Goal: Task Accomplishment & Management: Complete application form

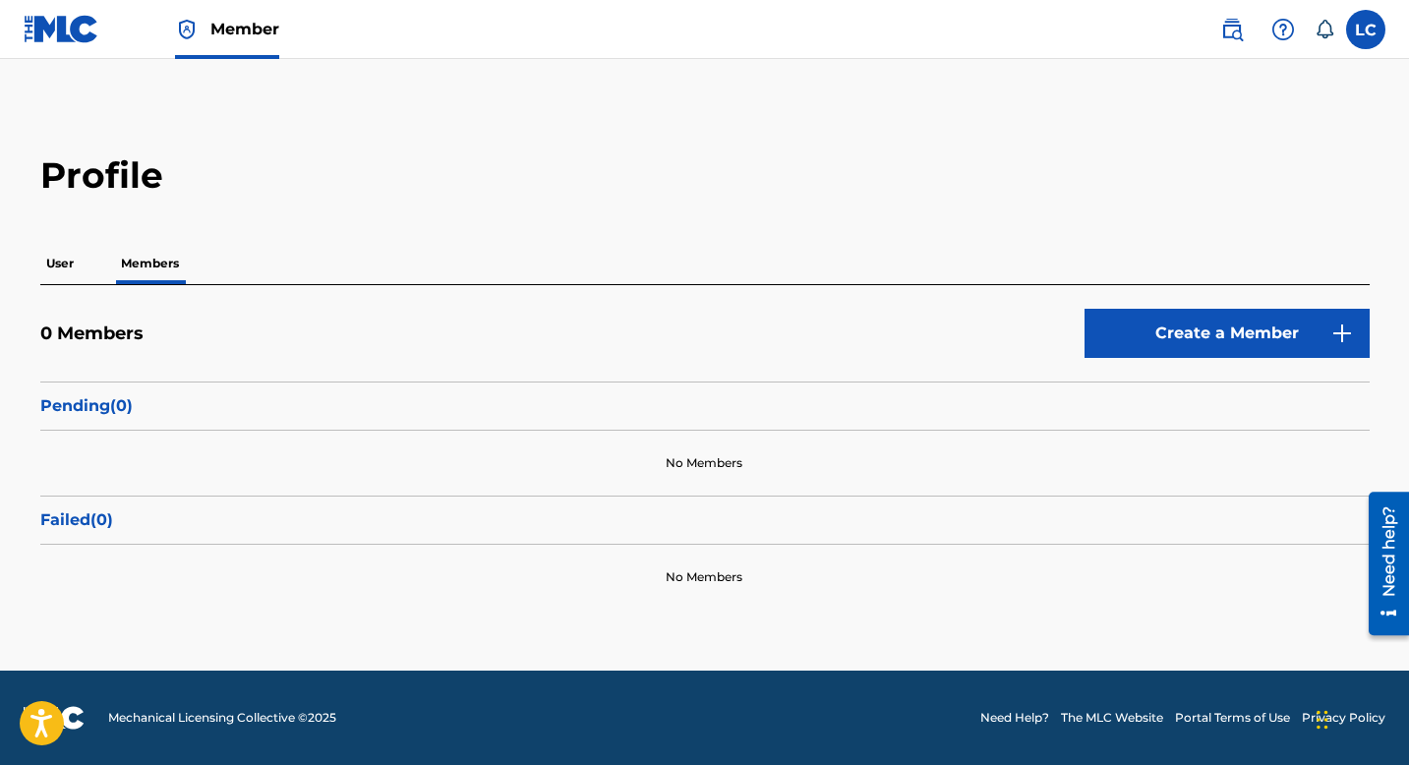
click at [64, 251] on p "User" at bounding box center [59, 263] width 39 height 41
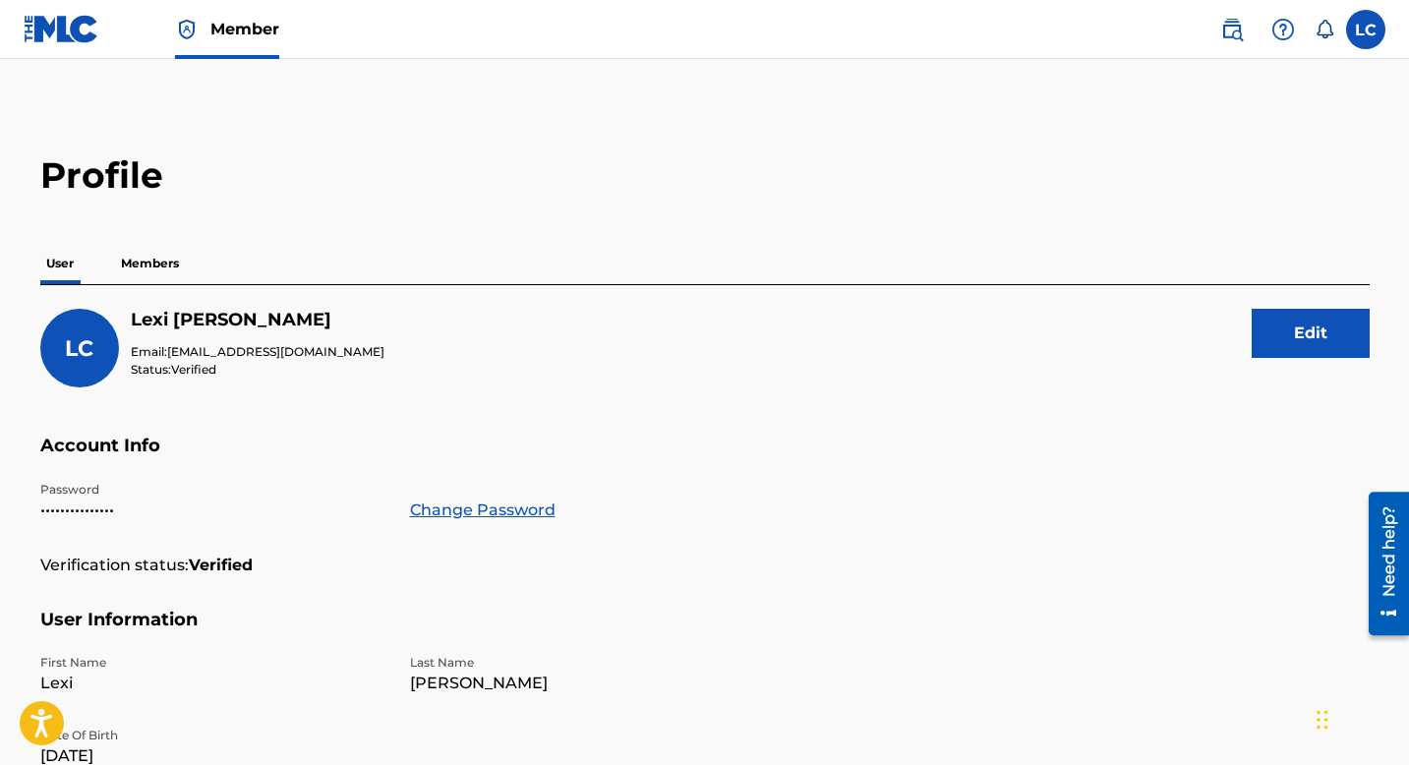
click at [160, 264] on p "Members" at bounding box center [150, 263] width 70 height 41
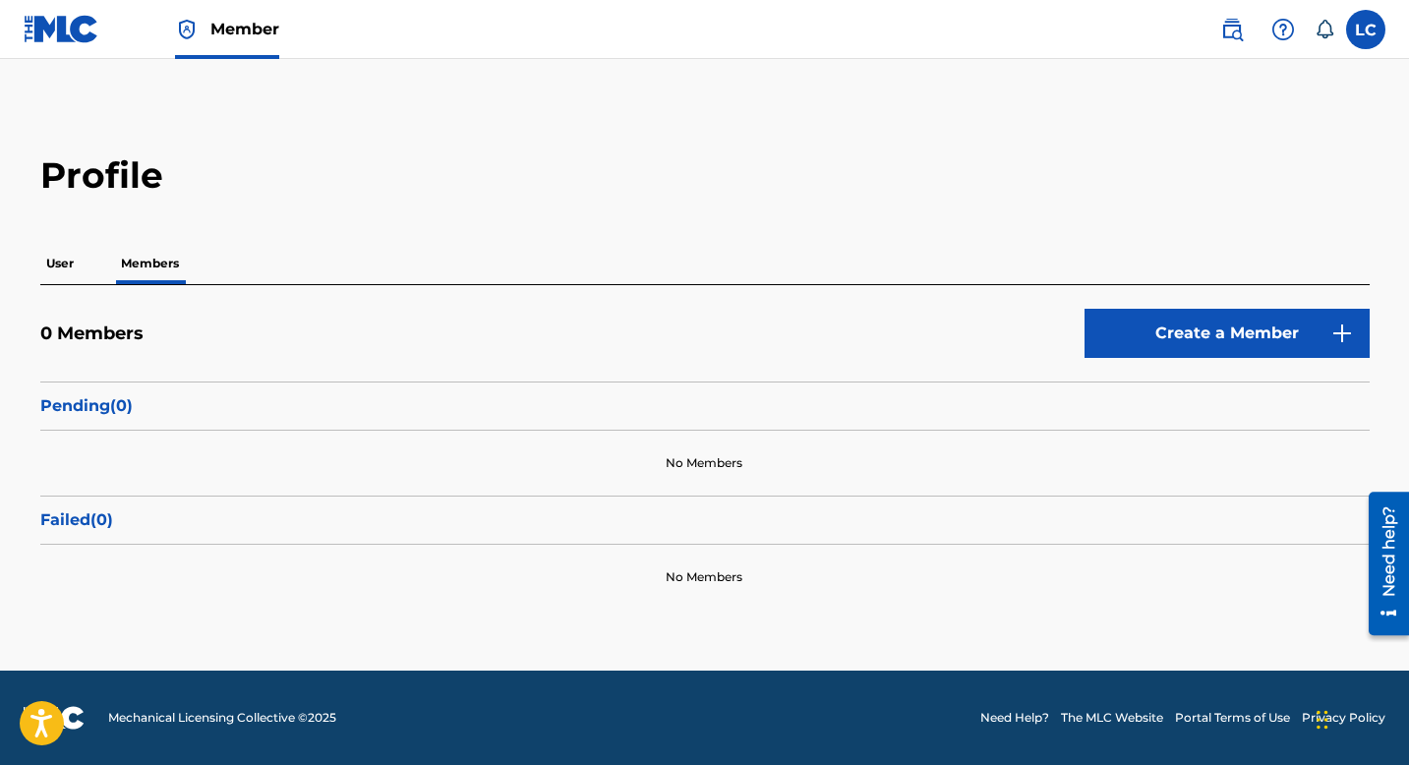
click at [1367, 34] on label at bounding box center [1365, 29] width 39 height 39
click at [1366, 29] on input "LC Lexi Carney lexcarneymusic@gmail.com Notification Preferences Profile Log out" at bounding box center [1366, 29] width 0 height 0
click at [1367, 34] on div "LC LC Lexi Carney lexcarneymusic@gmail.com Notification Preferences Profile Log…" at bounding box center [1365, 29] width 39 height 39
click at [62, 255] on p "User" at bounding box center [59, 263] width 39 height 41
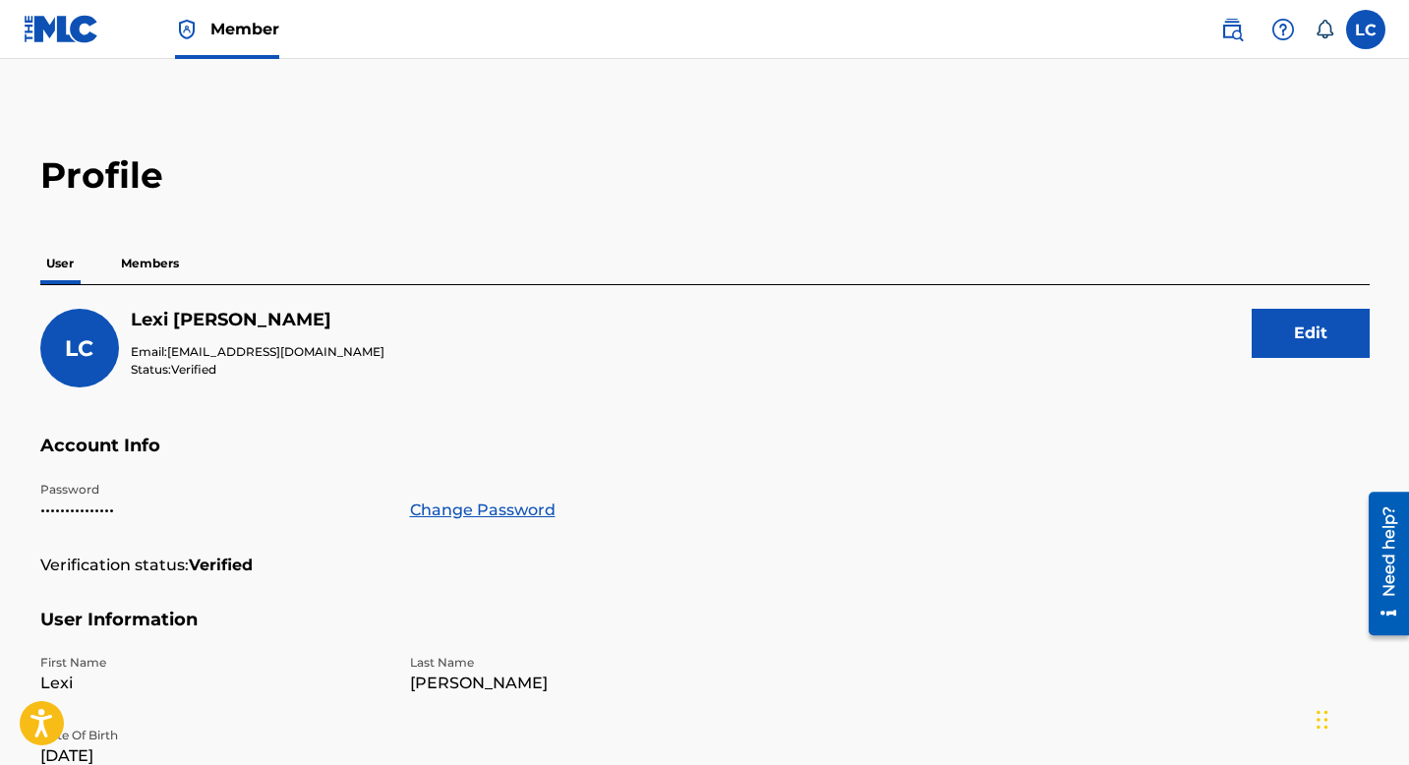
click at [137, 260] on p "Members" at bounding box center [150, 263] width 70 height 41
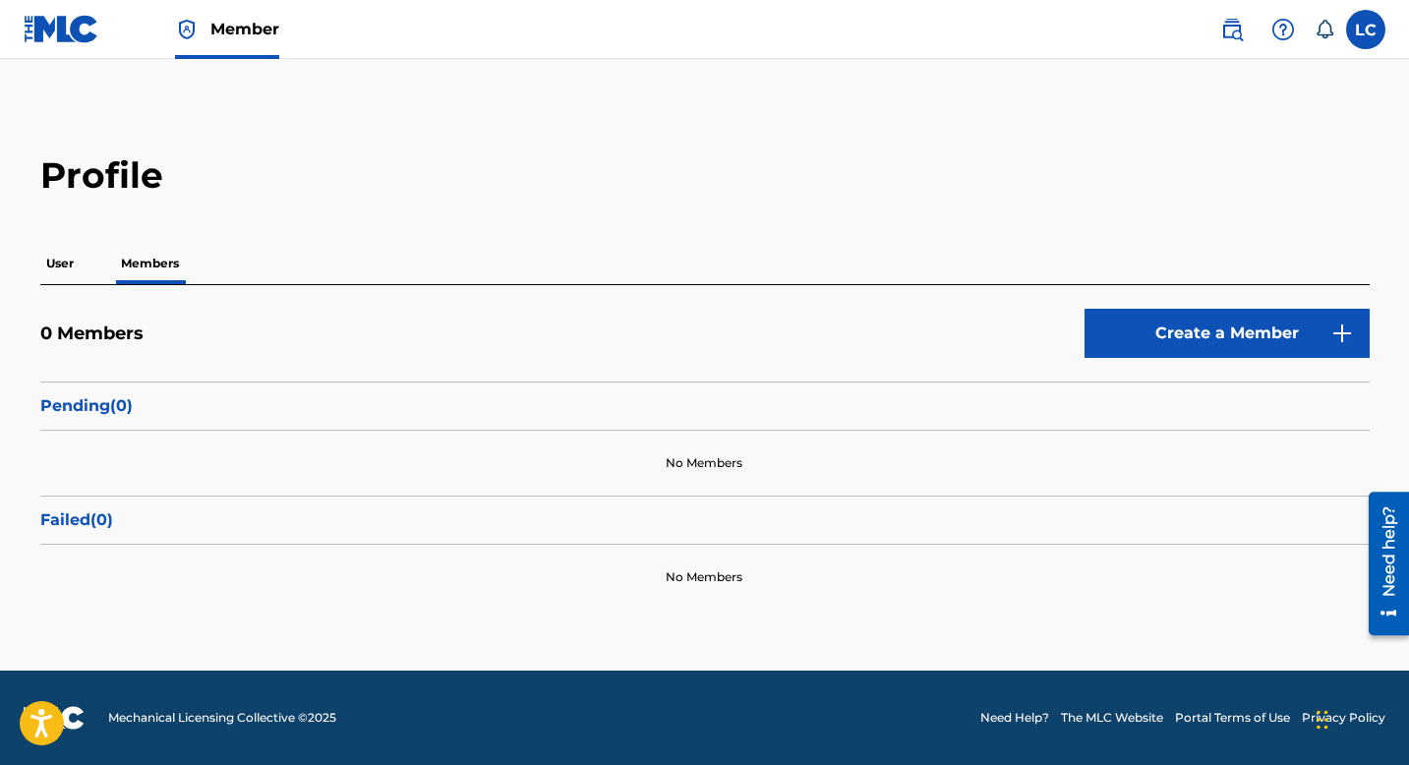
click at [234, 8] on link "Member" at bounding box center [227, 29] width 104 height 58
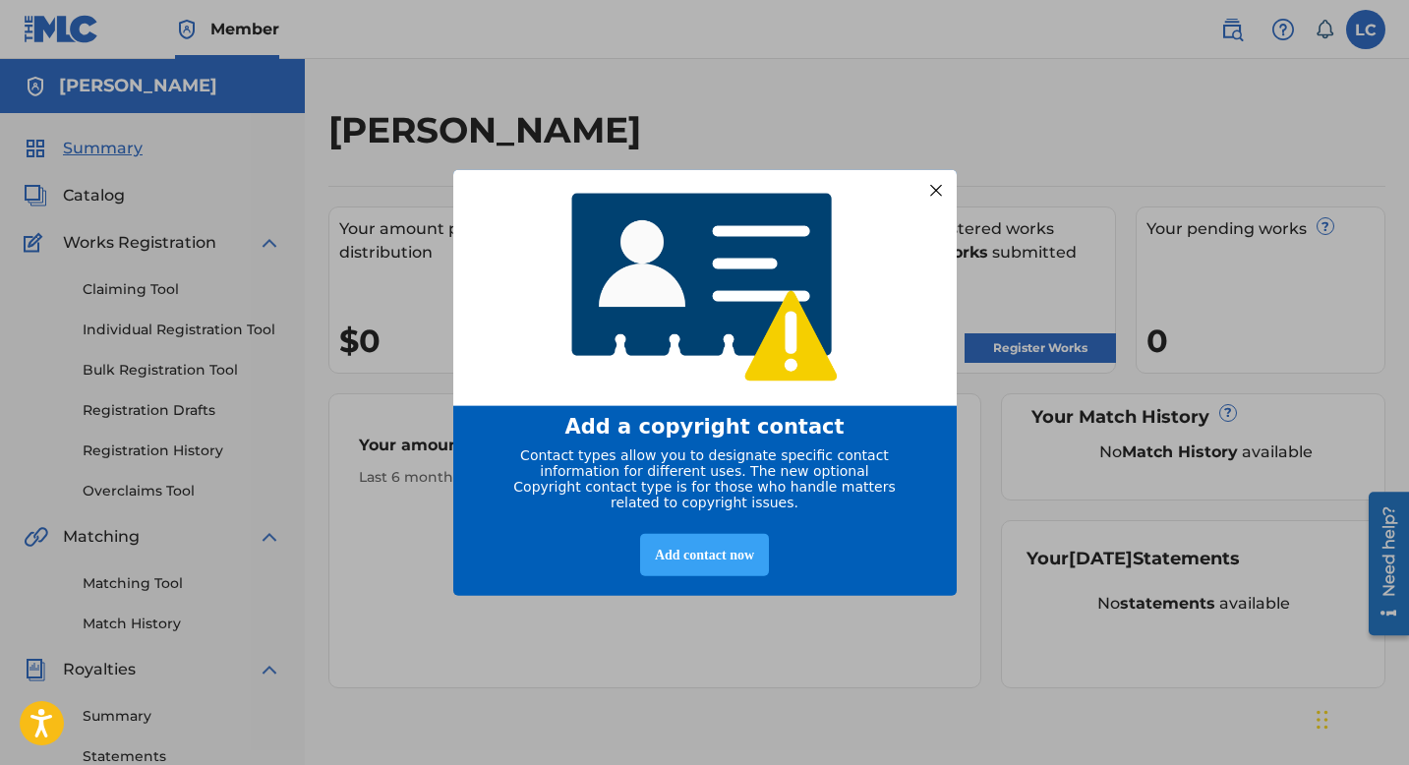
click at [699, 559] on div "Add contact now" at bounding box center [704, 554] width 129 height 42
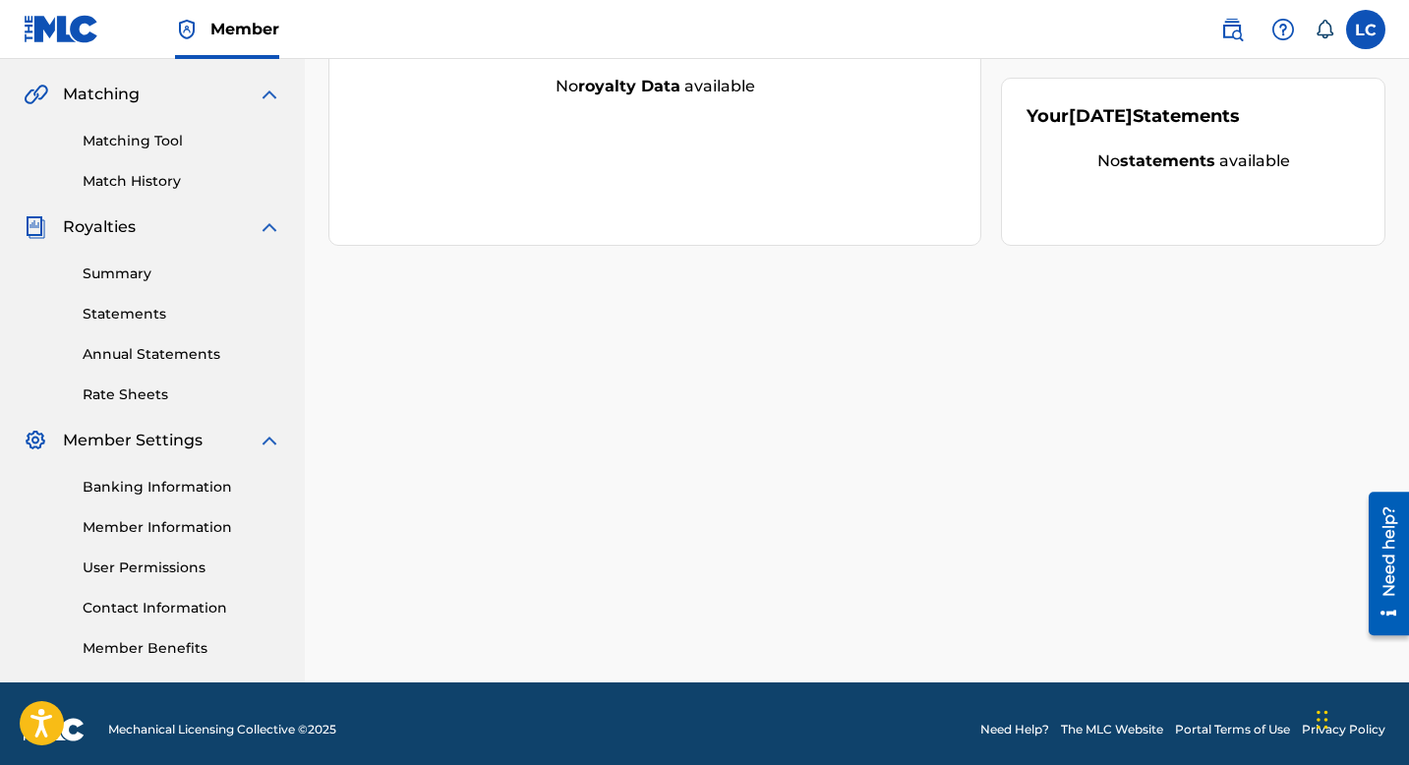
scroll to position [454, 0]
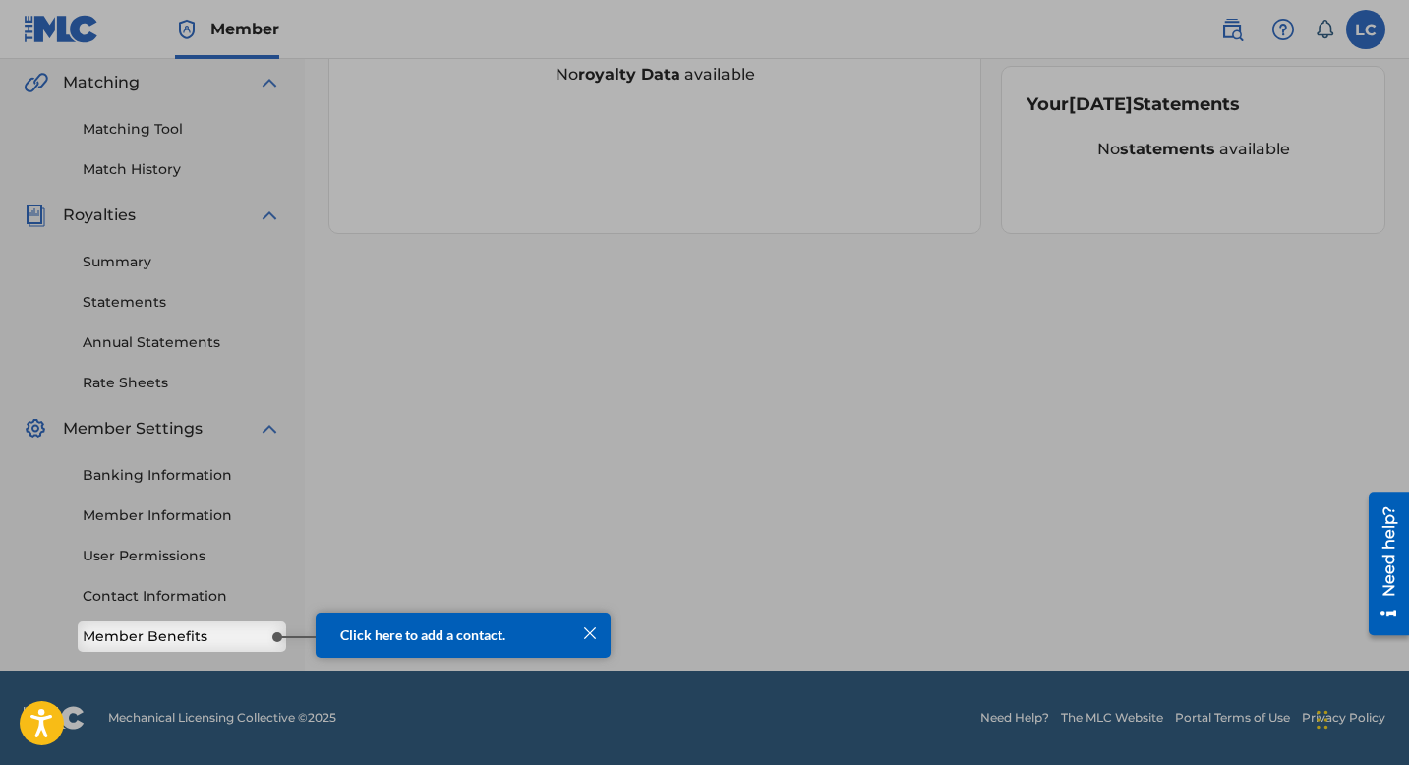
click at [188, 629] on link "Member Benefits" at bounding box center [182, 636] width 199 height 21
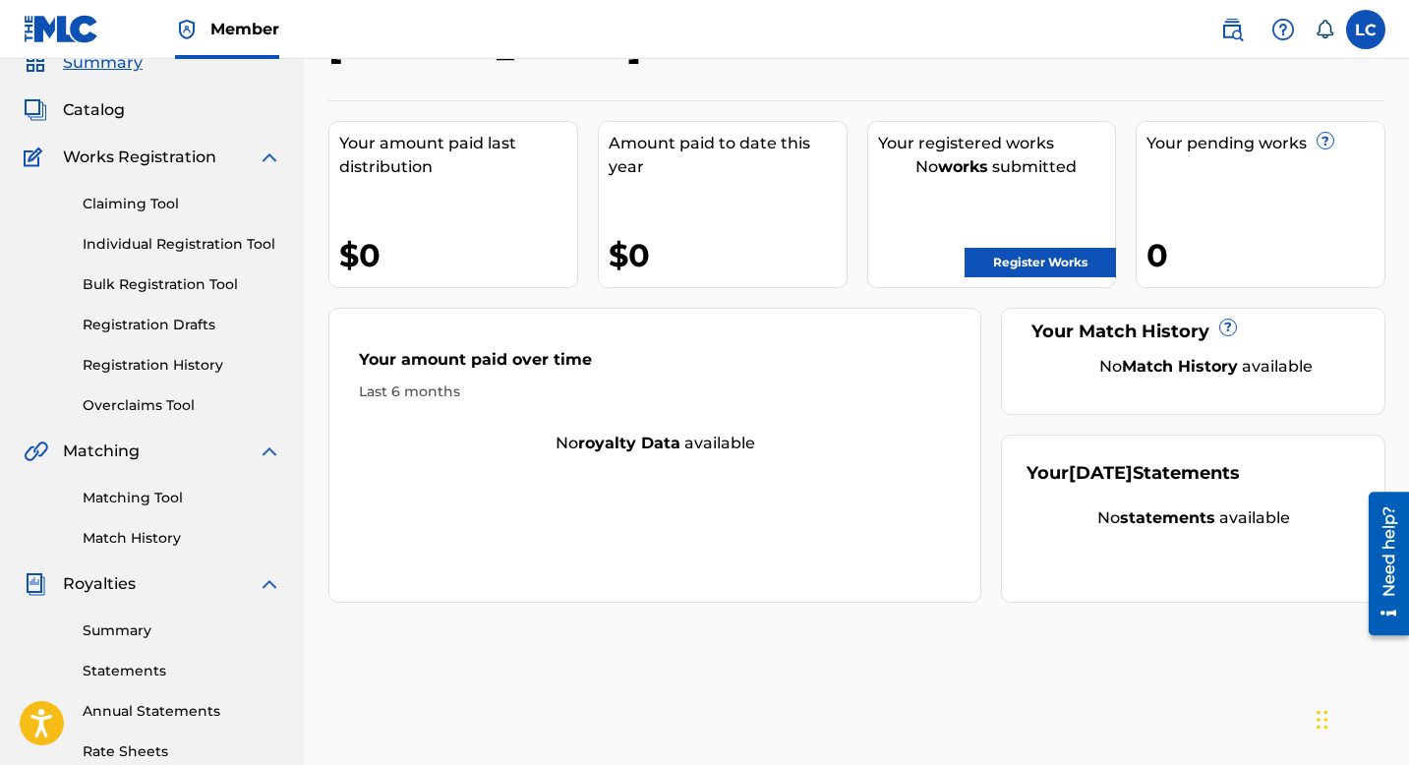
scroll to position [0, 0]
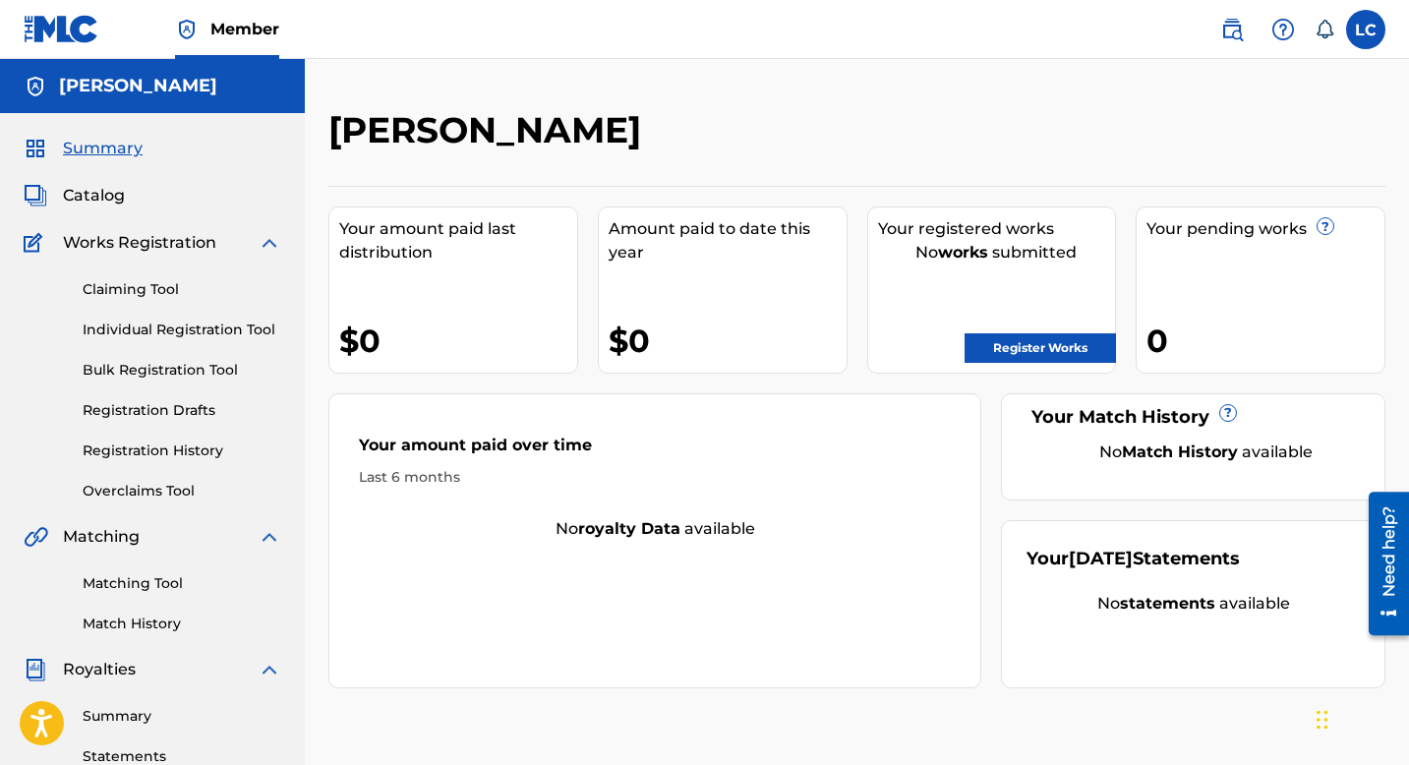
click at [93, 202] on span "Catalog" at bounding box center [94, 196] width 62 height 24
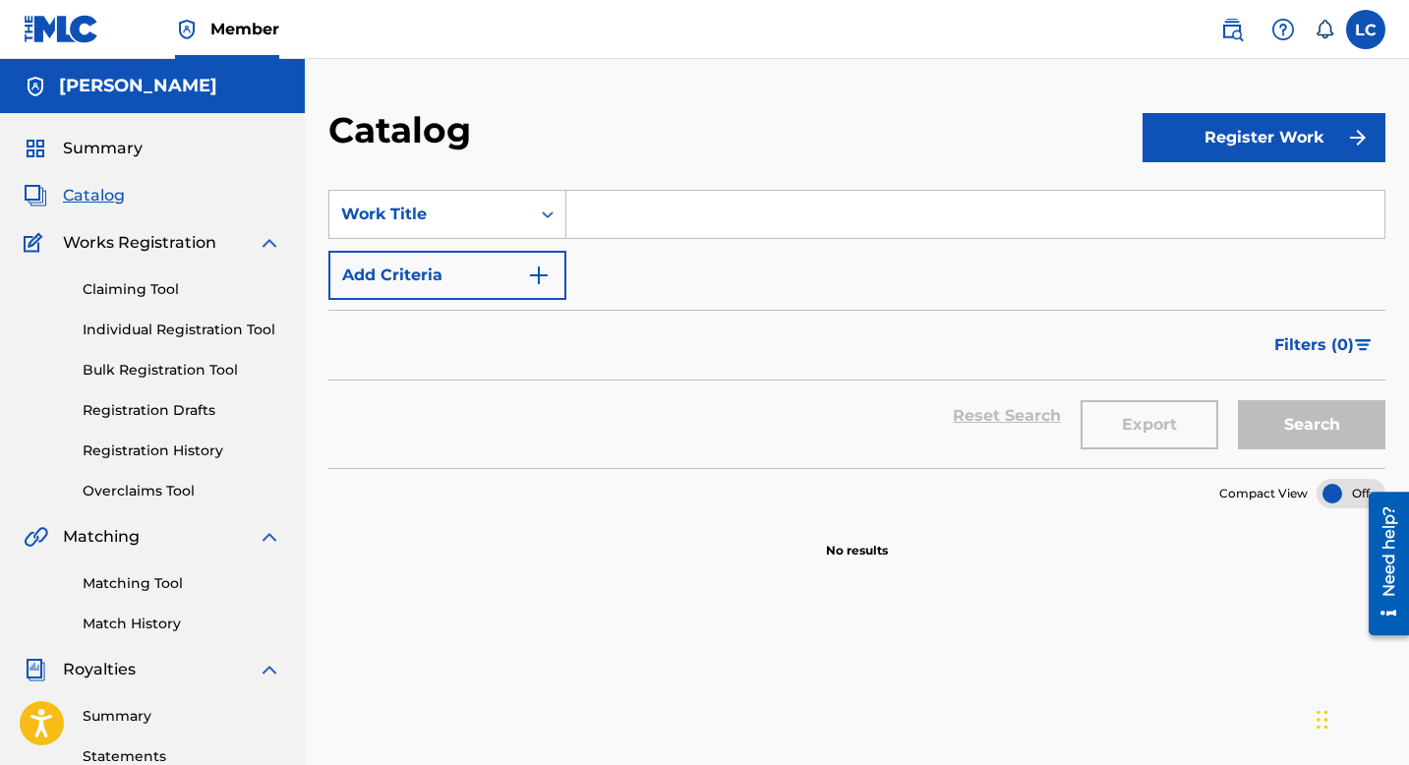
click at [171, 239] on span "Works Registration" at bounding box center [139, 243] width 153 height 24
click at [126, 245] on span "Works Registration" at bounding box center [139, 243] width 153 height 24
click at [248, 251] on div "Works Registration" at bounding box center [153, 243] width 258 height 24
click at [264, 241] on img at bounding box center [270, 243] width 24 height 24
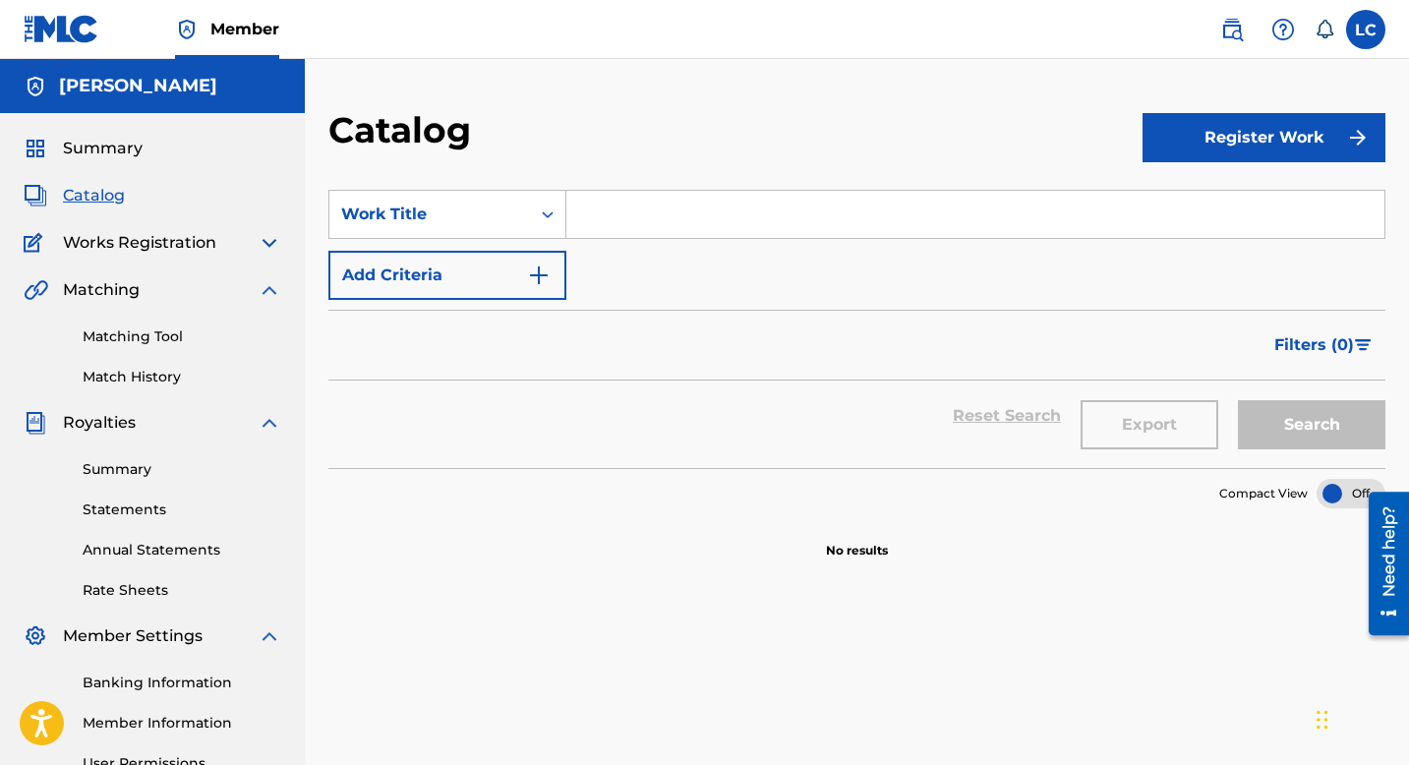
click at [264, 241] on img at bounding box center [270, 243] width 24 height 24
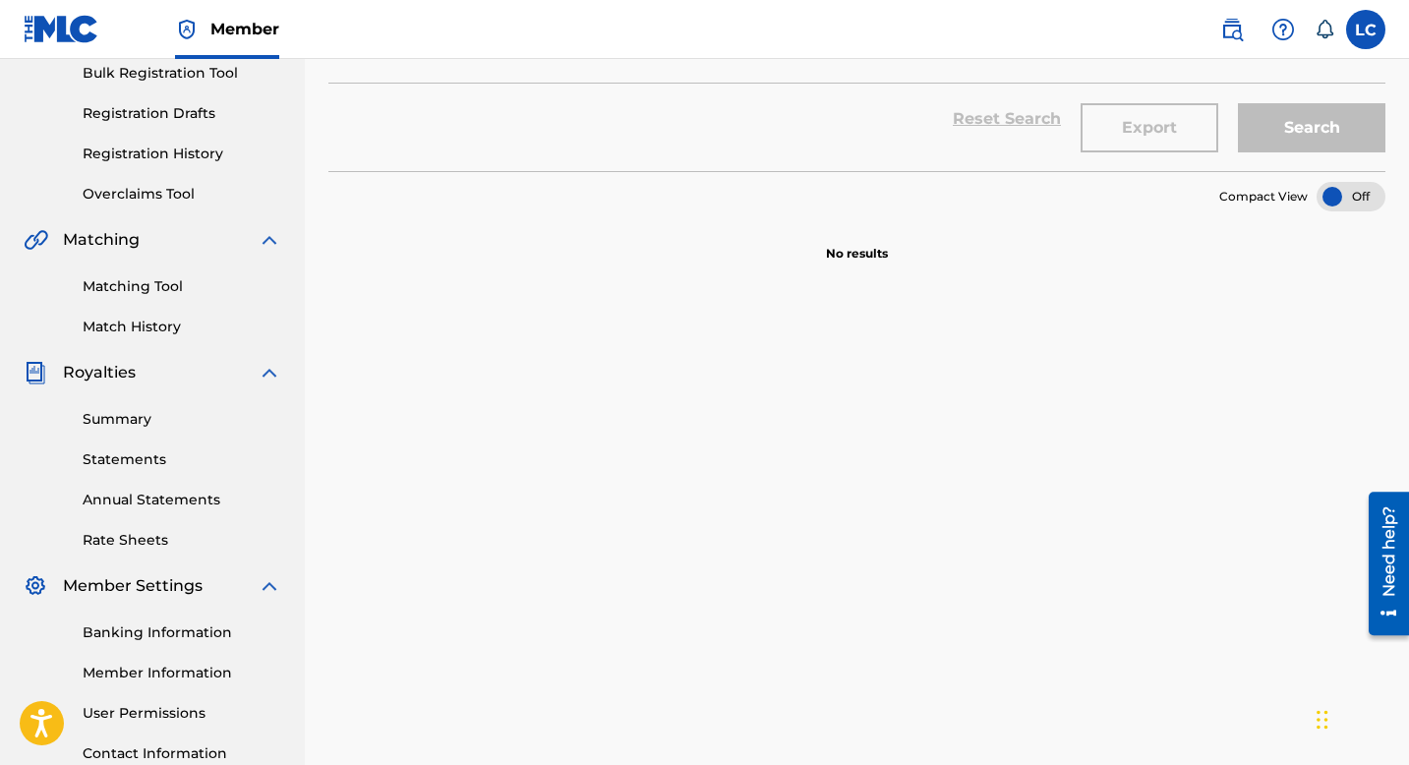
scroll to position [454, 0]
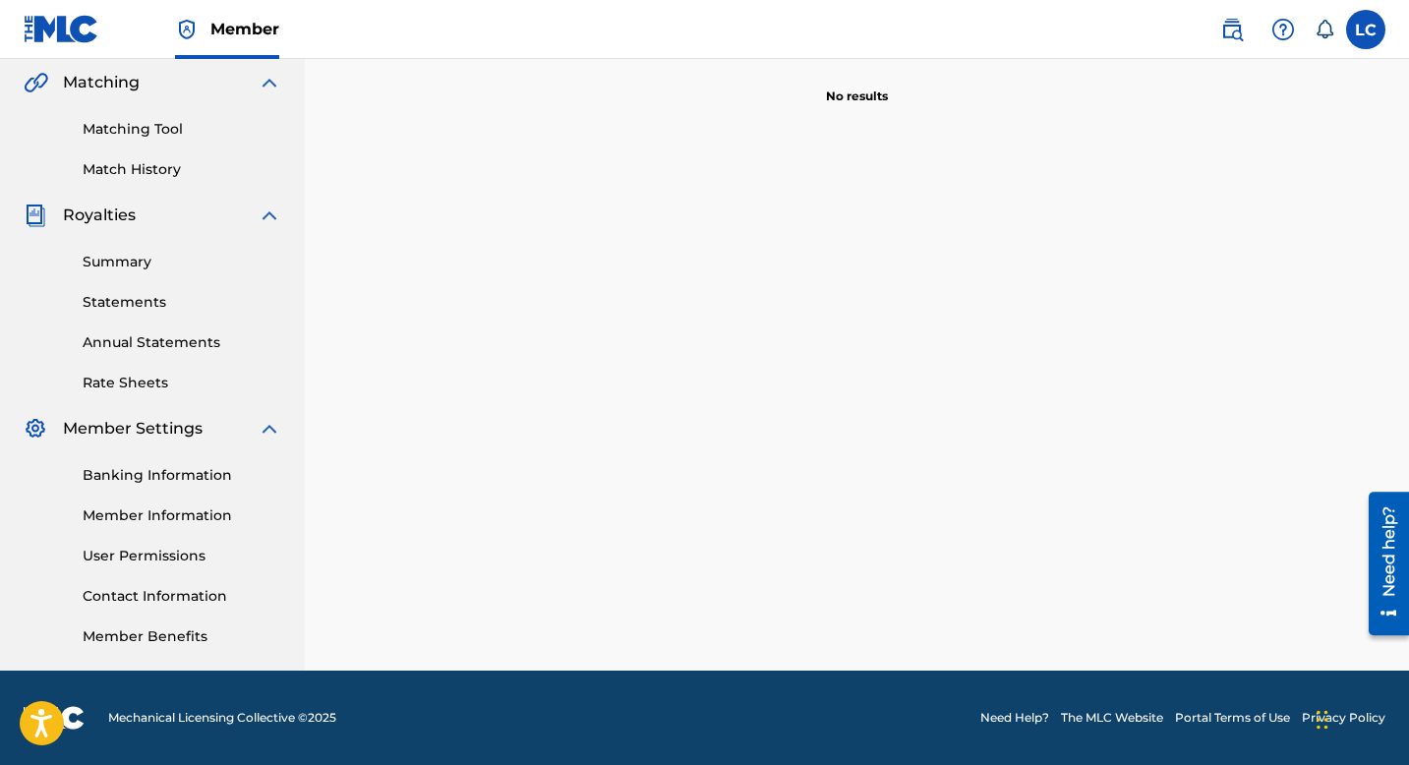
click at [203, 477] on link "Banking Information" at bounding box center [182, 475] width 199 height 21
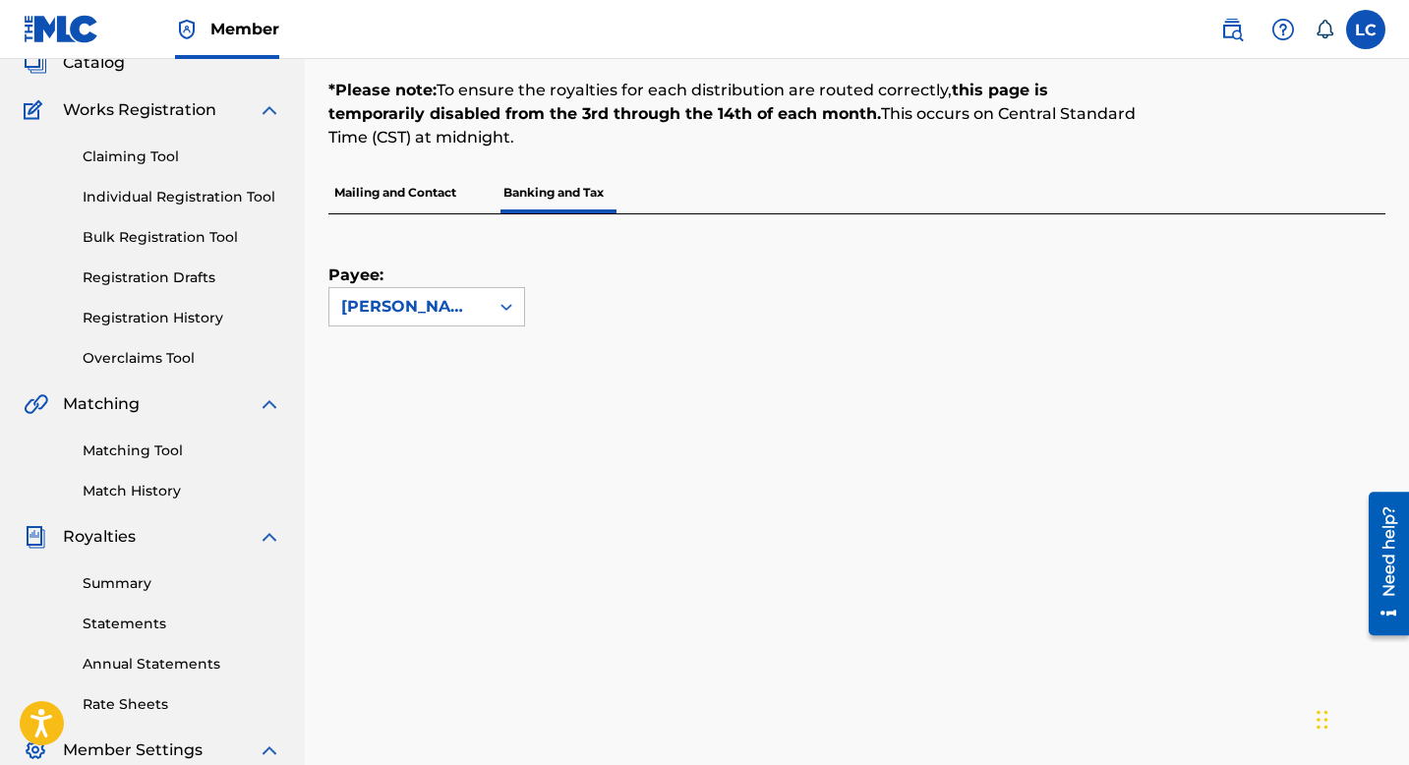
scroll to position [169, 0]
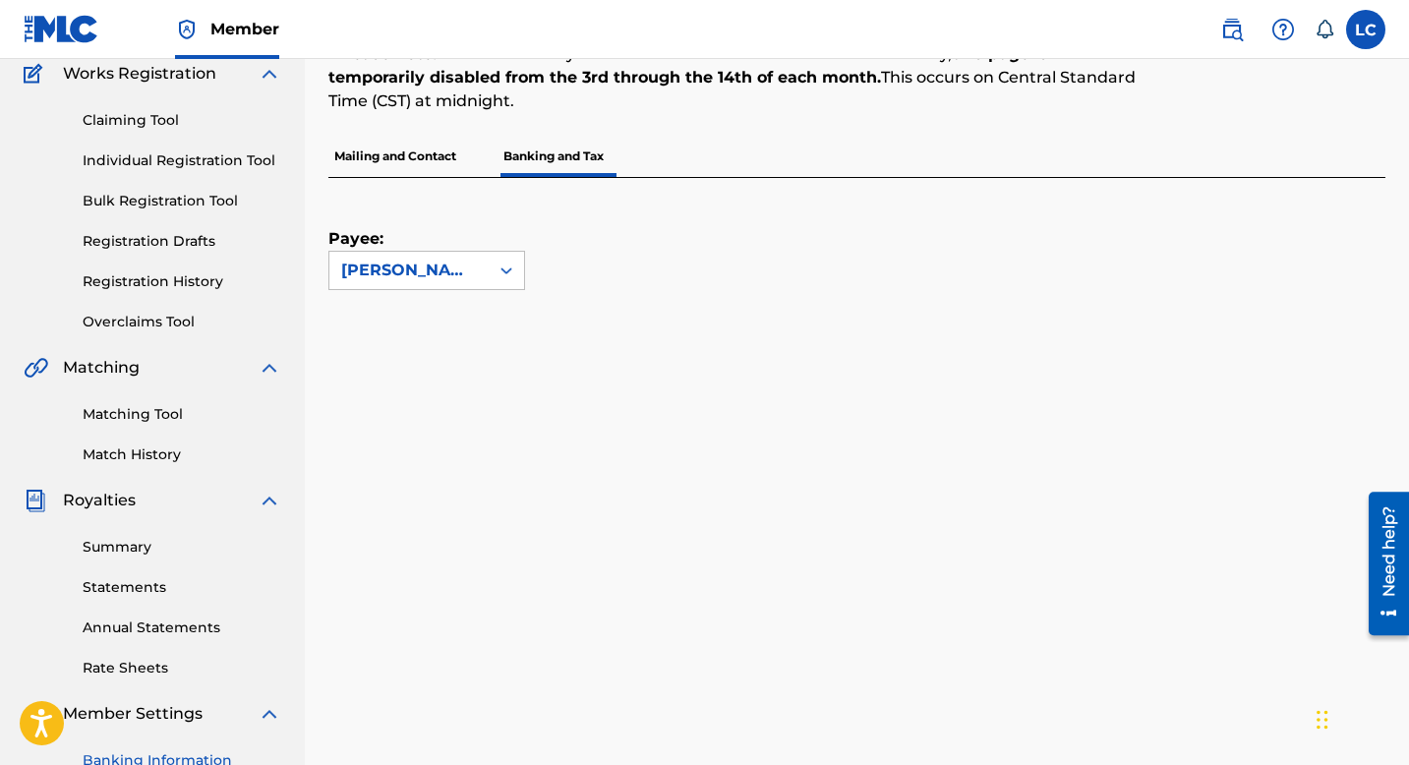
click at [416, 157] on p "Mailing and Contact" at bounding box center [395, 156] width 134 height 41
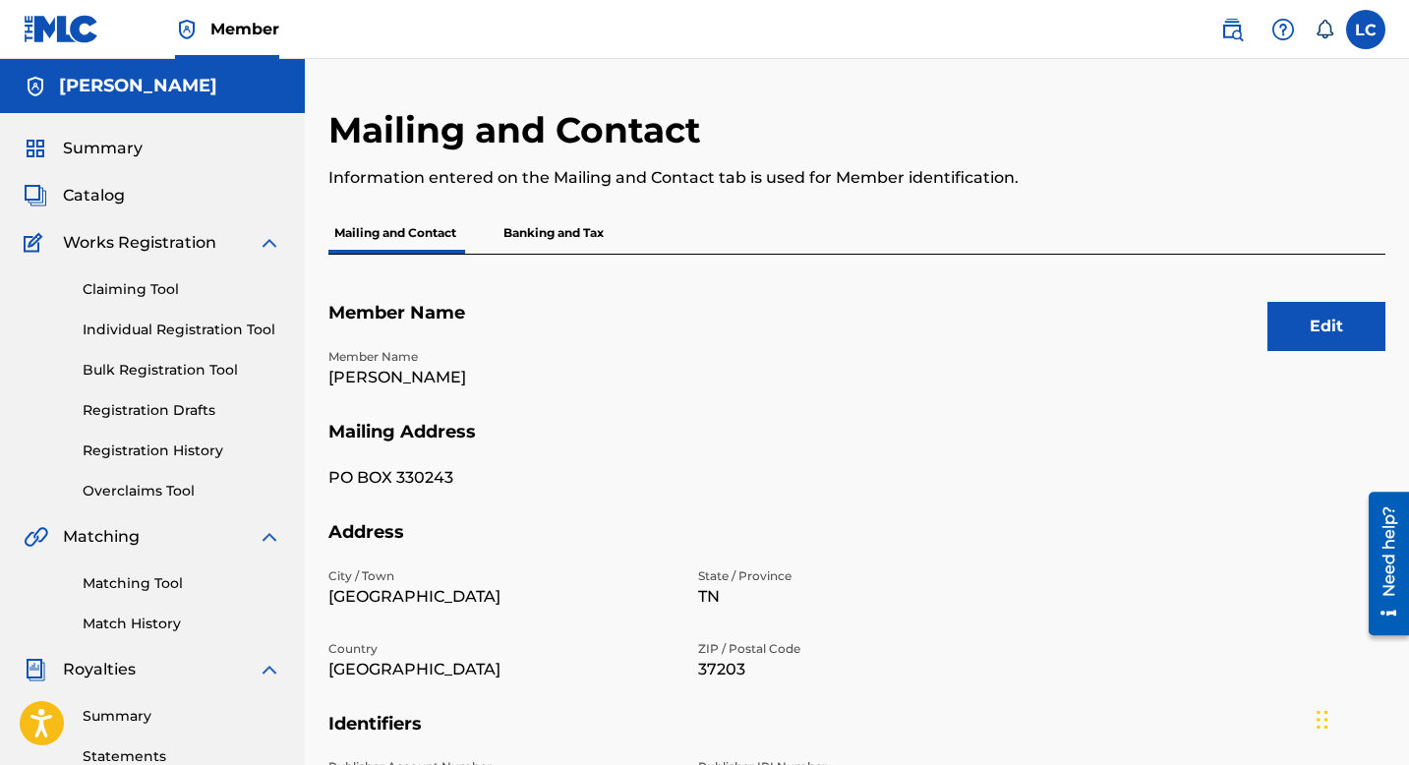
click at [534, 242] on p "Banking and Tax" at bounding box center [553, 232] width 112 height 41
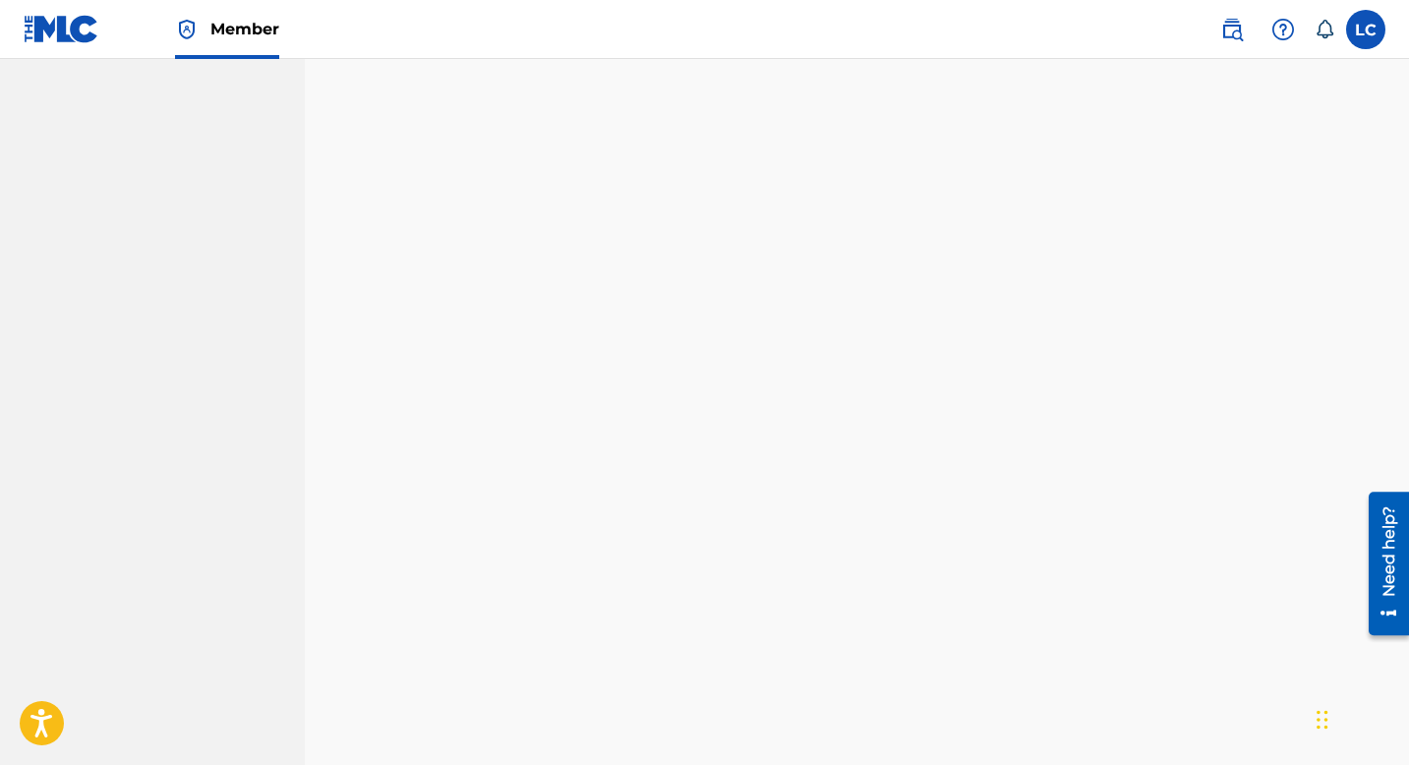
scroll to position [1619, 0]
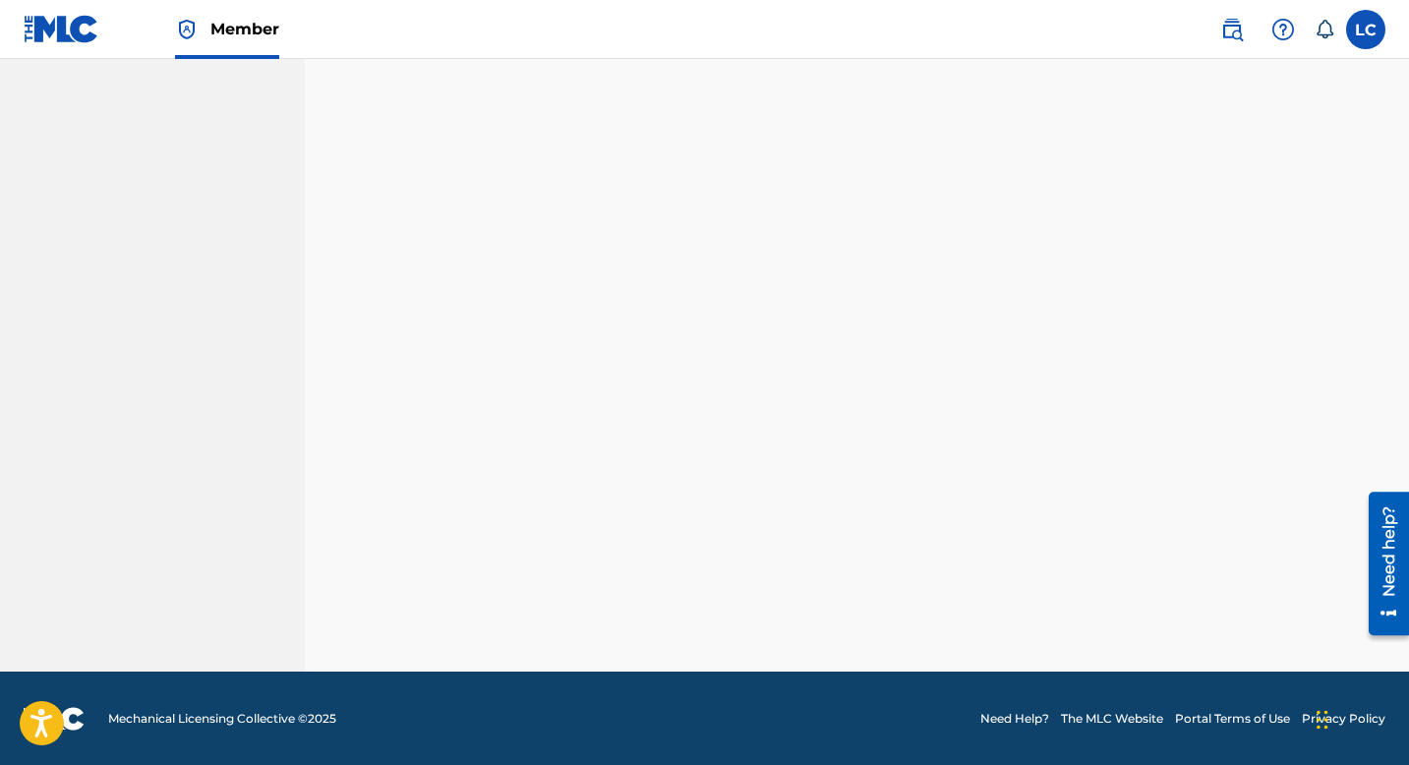
scroll to position [454, 0]
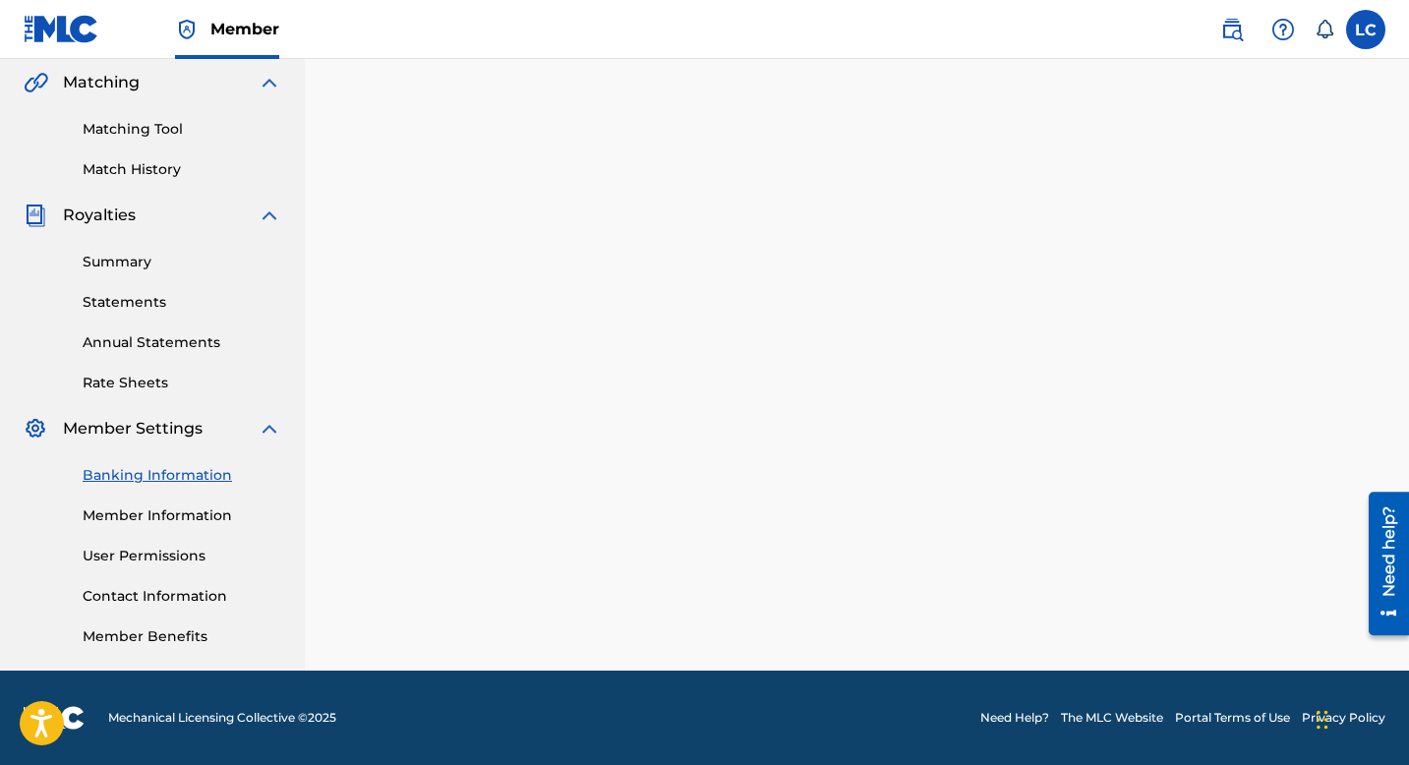
click at [168, 515] on link "Member Information" at bounding box center [182, 515] width 199 height 21
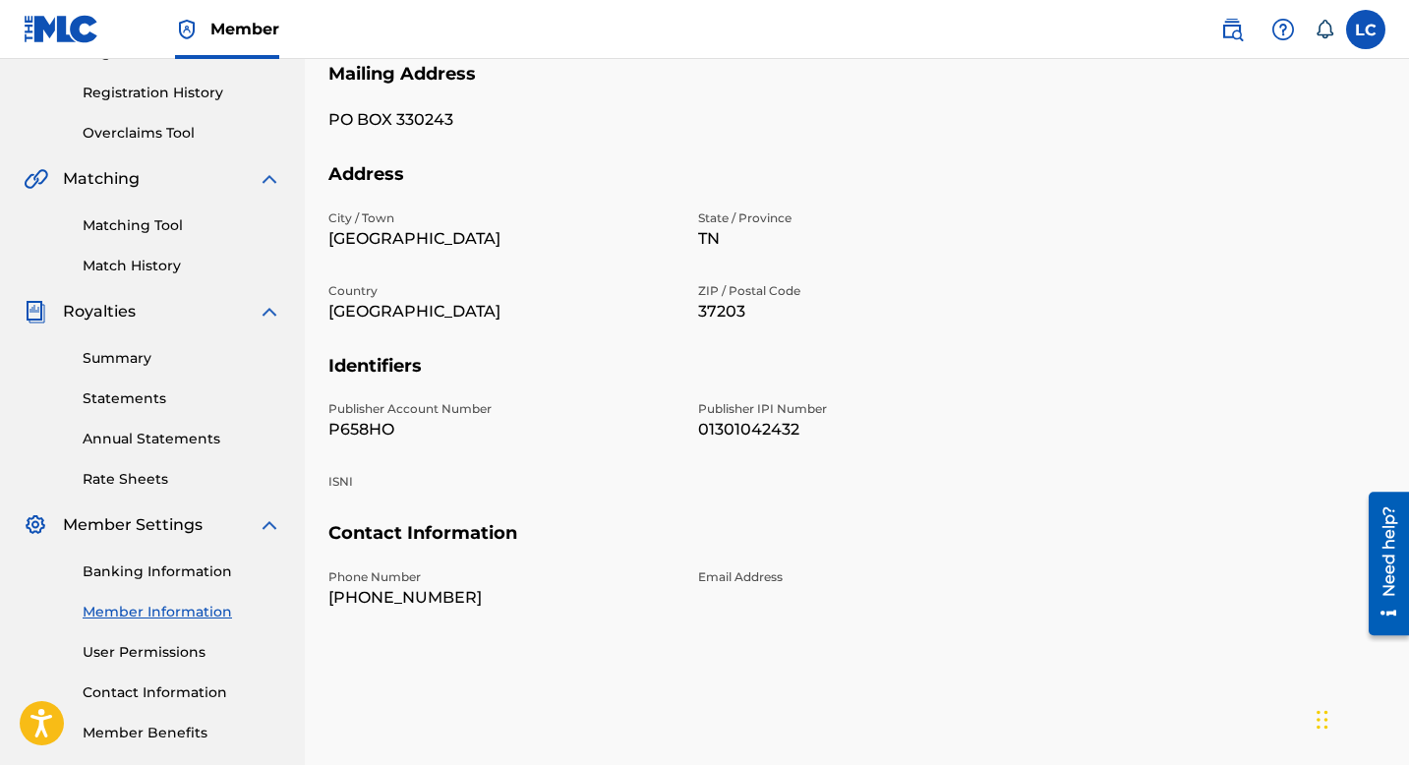
scroll to position [454, 0]
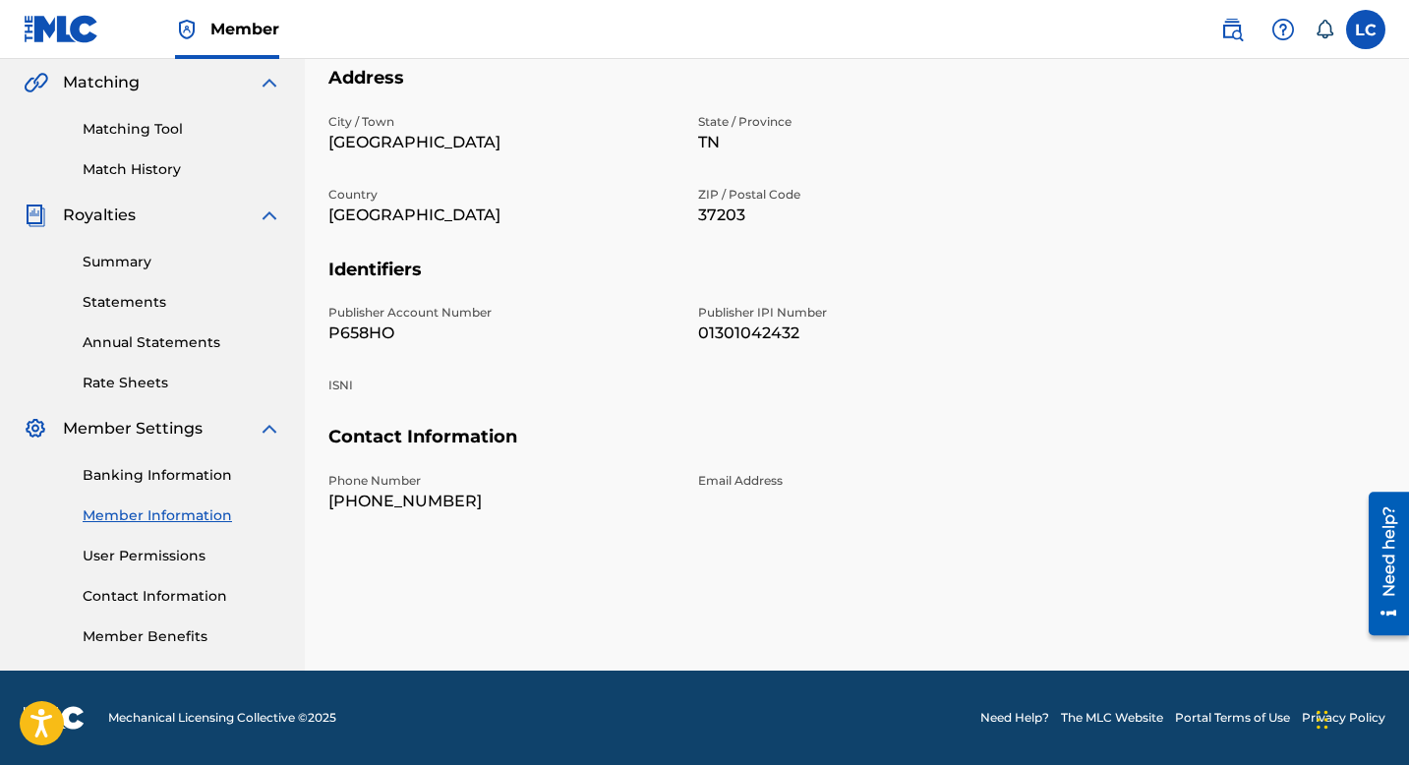
click at [144, 560] on link "User Permissions" at bounding box center [182, 556] width 199 height 21
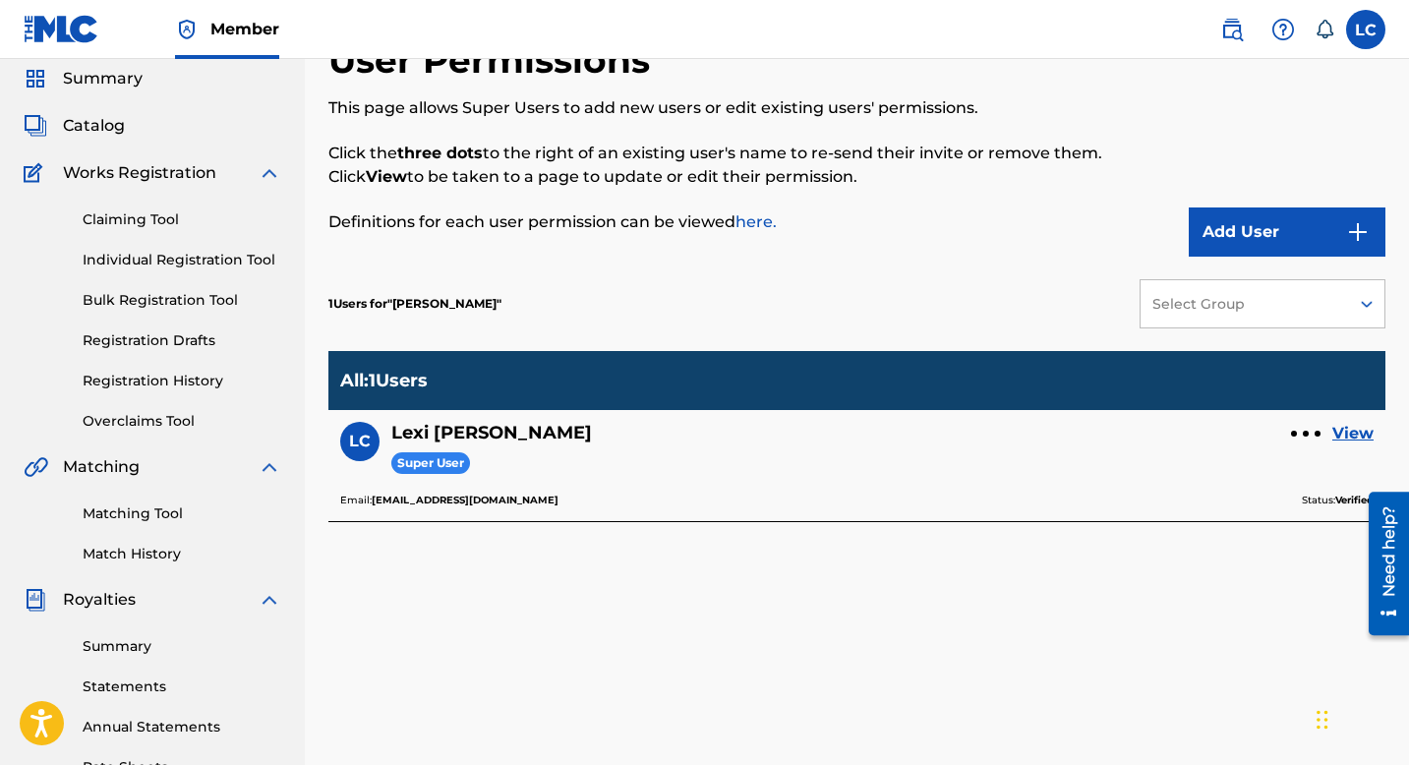
scroll to position [454, 0]
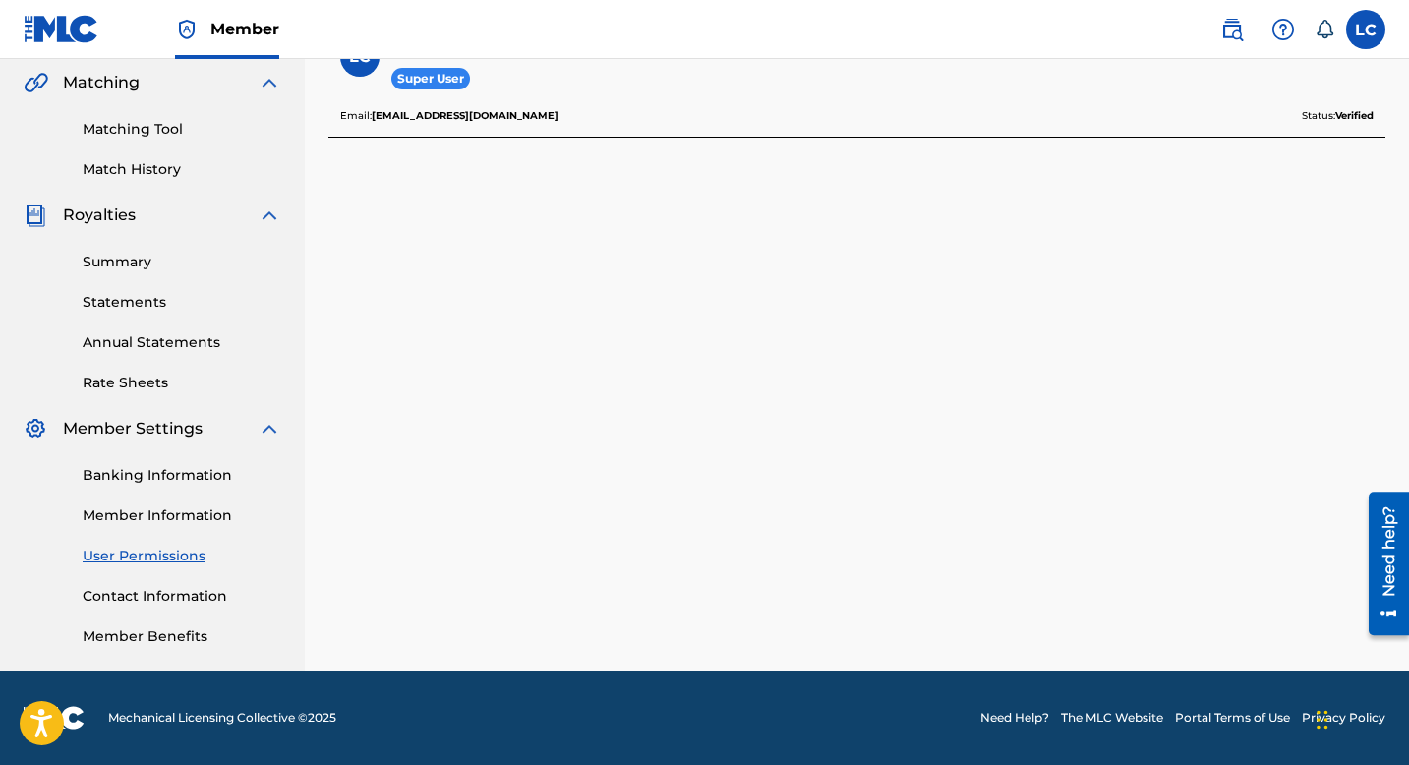
click at [156, 604] on link "Contact Information" at bounding box center [182, 596] width 199 height 21
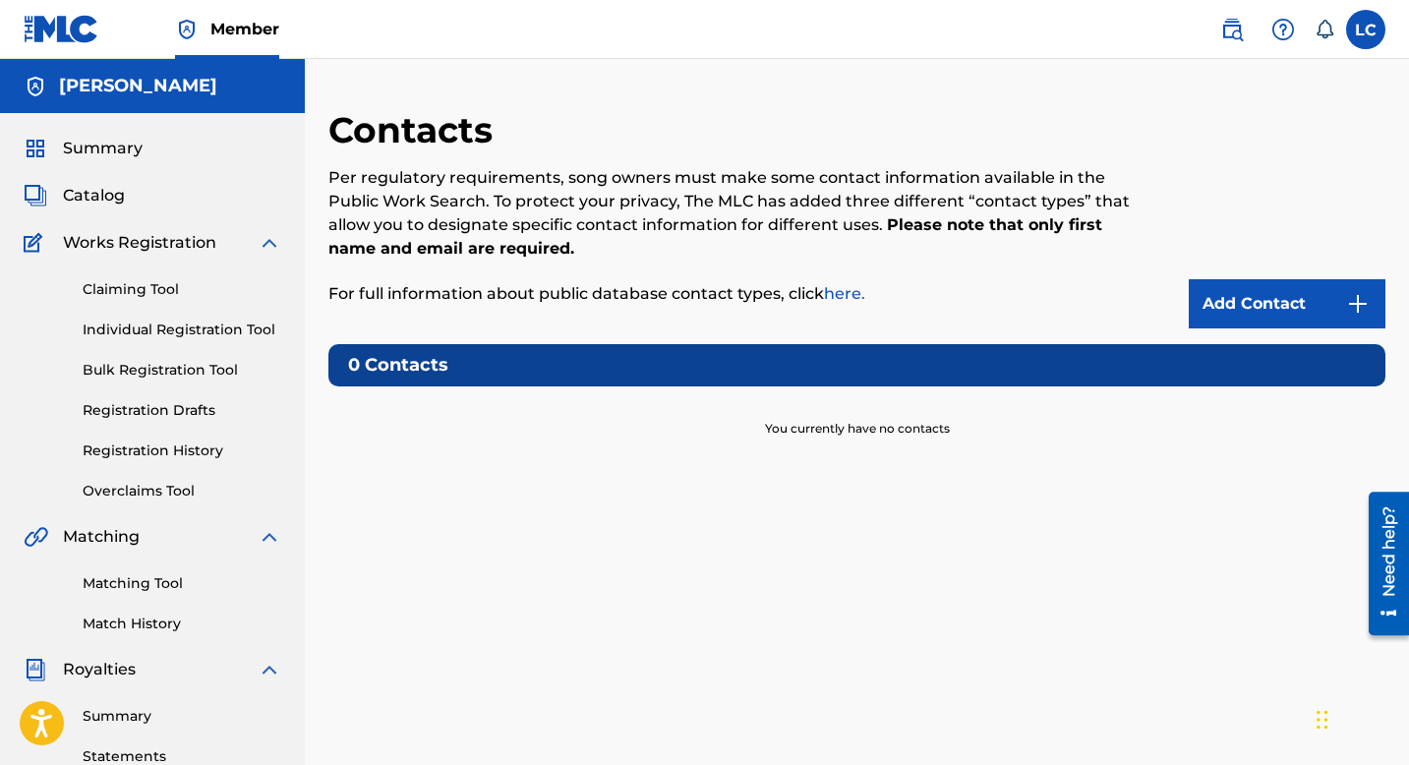
click at [1242, 336] on div "Contacts Per regulatory requirements, song owners must make some contact inform…" at bounding box center [856, 616] width 1057 height 1017
click at [1242, 317] on link "Add Contact" at bounding box center [1287, 303] width 197 height 49
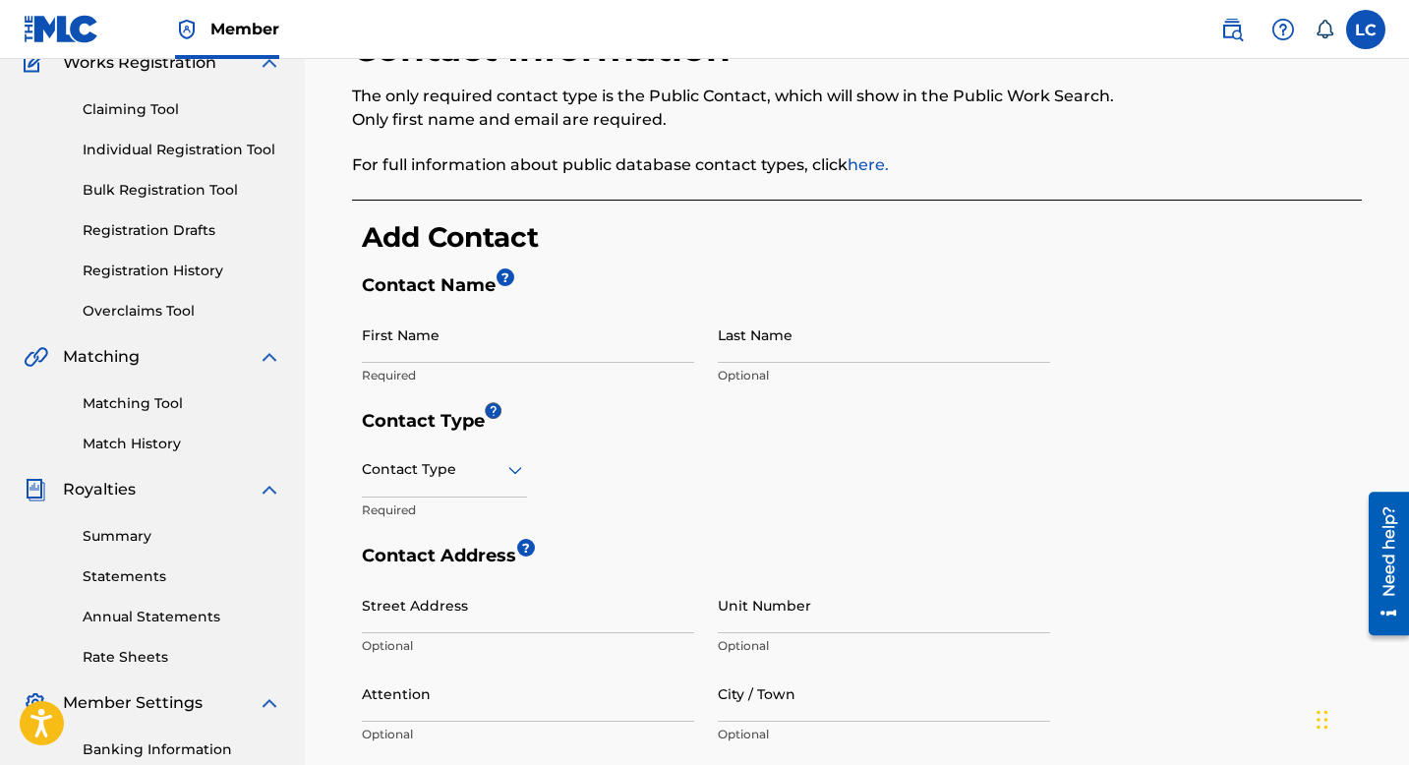
scroll to position [235, 0]
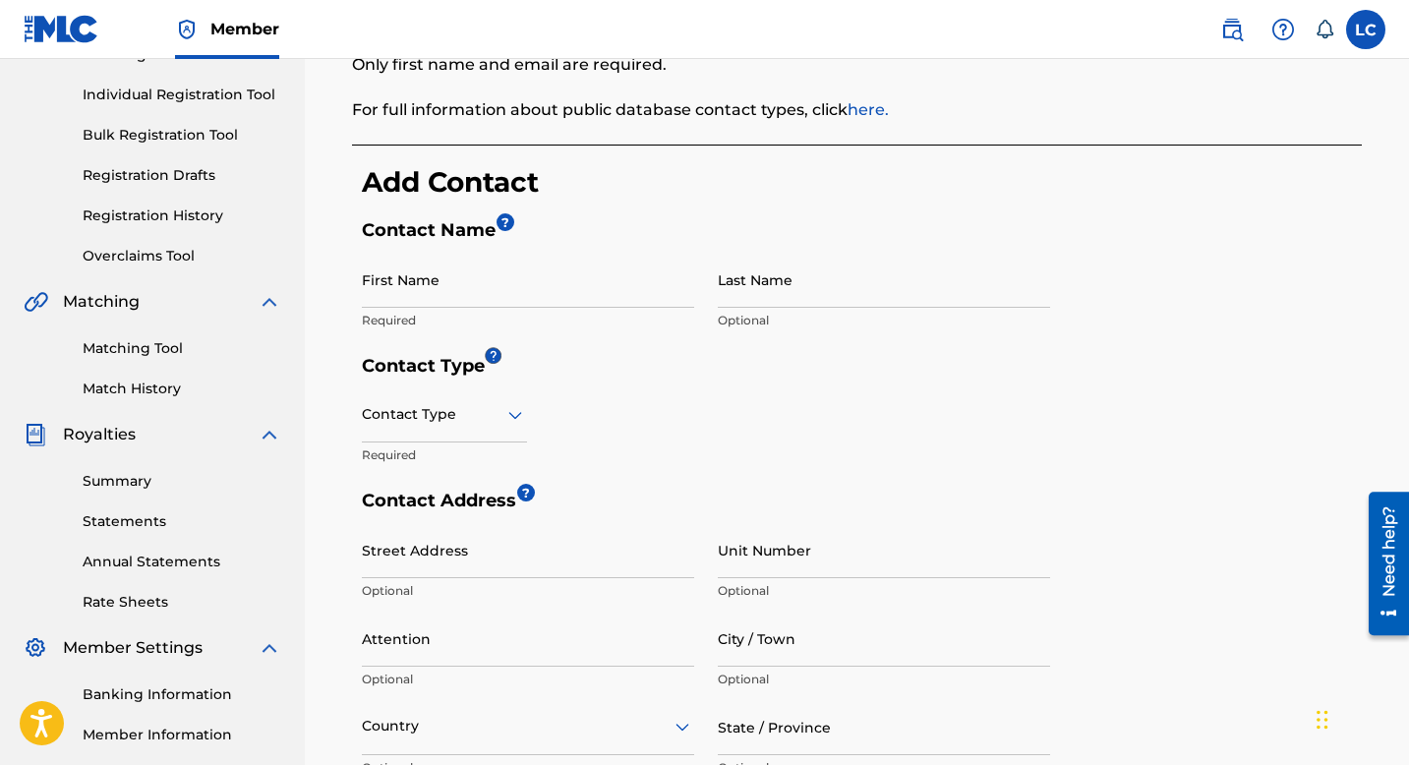
click at [471, 402] on div at bounding box center [444, 414] width 165 height 25
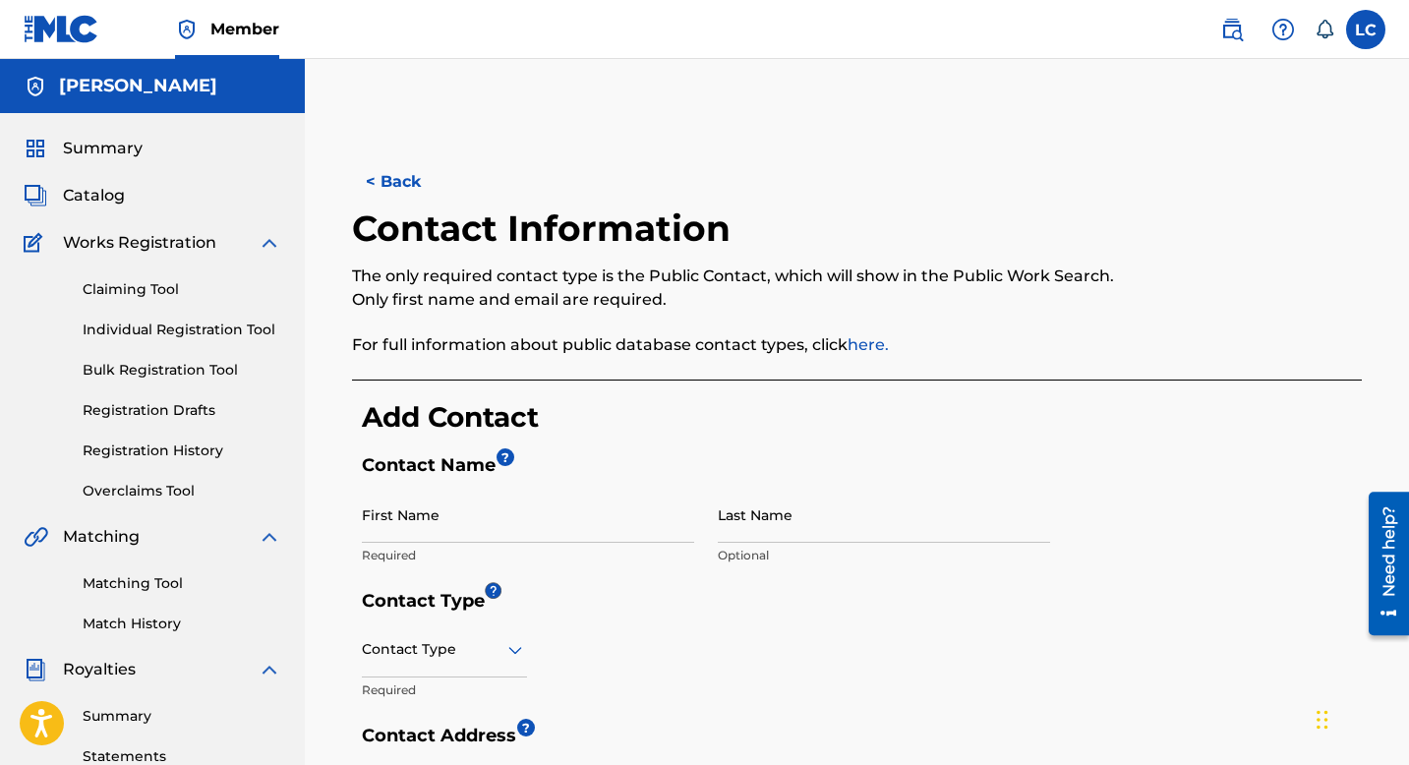
click at [392, 191] on button "< Back" at bounding box center [411, 181] width 118 height 49
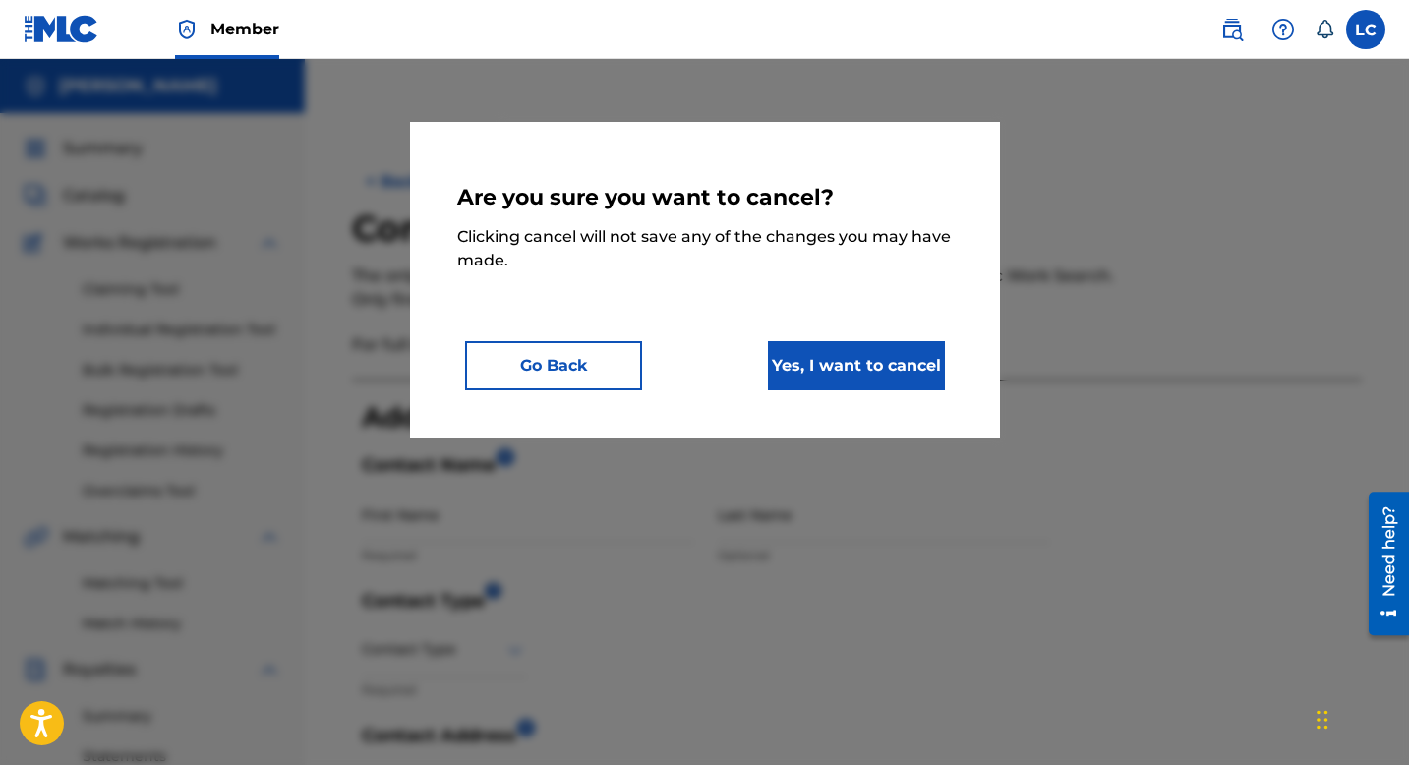
click at [869, 342] on button "Yes, I want to cancel" at bounding box center [856, 365] width 177 height 49
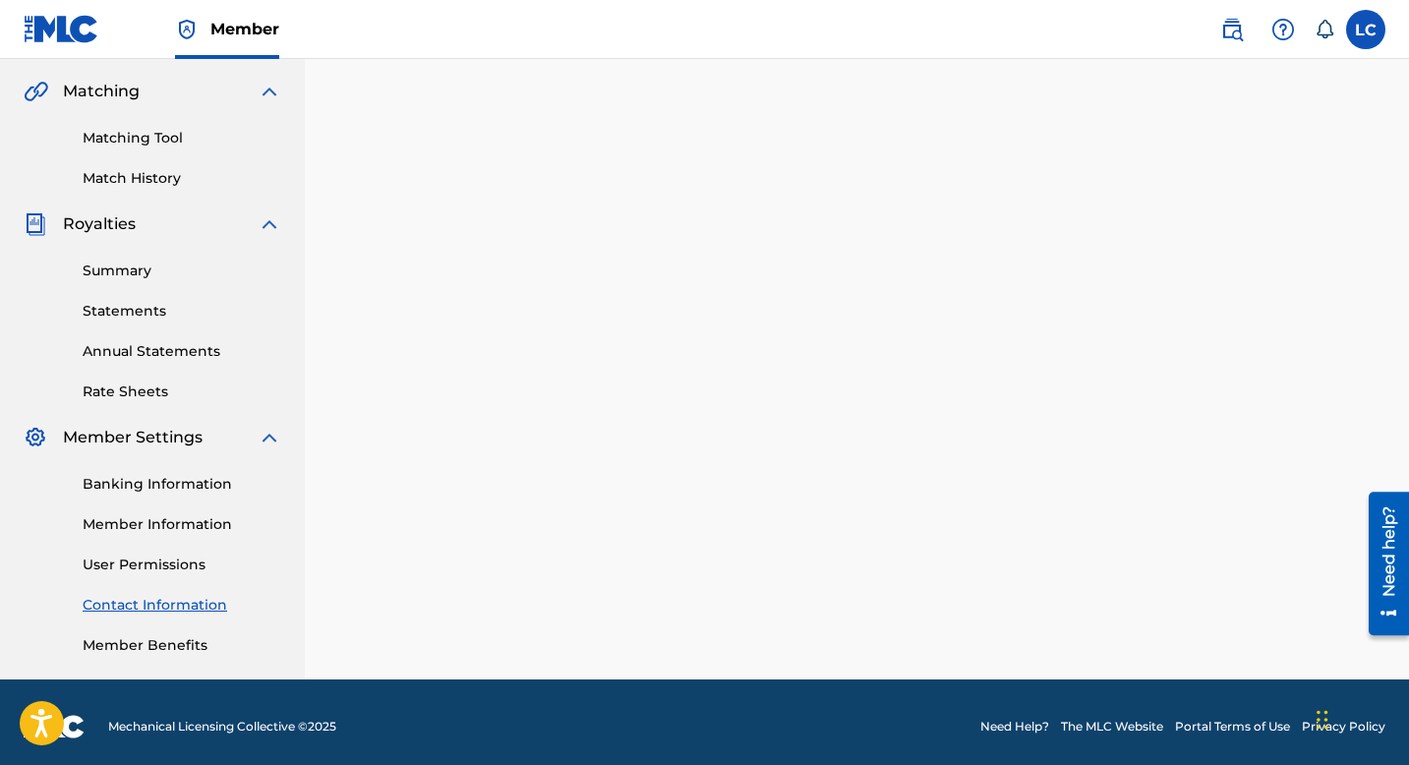
scroll to position [454, 0]
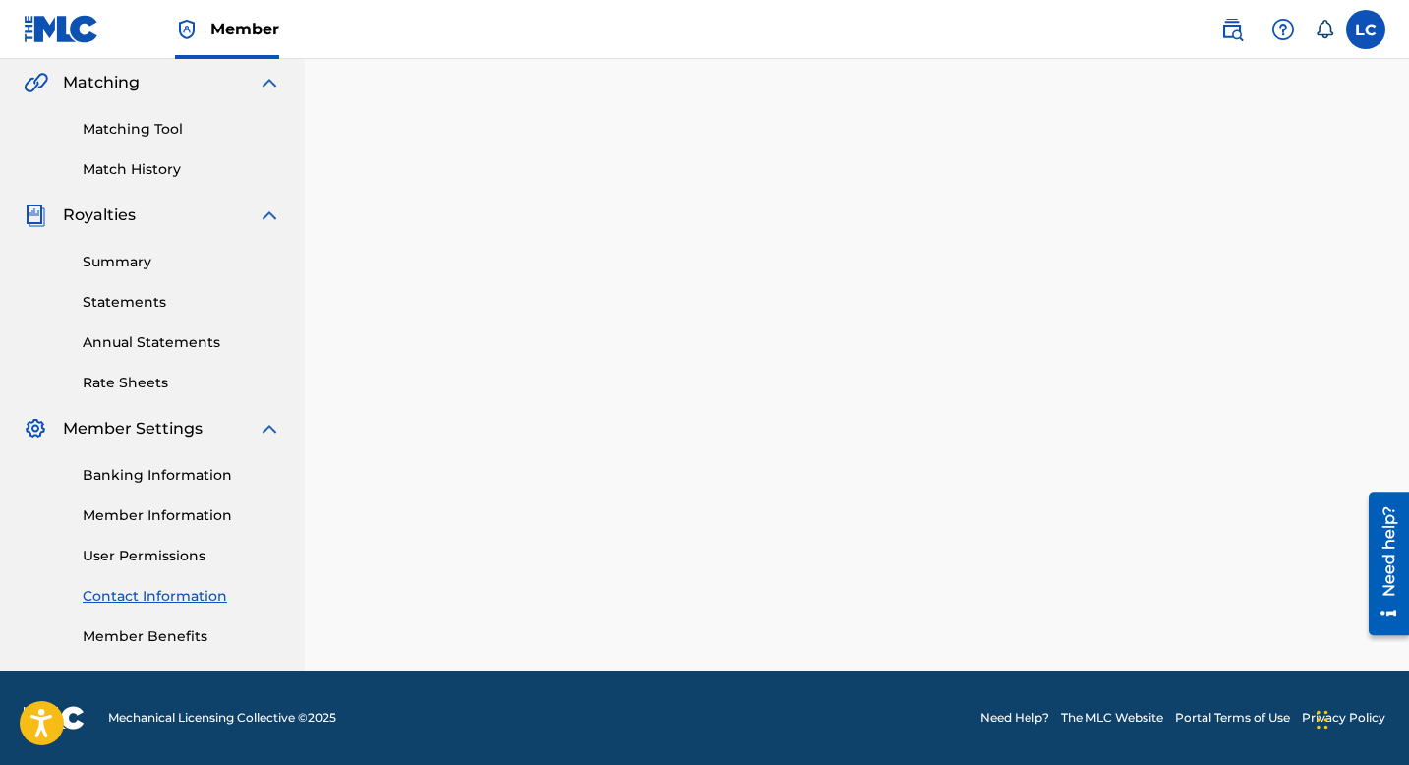
click at [169, 640] on link "Member Benefits" at bounding box center [182, 636] width 199 height 21
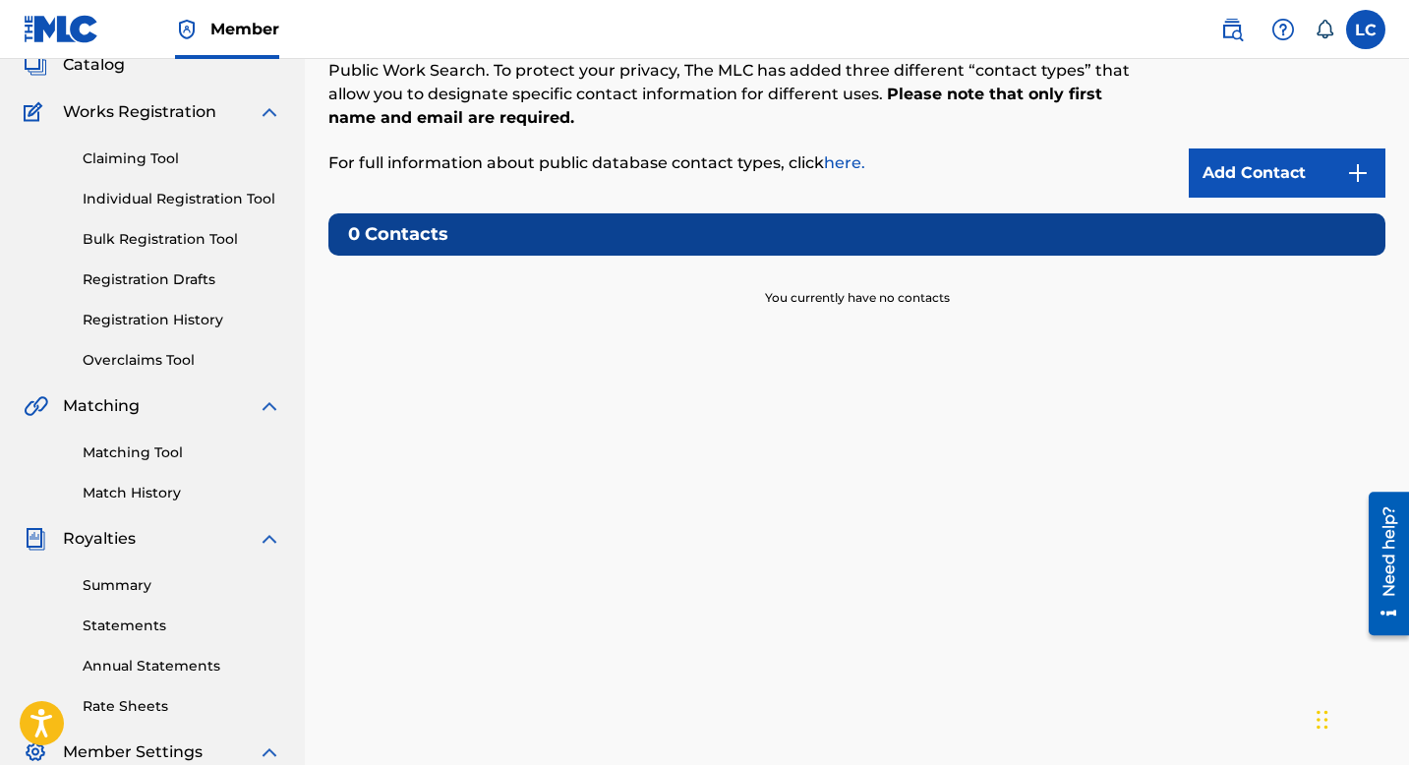
scroll to position [0, 0]
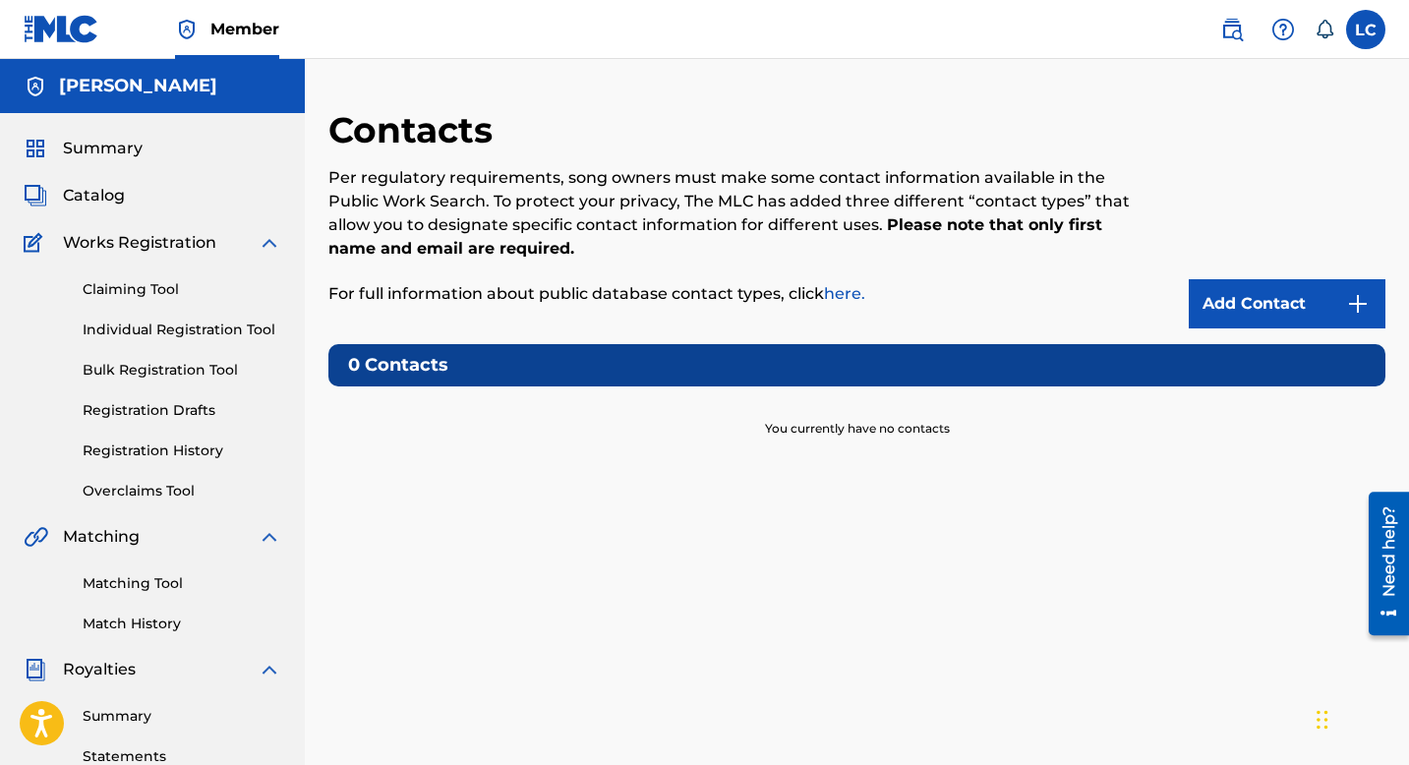
click at [388, 240] on strong "Please note that only first name and email are required." at bounding box center [715, 236] width 774 height 42
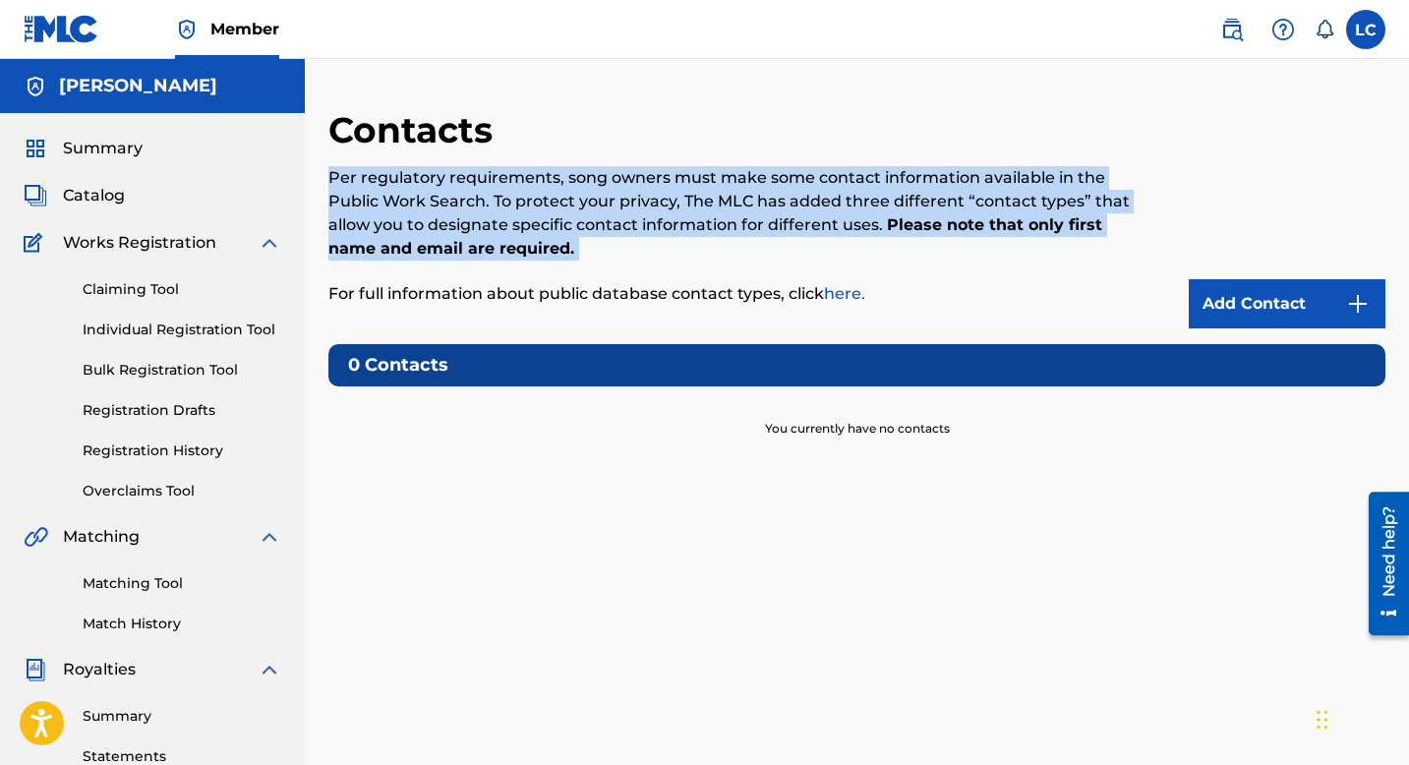
click at [388, 240] on strong "Please note that only first name and email are required." at bounding box center [715, 236] width 774 height 42
copy p "Per regulatory requirements, song owners must make some contact information ava…"
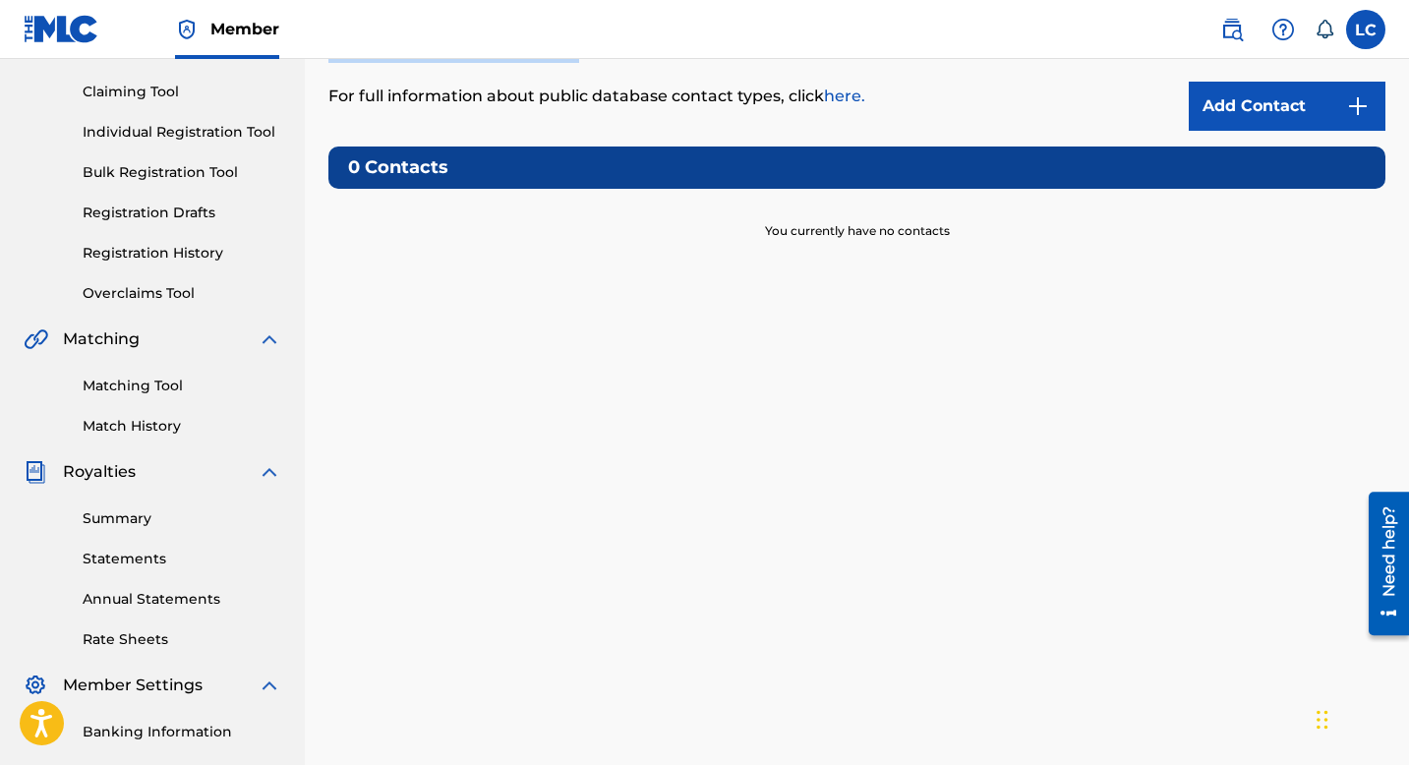
scroll to position [454, 0]
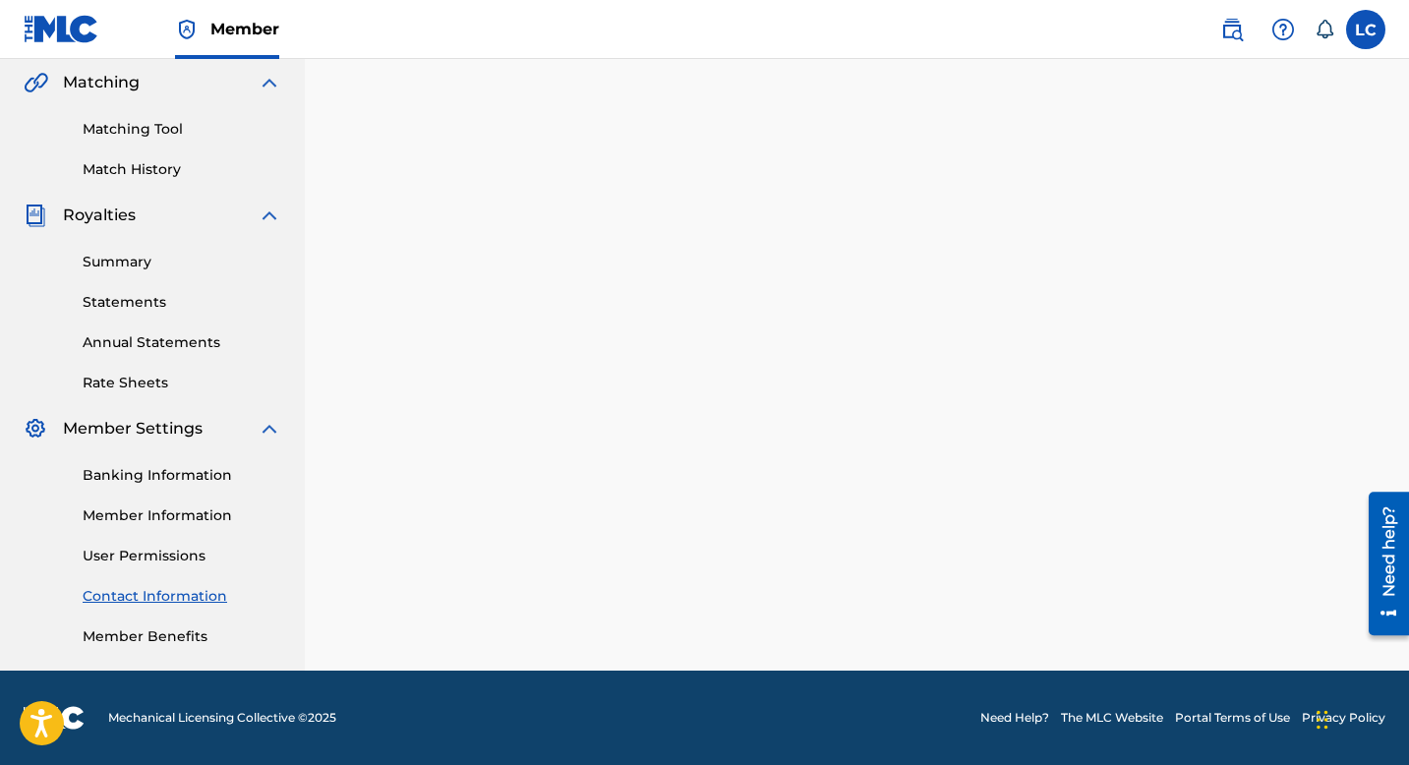
scroll to position [445, 0]
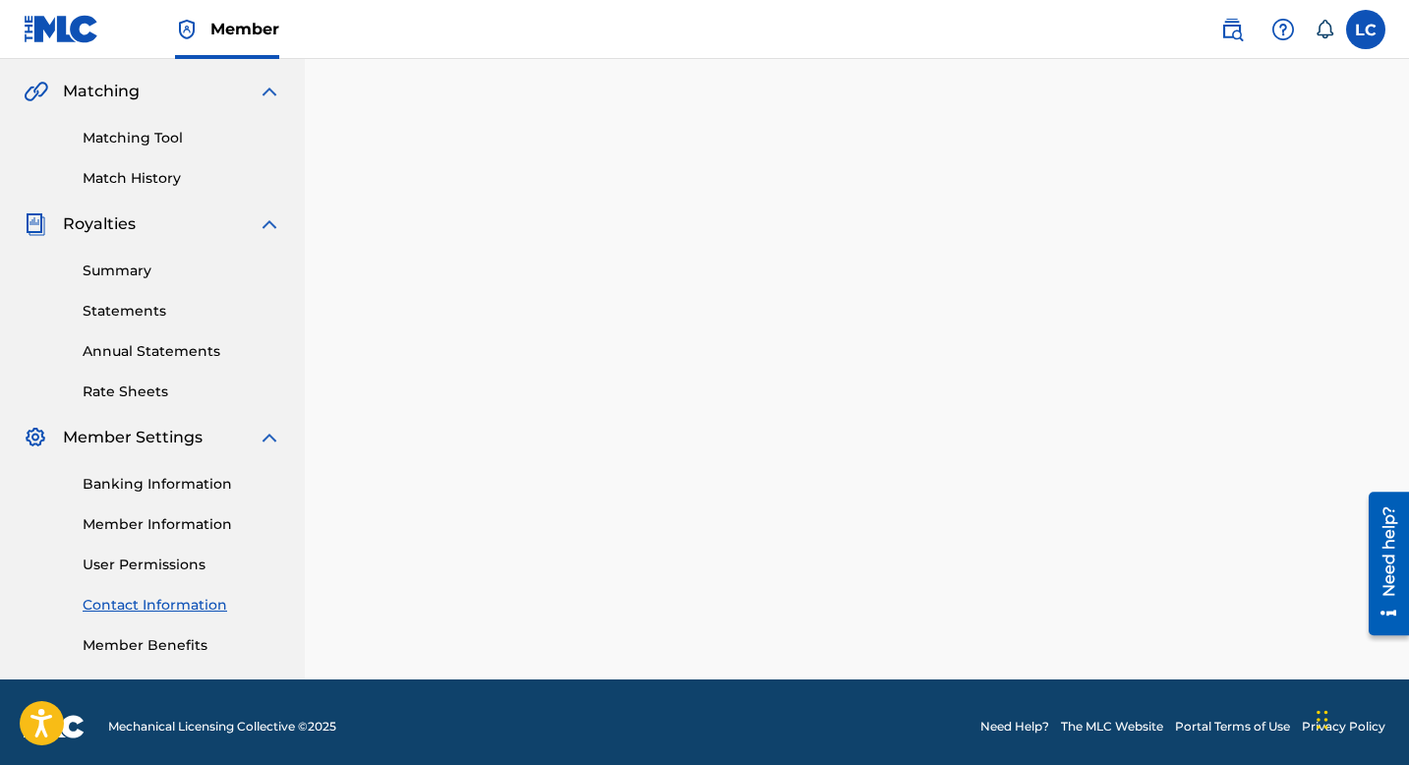
click at [149, 438] on span "Member Settings" at bounding box center [133, 438] width 140 height 24
click at [144, 225] on div "Royalties" at bounding box center [153, 224] width 258 height 24
click at [276, 224] on img at bounding box center [270, 224] width 24 height 24
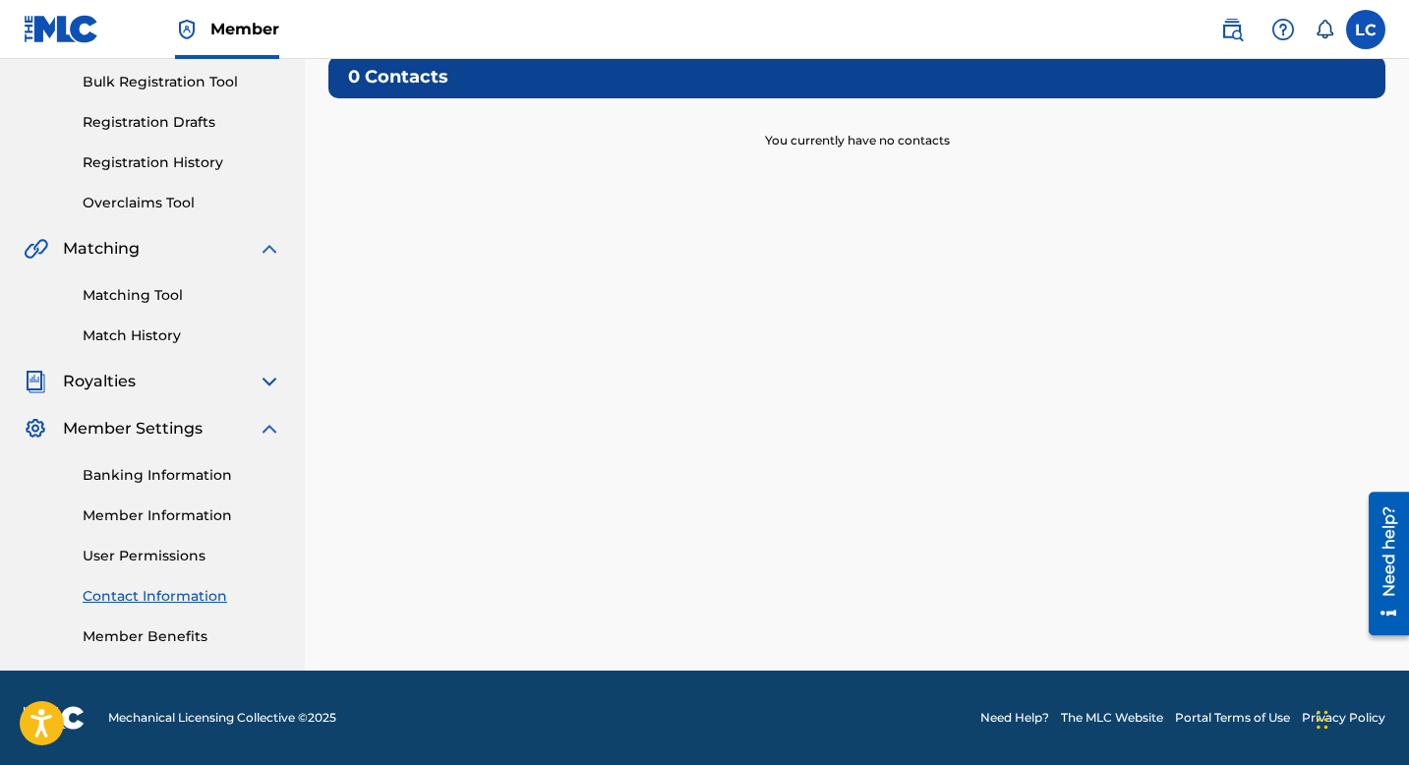
scroll to position [288, 0]
click at [273, 433] on img at bounding box center [270, 429] width 24 height 24
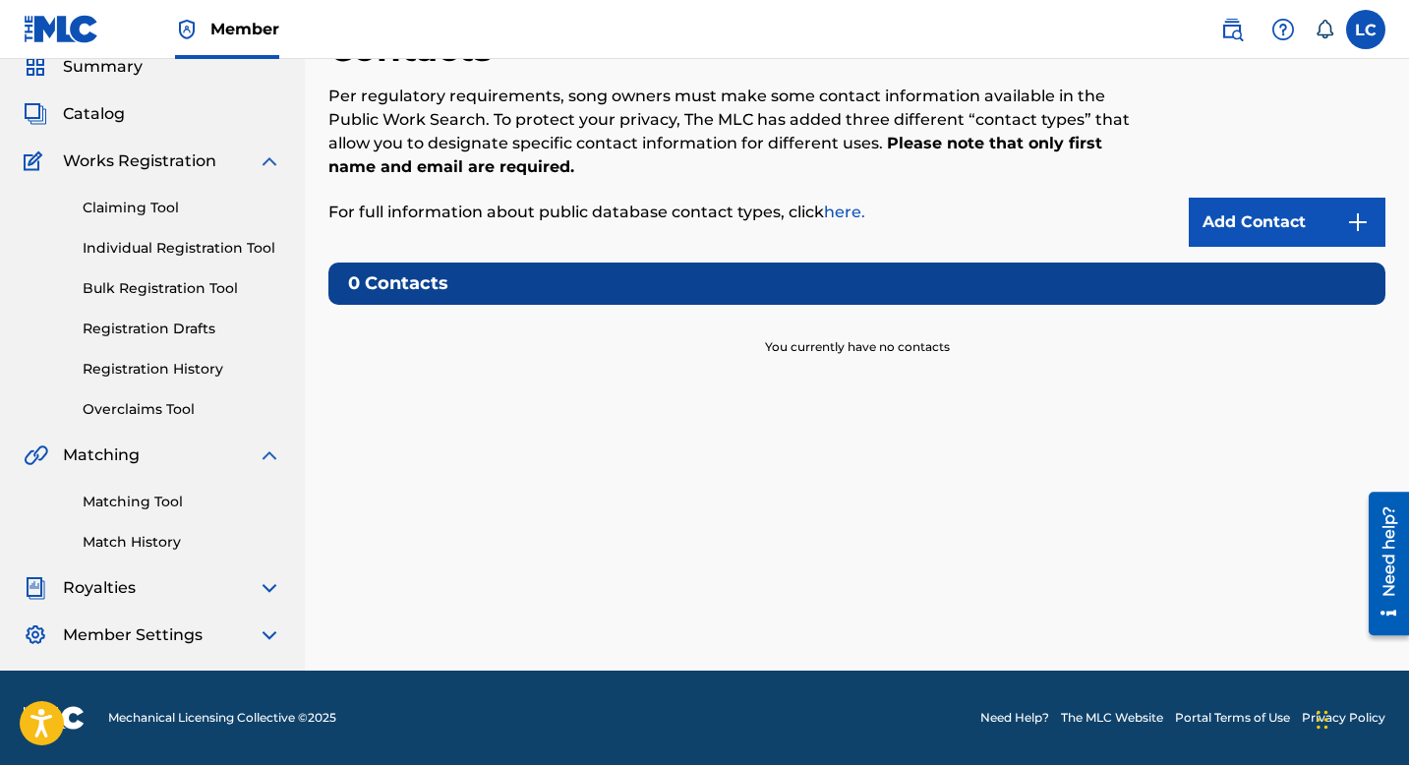
scroll to position [82, 0]
click at [263, 455] on img at bounding box center [270, 455] width 24 height 24
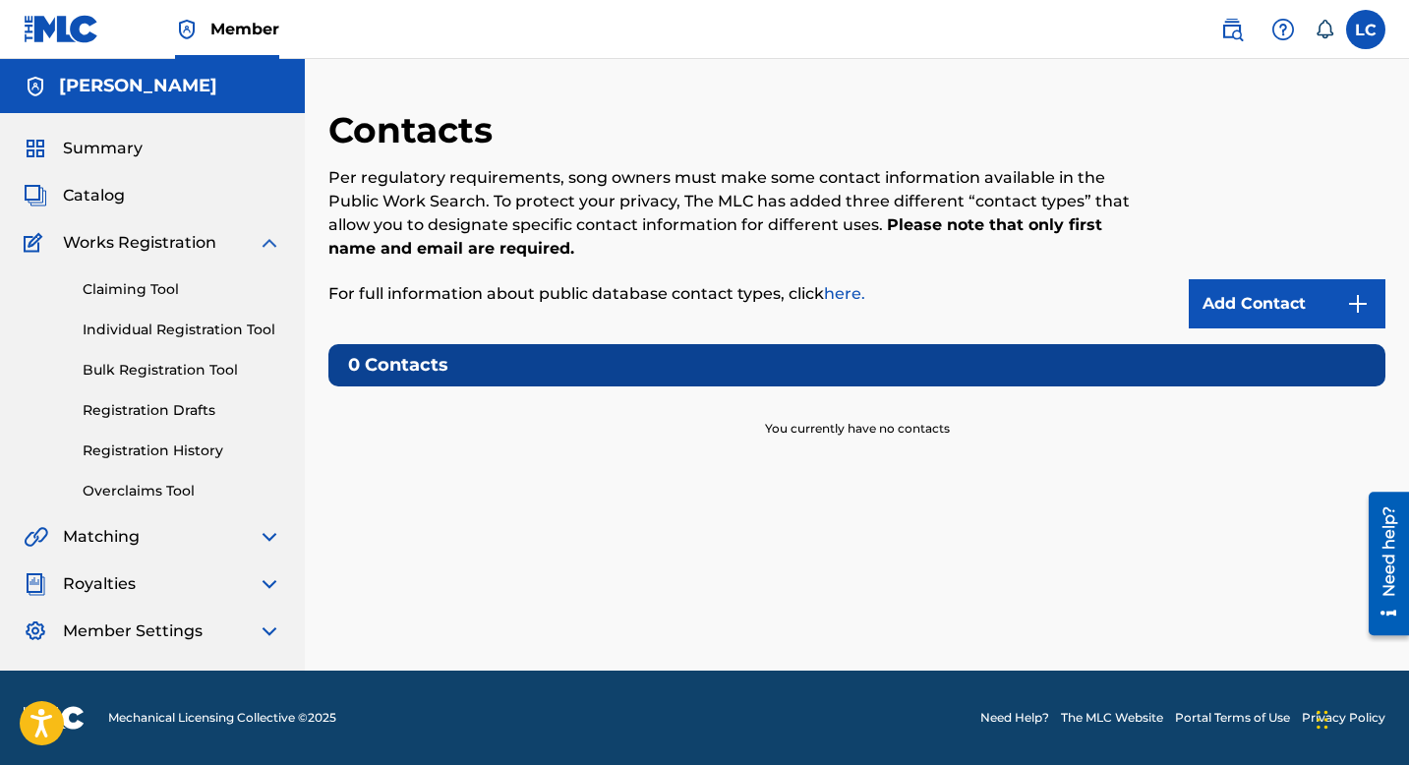
scroll to position [0, 0]
click at [155, 202] on div "Catalog" at bounding box center [153, 196] width 258 height 24
click at [147, 187] on div "Catalog" at bounding box center [153, 196] width 258 height 24
click at [120, 213] on div "Summary Catalog Works Registration Claiming Tool Individual Registration Tool B…" at bounding box center [152, 389] width 305 height 553
click at [146, 232] on span "Works Registration" at bounding box center [139, 243] width 153 height 24
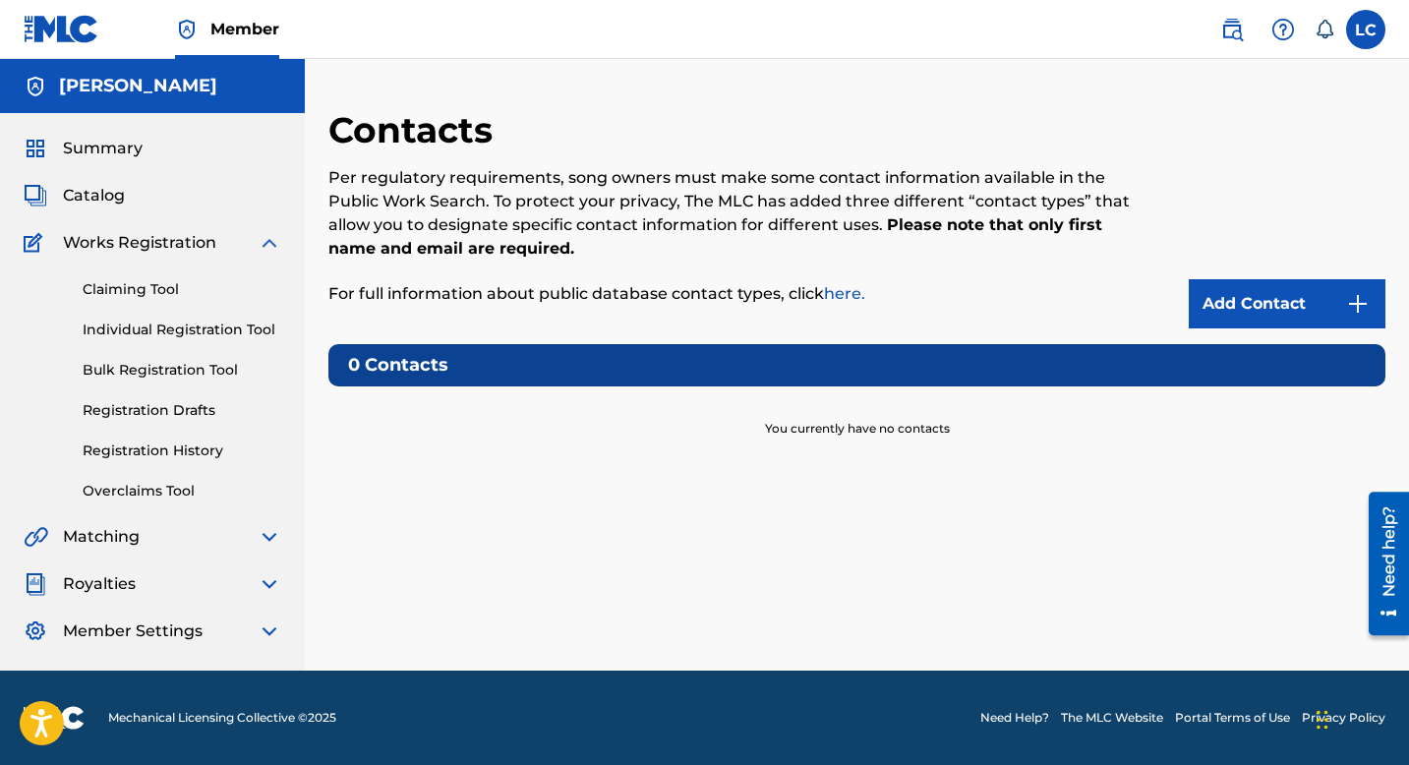
click at [260, 239] on img at bounding box center [270, 243] width 24 height 24
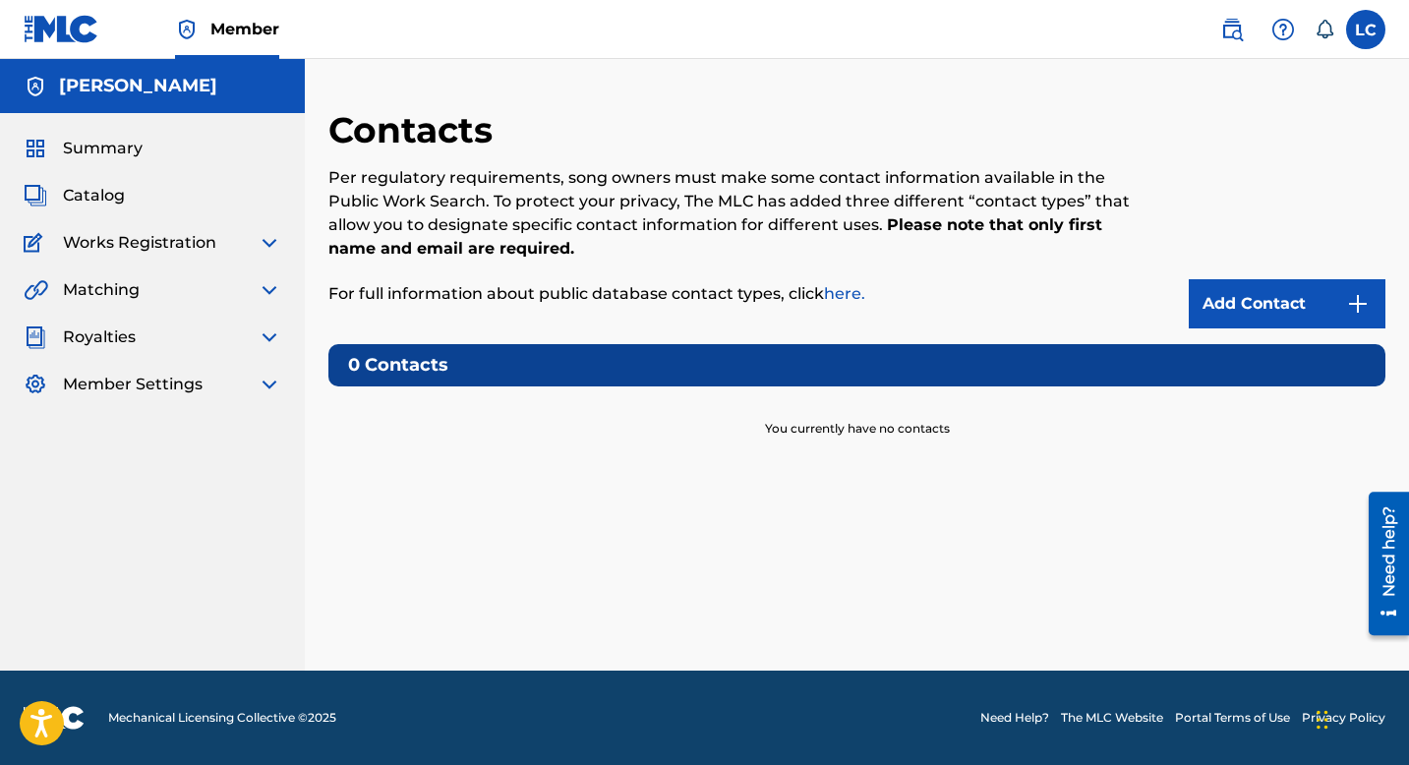
click at [275, 239] on img at bounding box center [270, 243] width 24 height 24
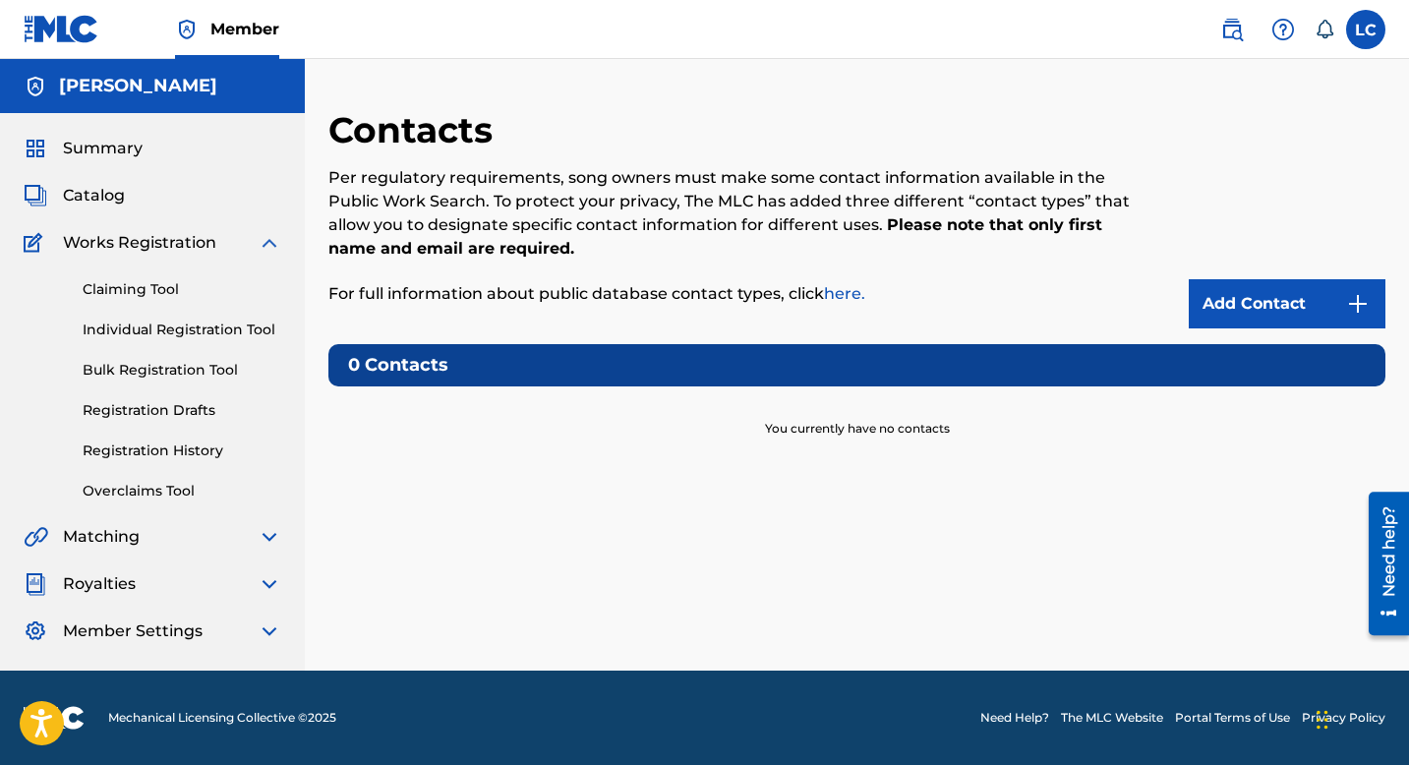
click at [180, 285] on link "Claiming Tool" at bounding box center [182, 289] width 199 height 21
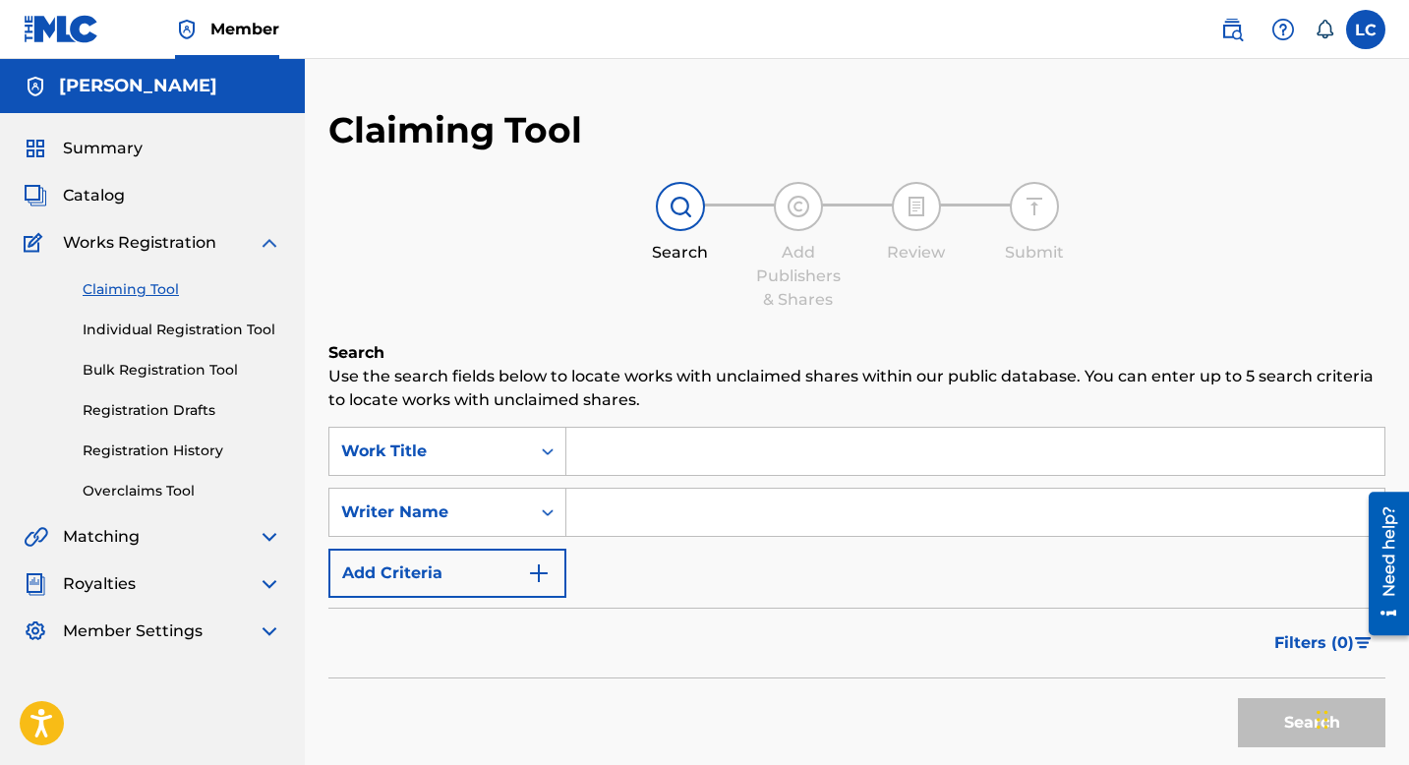
click at [621, 440] on input "Search Form" at bounding box center [975, 451] width 818 height 47
click at [1238, 698] on button "Search" at bounding box center [1311, 722] width 147 height 49
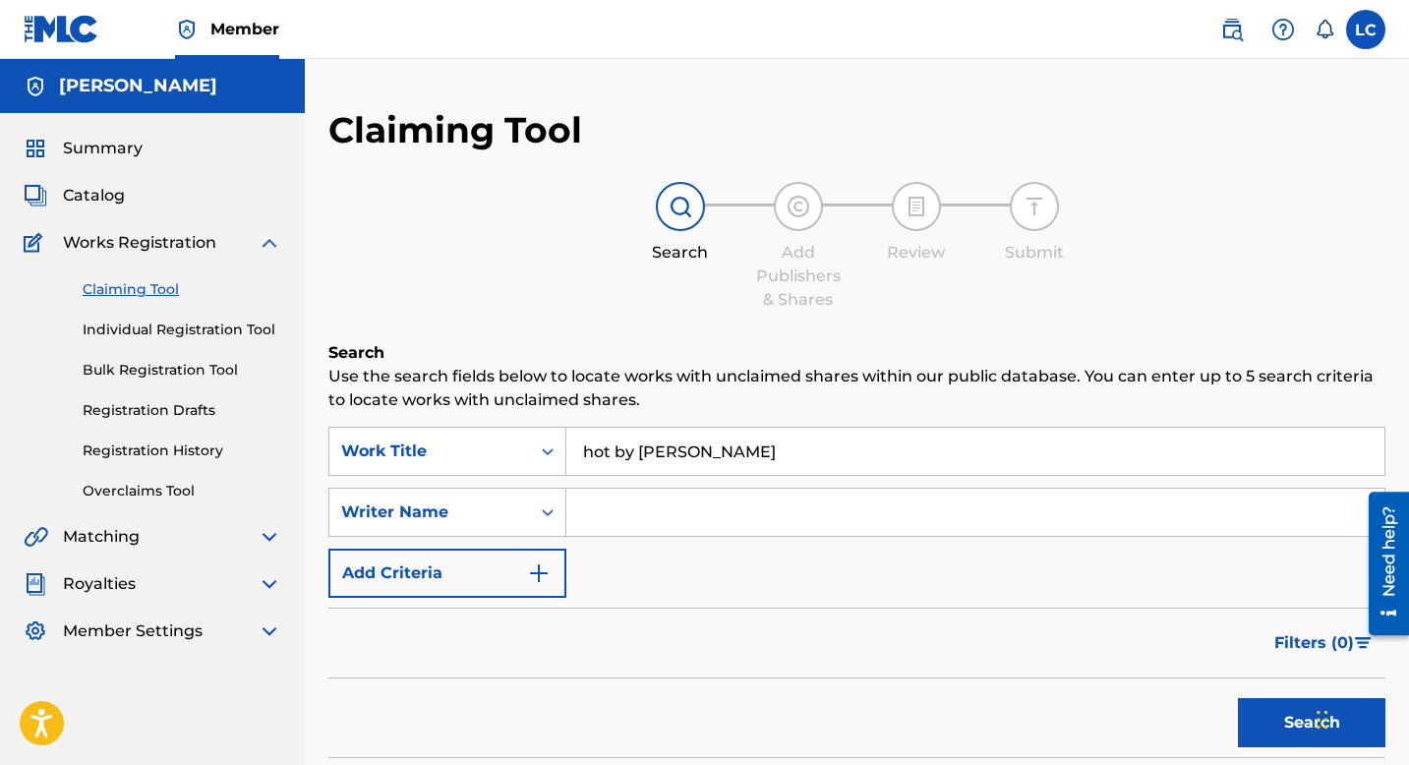
click at [1238, 698] on button "Search" at bounding box center [1311, 722] width 147 height 49
drag, startPoint x: 621, startPoint y: 453, endPoint x: 840, endPoint y: 468, distance: 218.7
click at [840, 468] on input "hot by lex carney" at bounding box center [975, 451] width 818 height 47
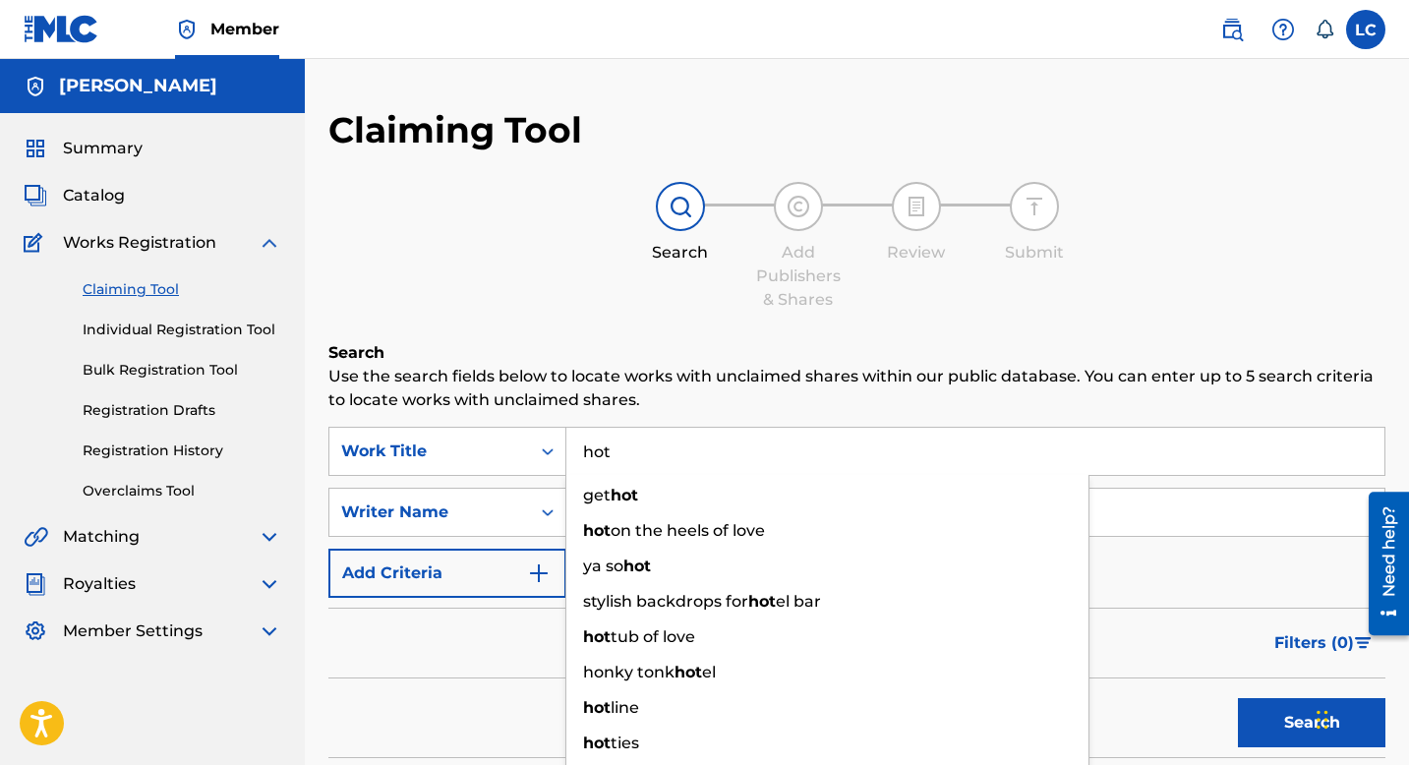
type input "hot"
click at [1238, 698] on button "Search" at bounding box center [1311, 722] width 147 height 49
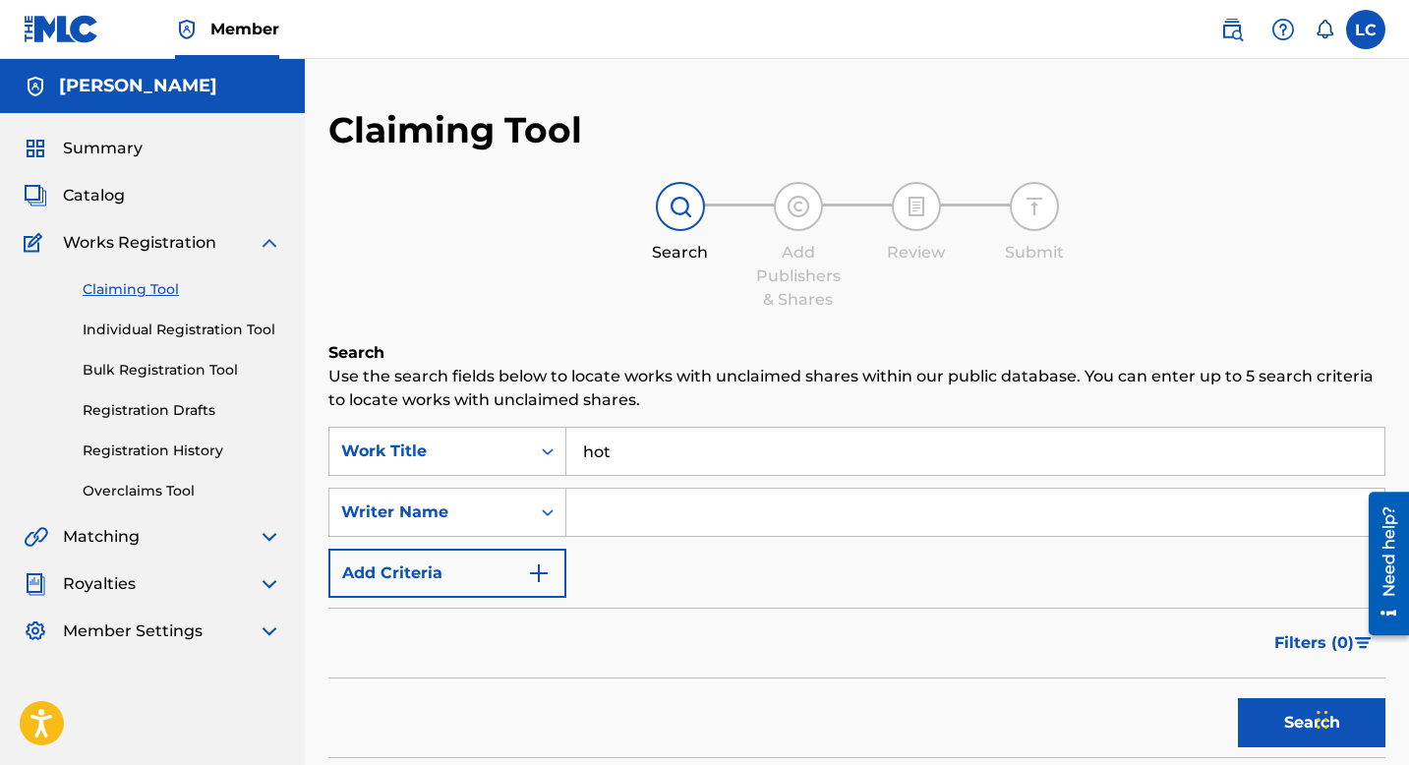
click at [618, 499] on input "Search Form" at bounding box center [975, 512] width 818 height 47
click at [1238, 698] on button "Search" at bounding box center [1311, 722] width 147 height 49
click at [598, 508] on input "lex carney" at bounding box center [975, 512] width 818 height 47
type input "lexi ann carney"
click at [1238, 698] on button "Search" at bounding box center [1311, 722] width 147 height 49
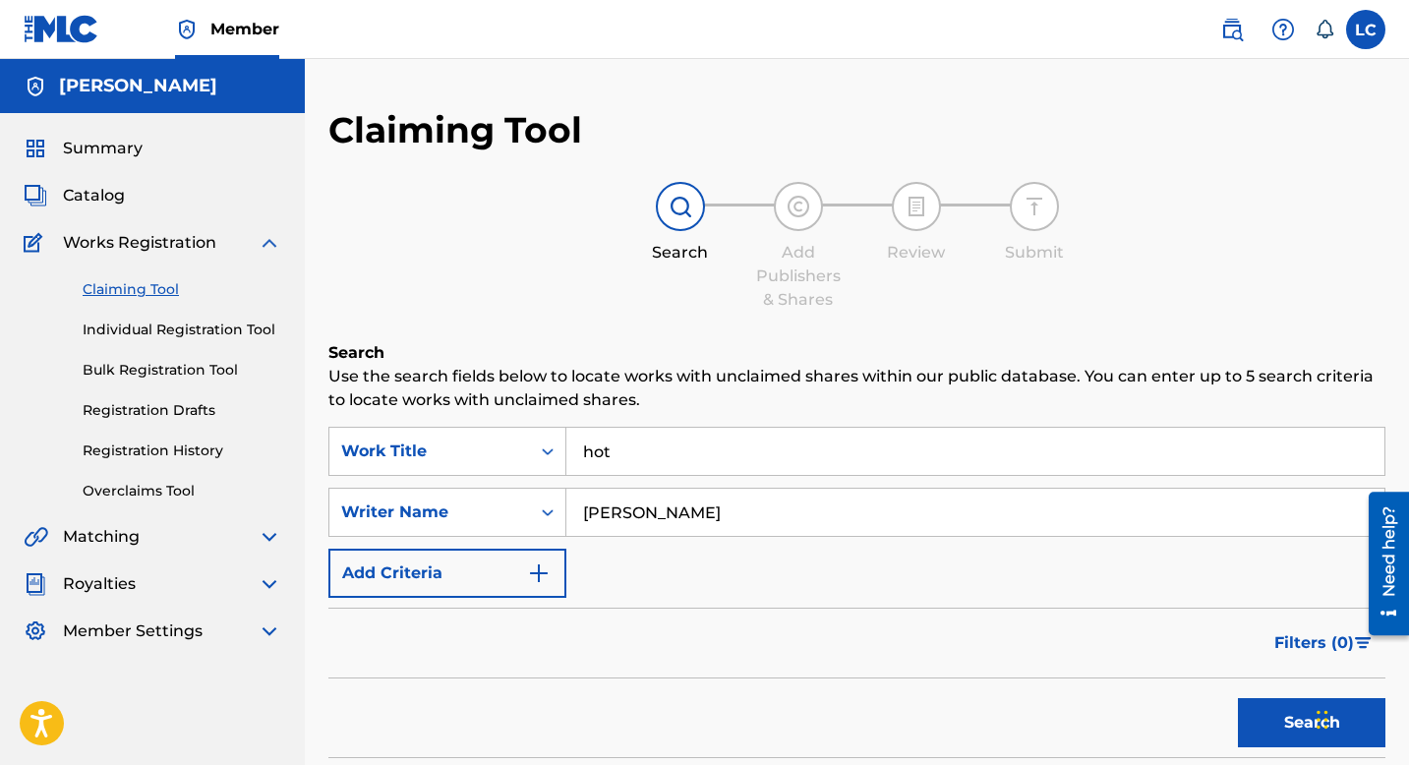
click at [625, 526] on input "lexi ann carney" at bounding box center [975, 512] width 818 height 47
click at [598, 476] on div "SearchWithCriteria742d7b48-c7f7-40e8-842c-488ab8bd1452 Work Title hot SearchWit…" at bounding box center [856, 512] width 1057 height 171
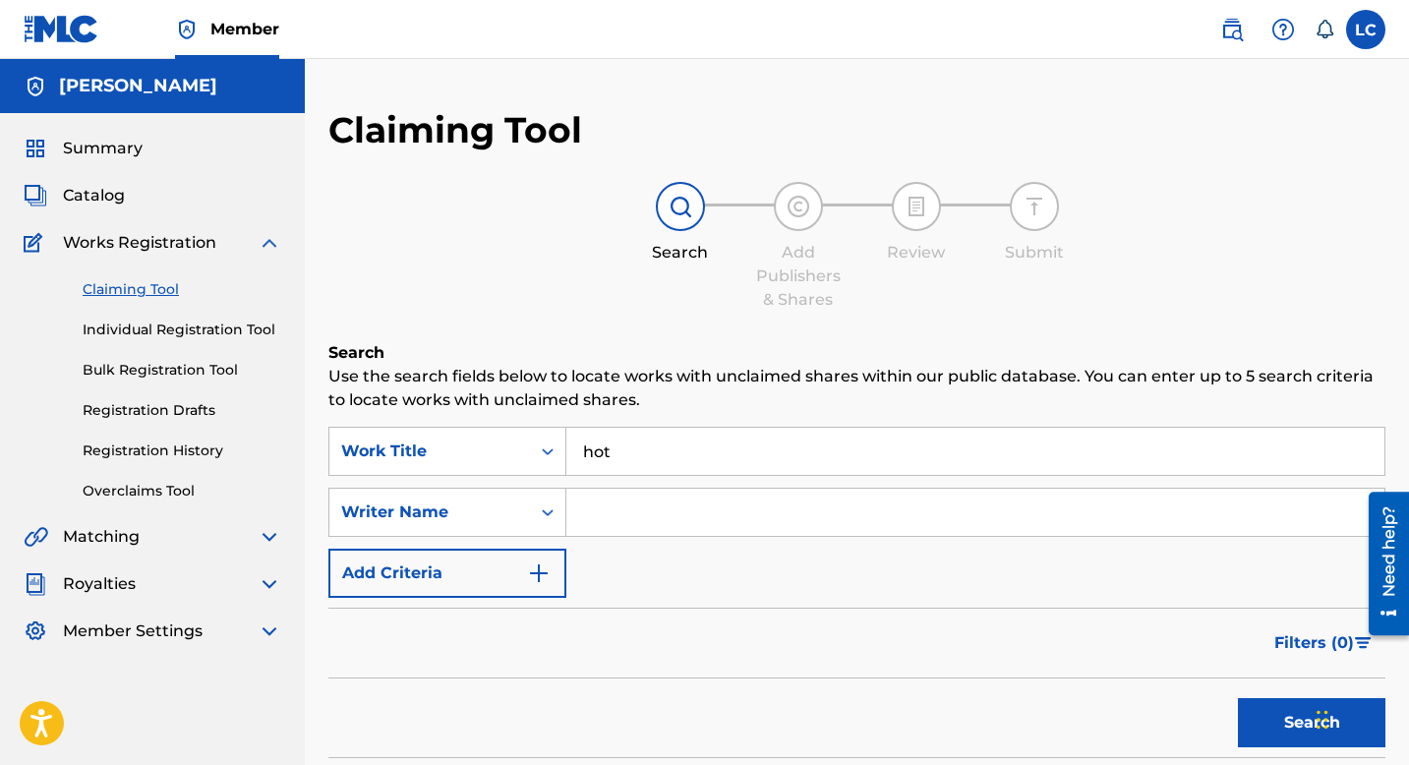
click at [598, 476] on div "SearchWithCriteria742d7b48-c7f7-40e8-842c-488ab8bd1452 Work Title hot SearchWit…" at bounding box center [856, 512] width 1057 height 171
click at [598, 452] on input "hot" at bounding box center [975, 451] width 818 height 47
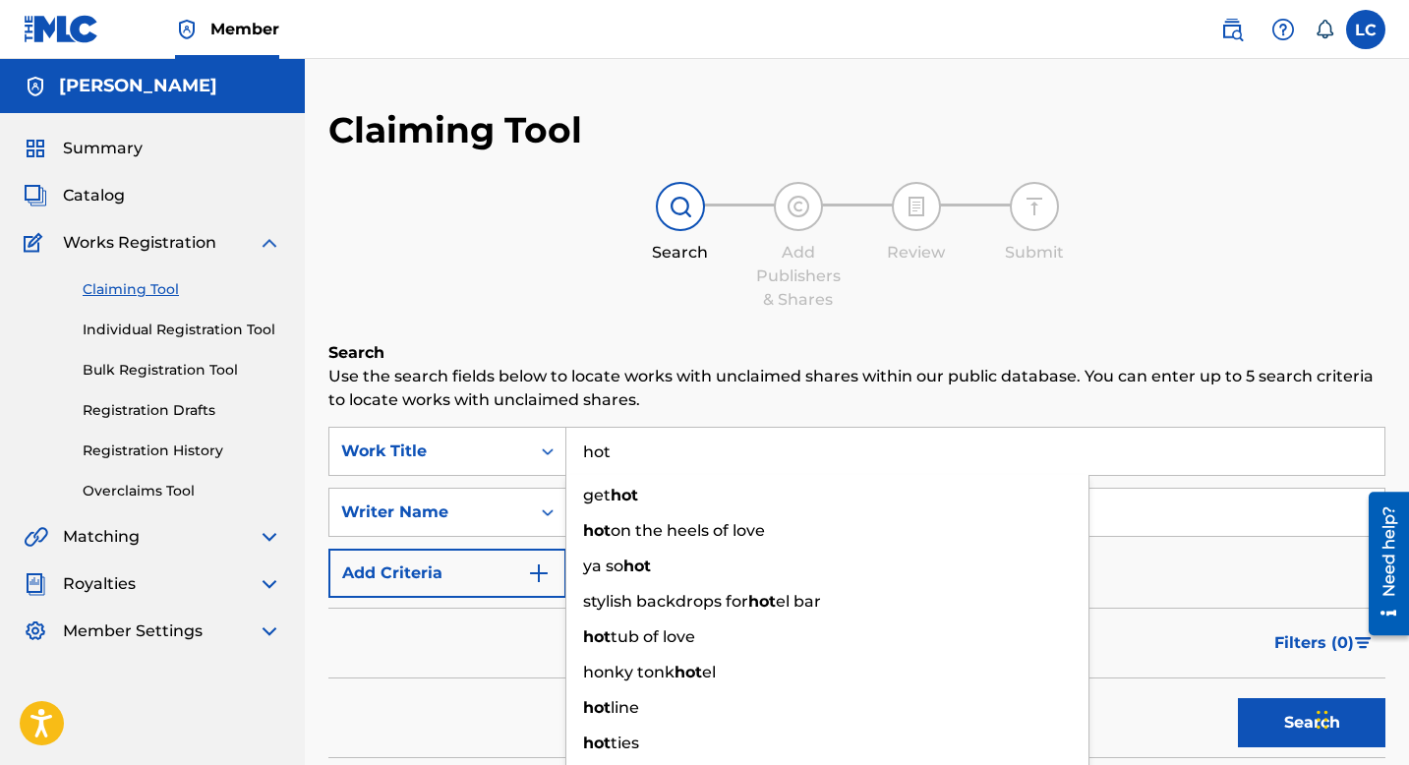
click at [598, 452] on input "hot" at bounding box center [975, 451] width 818 height 47
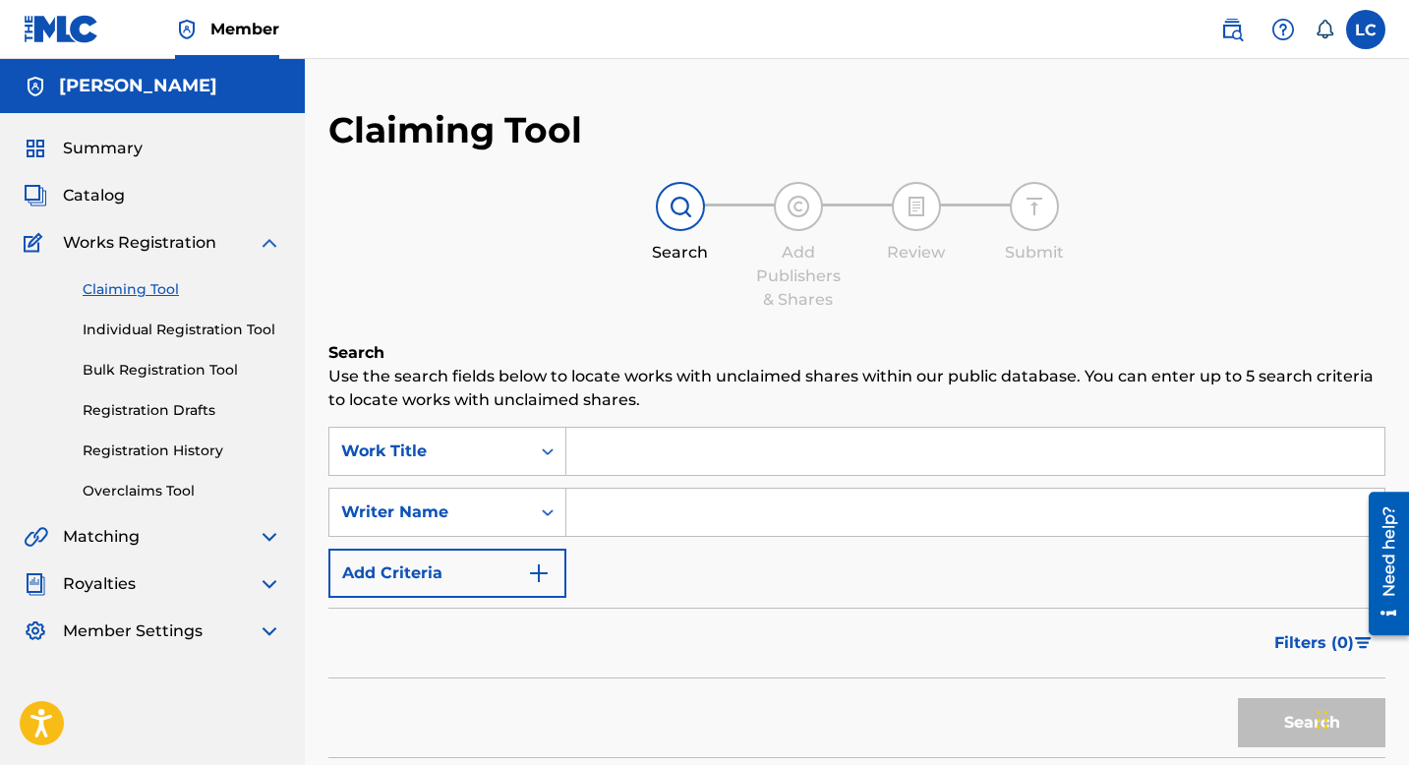
click at [194, 332] on link "Individual Registration Tool" at bounding box center [182, 330] width 199 height 21
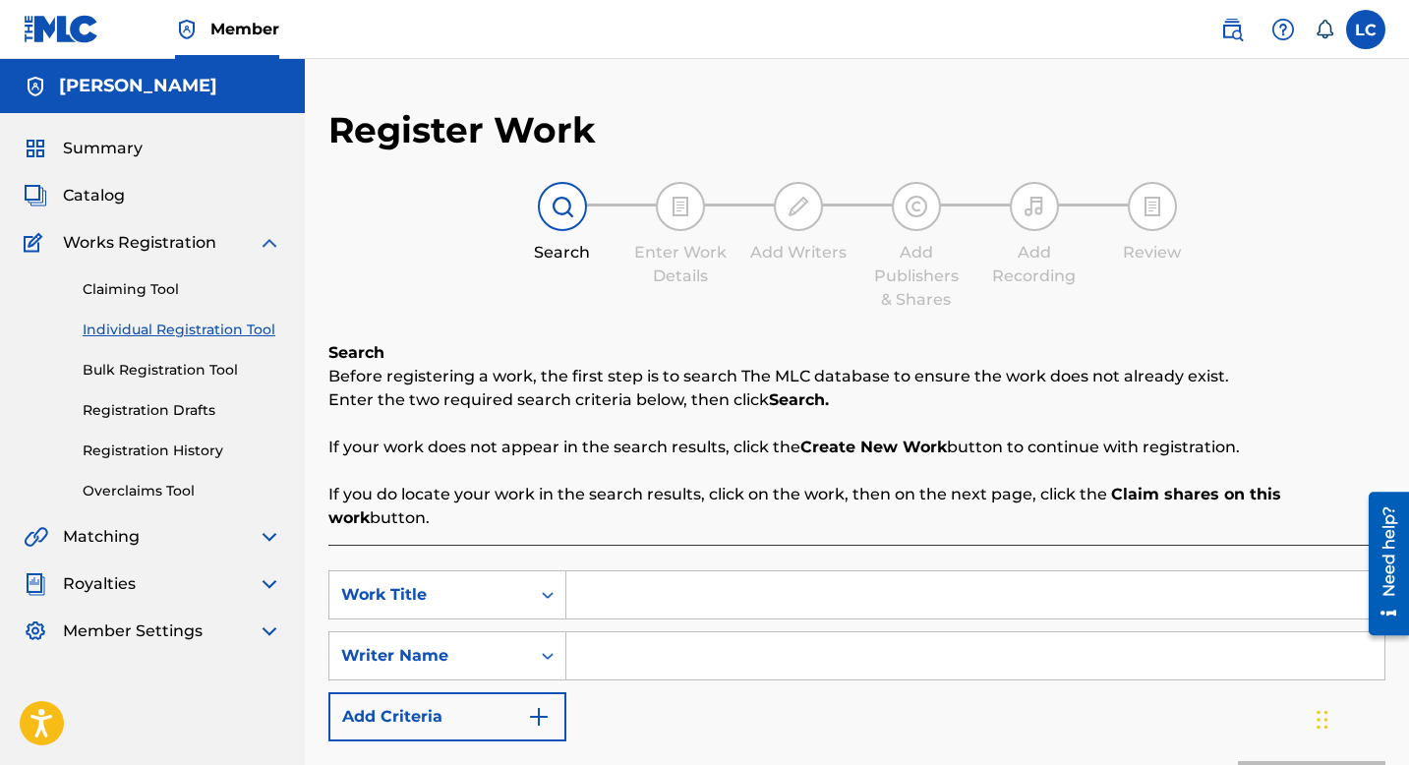
scroll to position [1, 0]
click at [626, 570] on input "Search Form" at bounding box center [975, 593] width 818 height 47
type input "HOT"
click at [611, 632] on input "Search Form" at bounding box center [975, 654] width 818 height 47
type input "w"
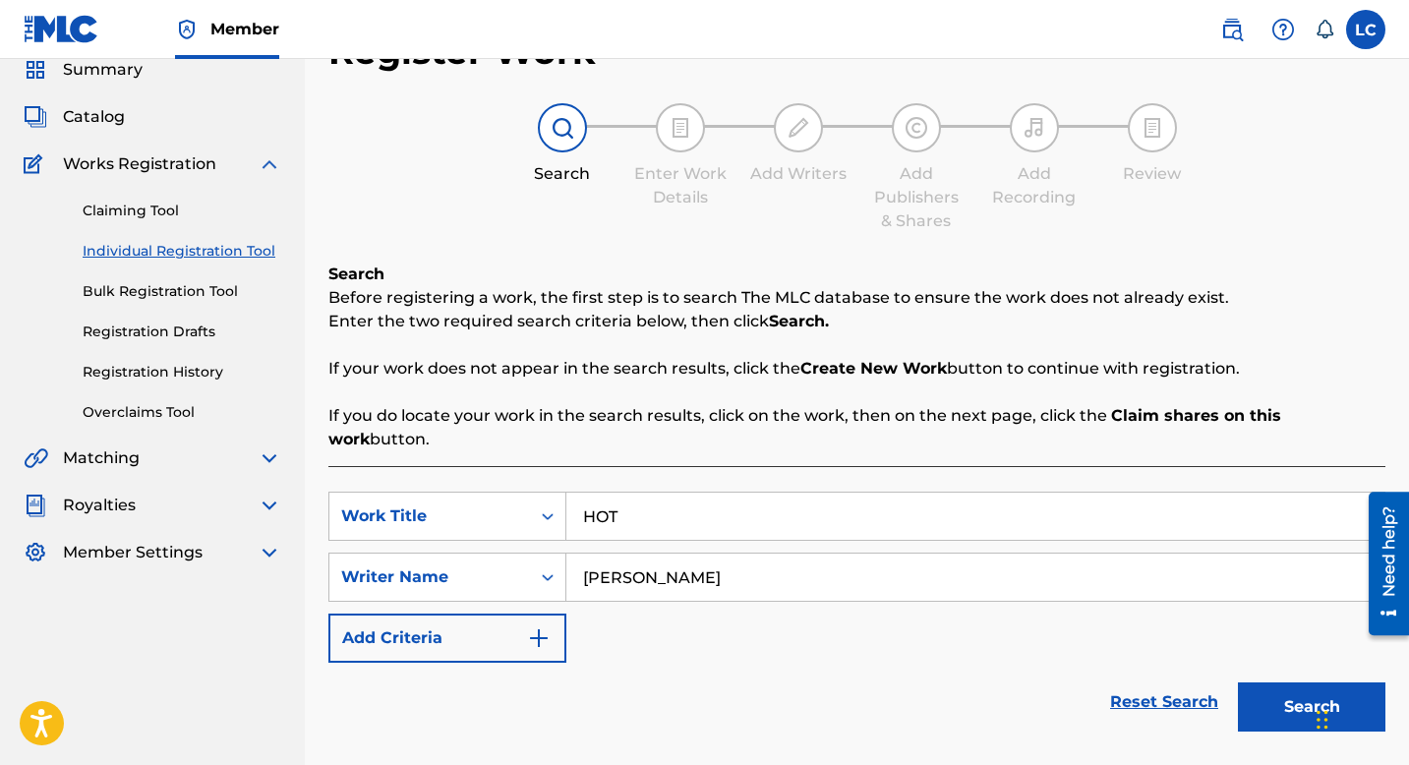
scroll to position [113, 0]
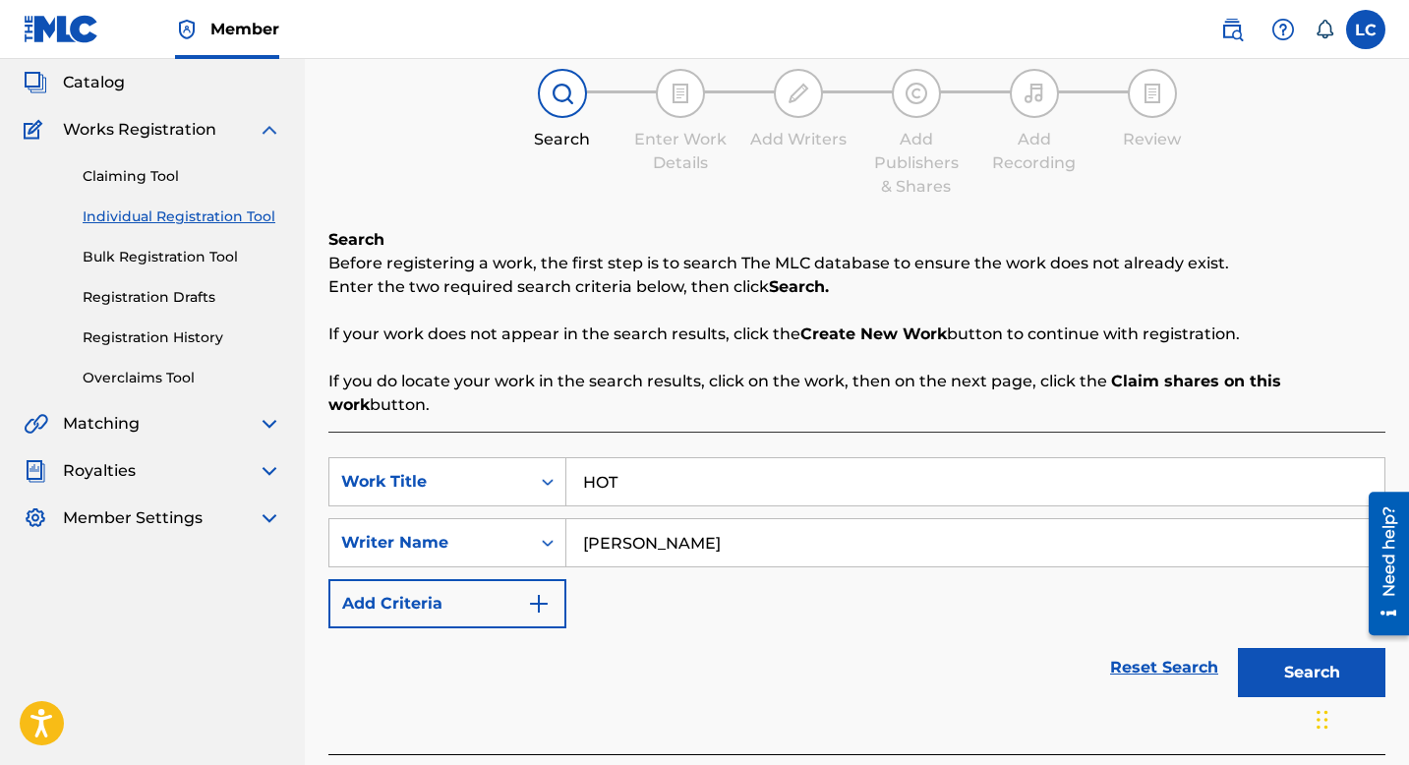
type input "Lexi Ann Carney"
click at [1255, 648] on button "Search" at bounding box center [1311, 672] width 147 height 49
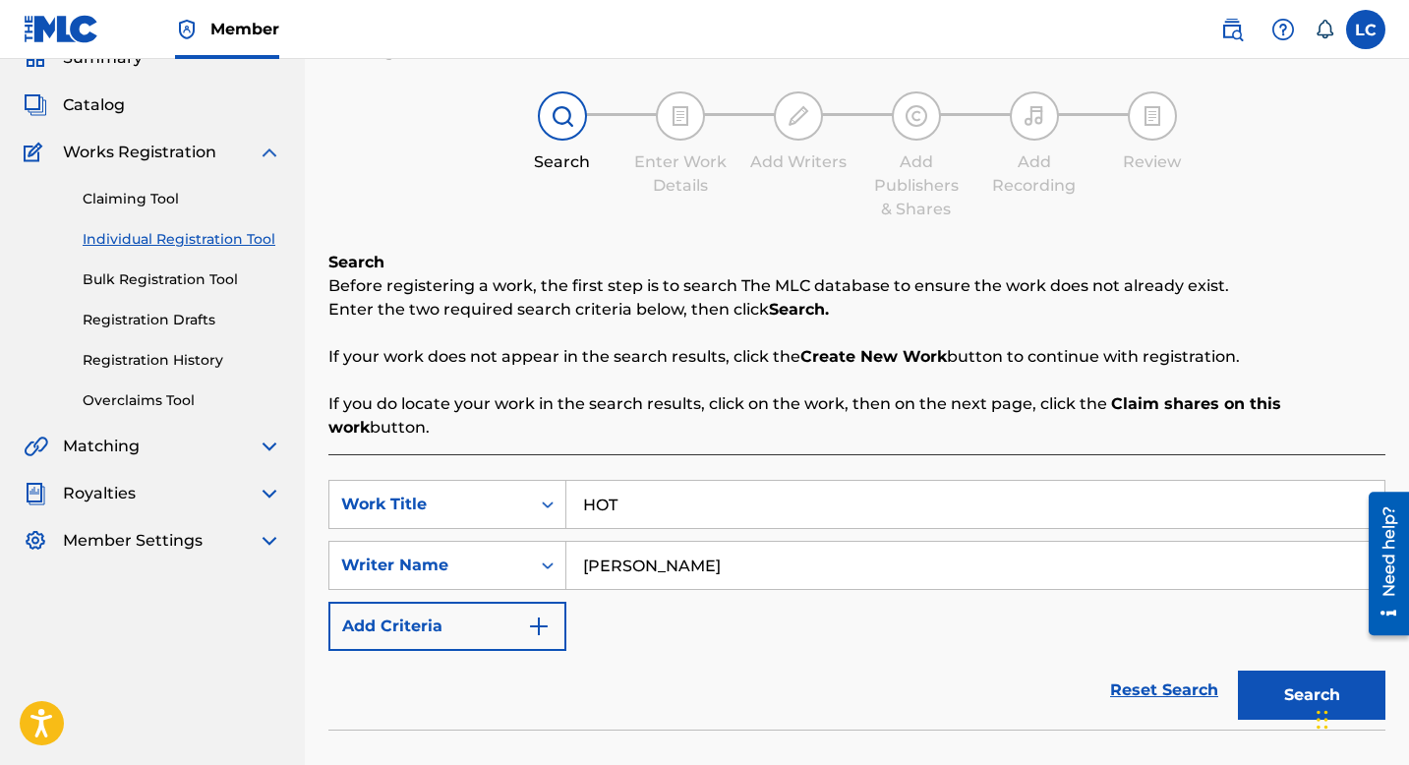
scroll to position [104, 0]
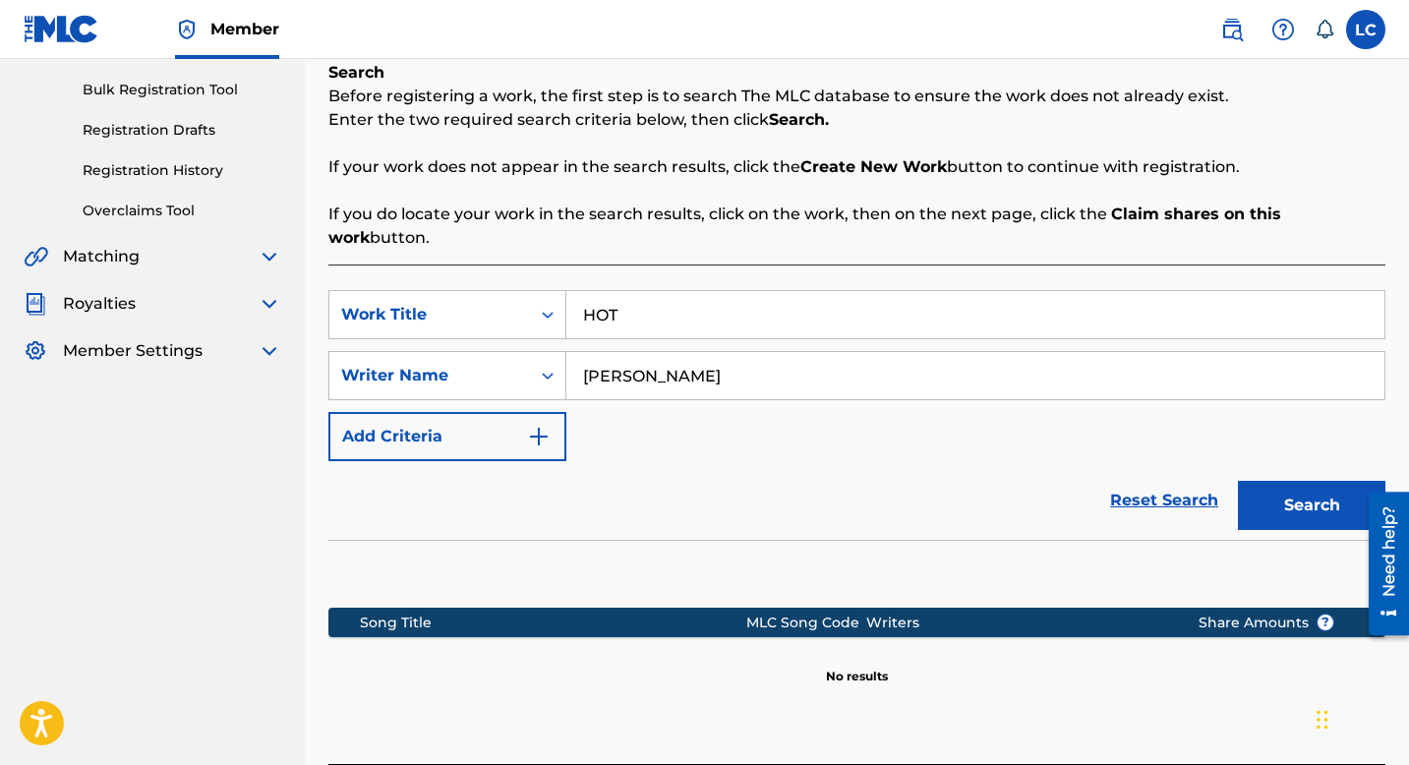
click at [1301, 481] on button "Search" at bounding box center [1311, 505] width 147 height 49
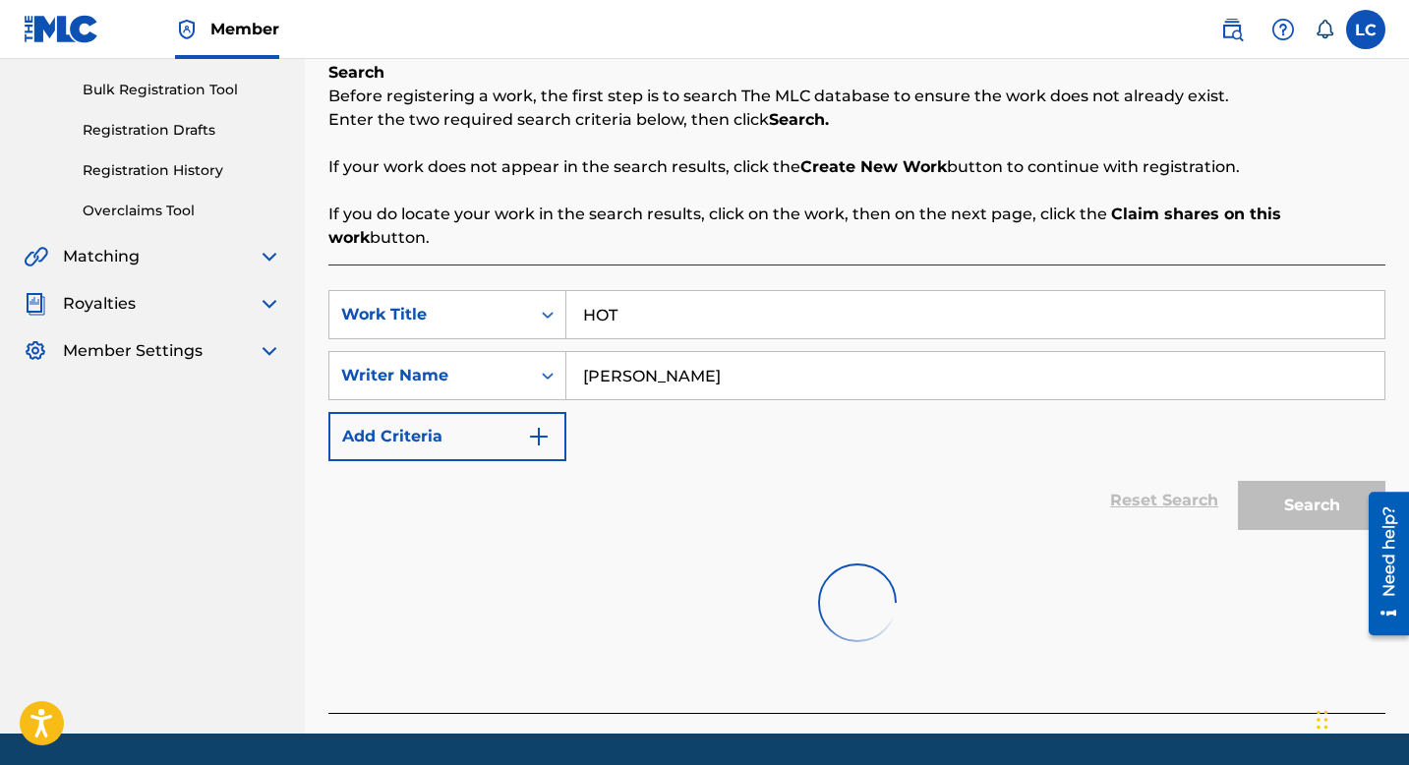
scroll to position [420, 0]
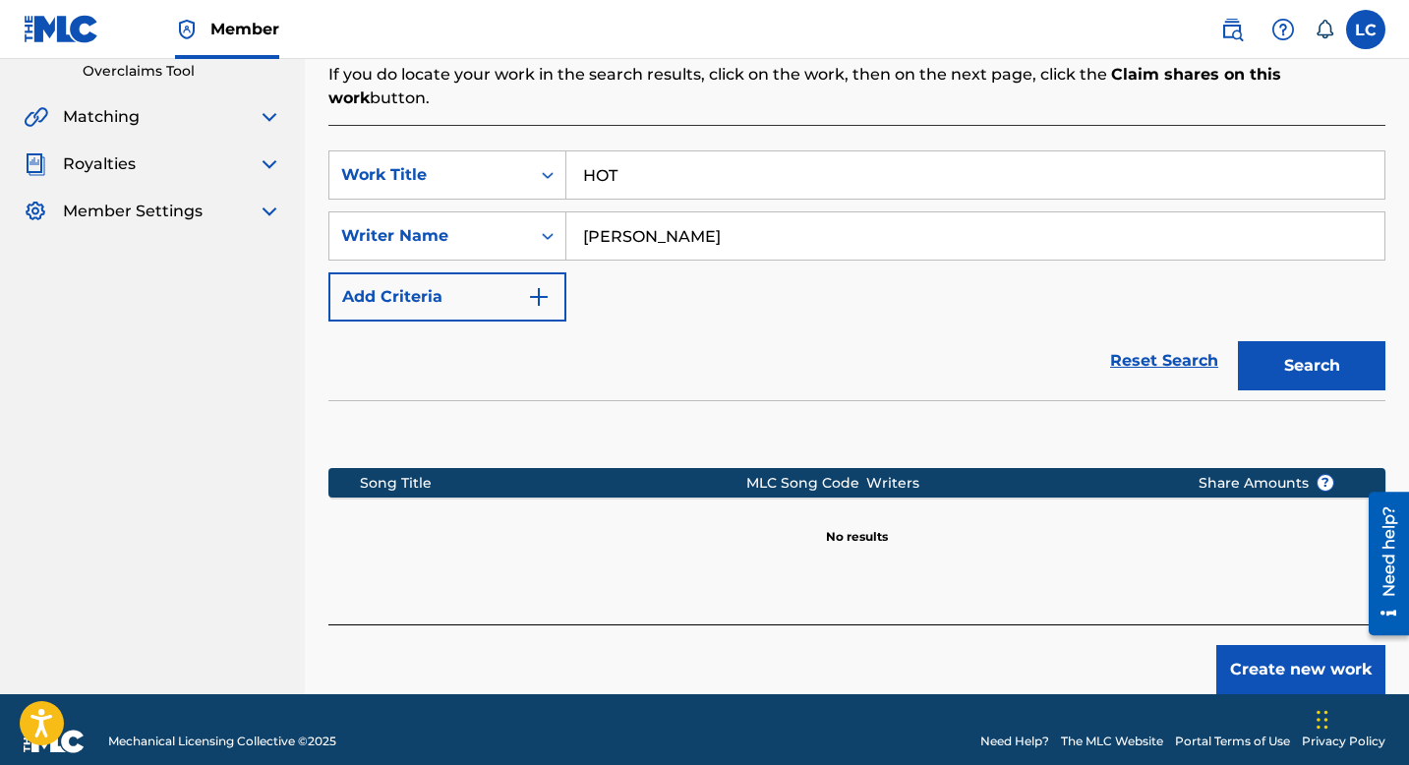
click at [1265, 645] on button "Create new work" at bounding box center [1300, 669] width 169 height 49
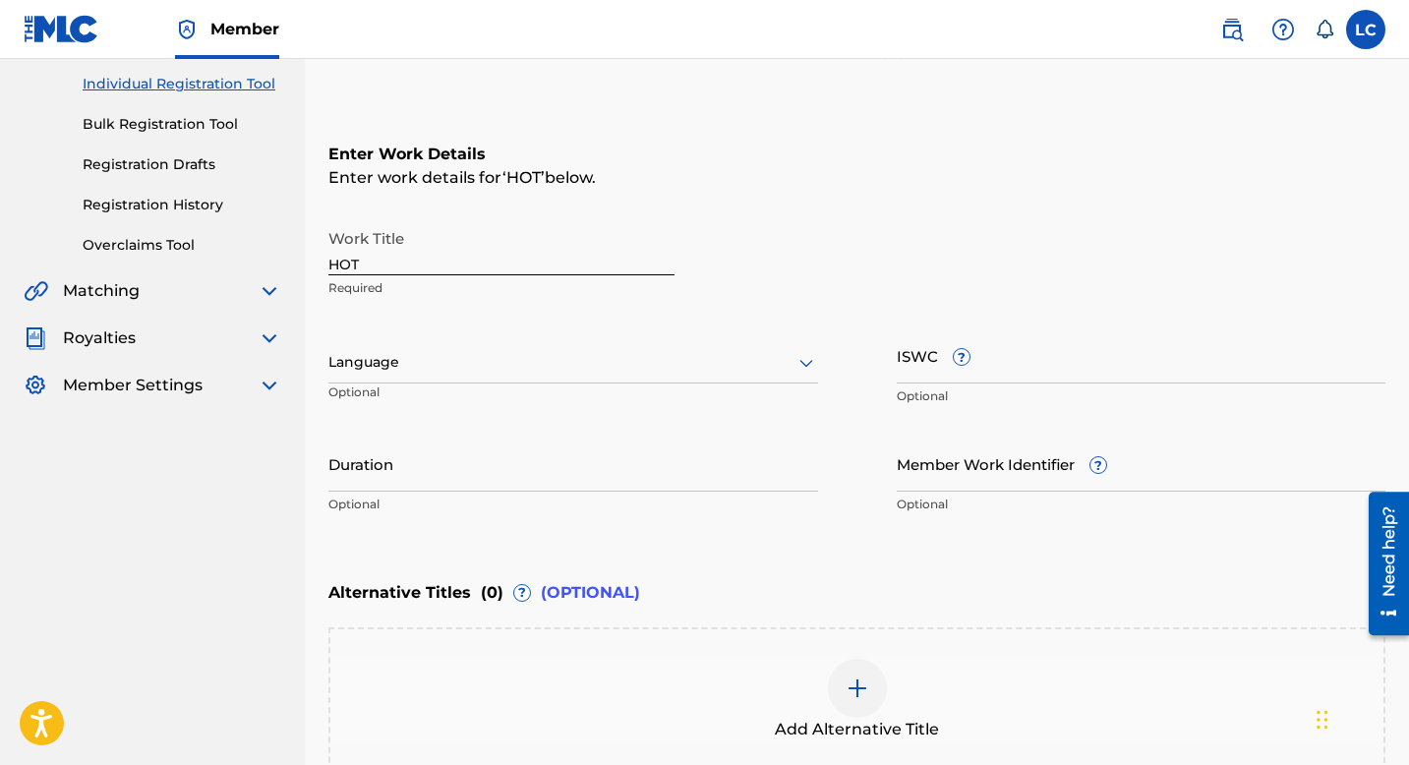
scroll to position [0, 0]
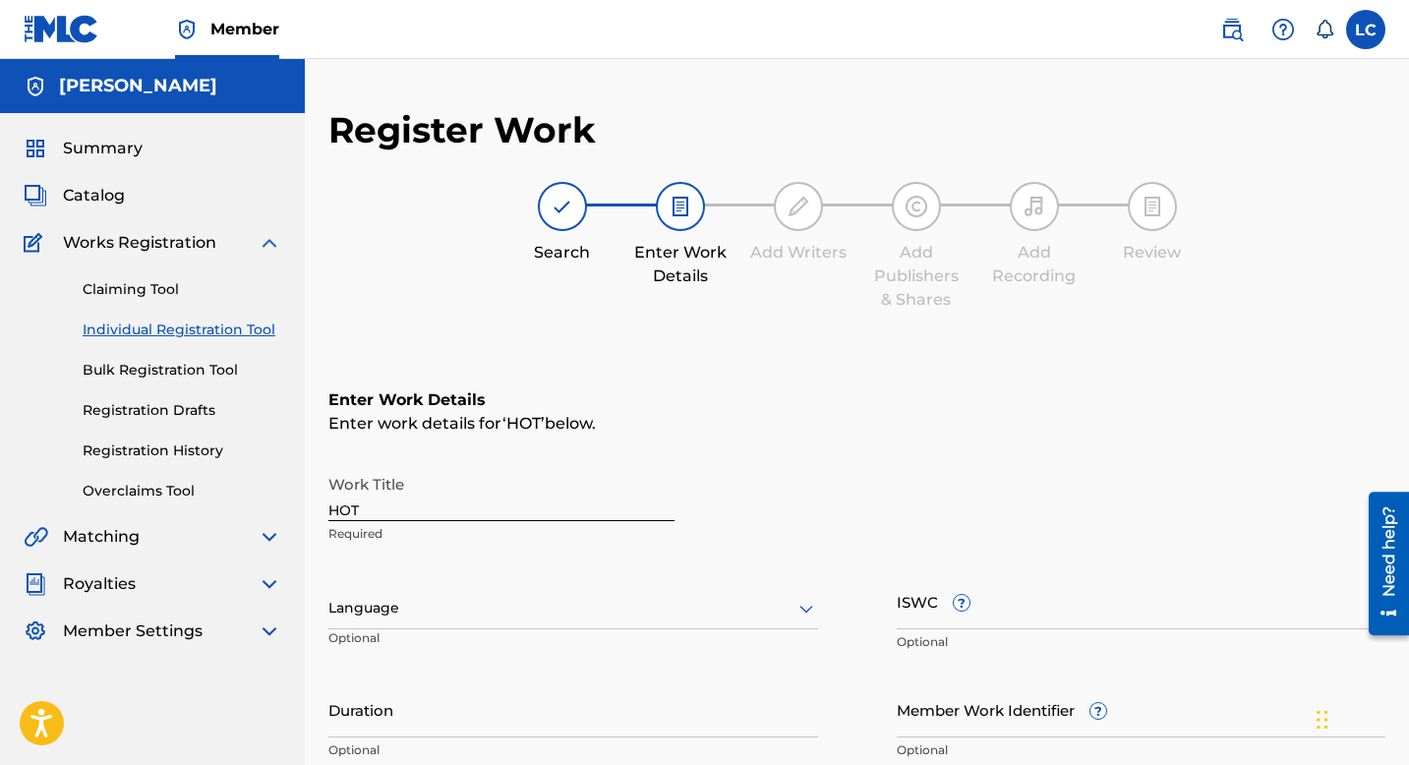
click at [141, 271] on div "Claiming Tool Individual Registration Tool Bulk Registration Tool Registration …" at bounding box center [153, 378] width 258 height 247
click at [142, 287] on link "Claiming Tool" at bounding box center [182, 289] width 199 height 21
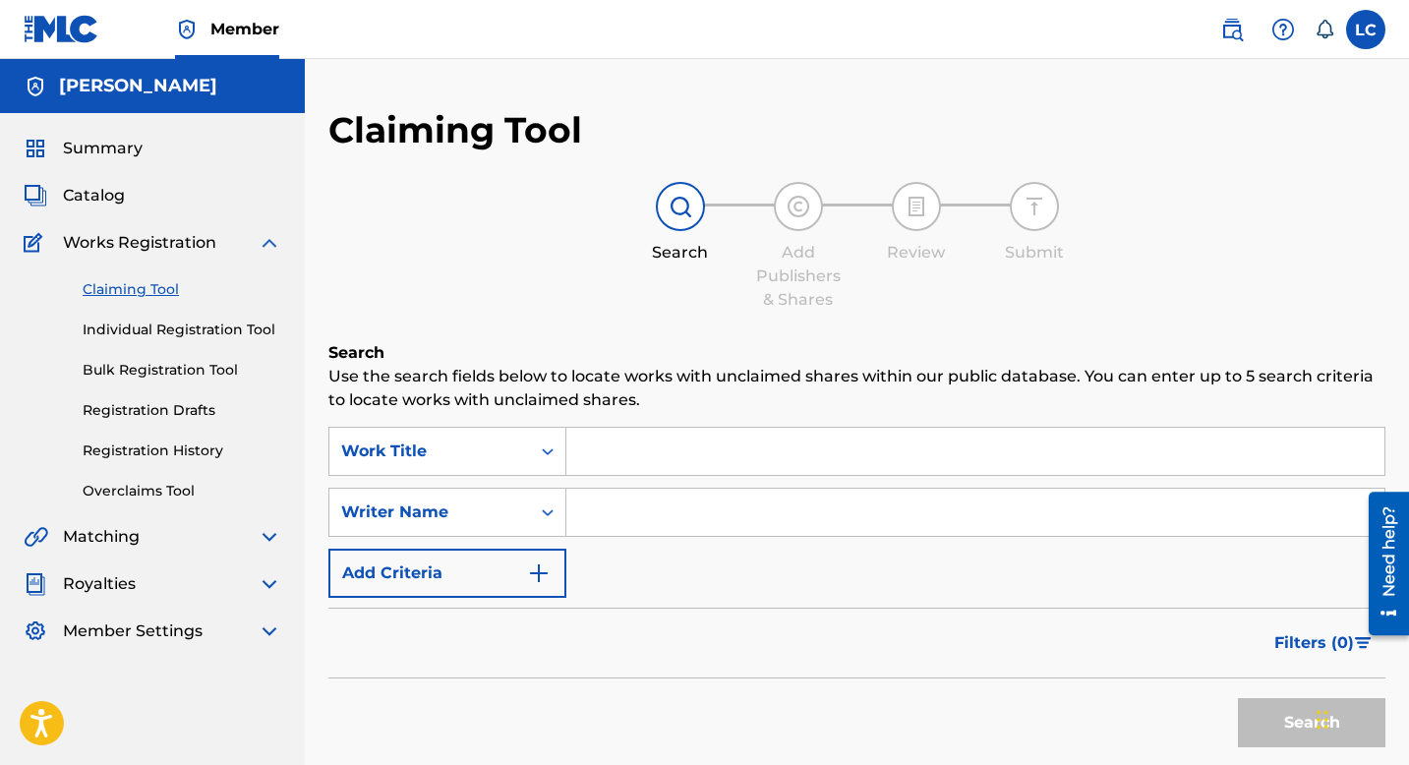
click at [646, 447] on input "Search Form" at bounding box center [975, 451] width 818 height 47
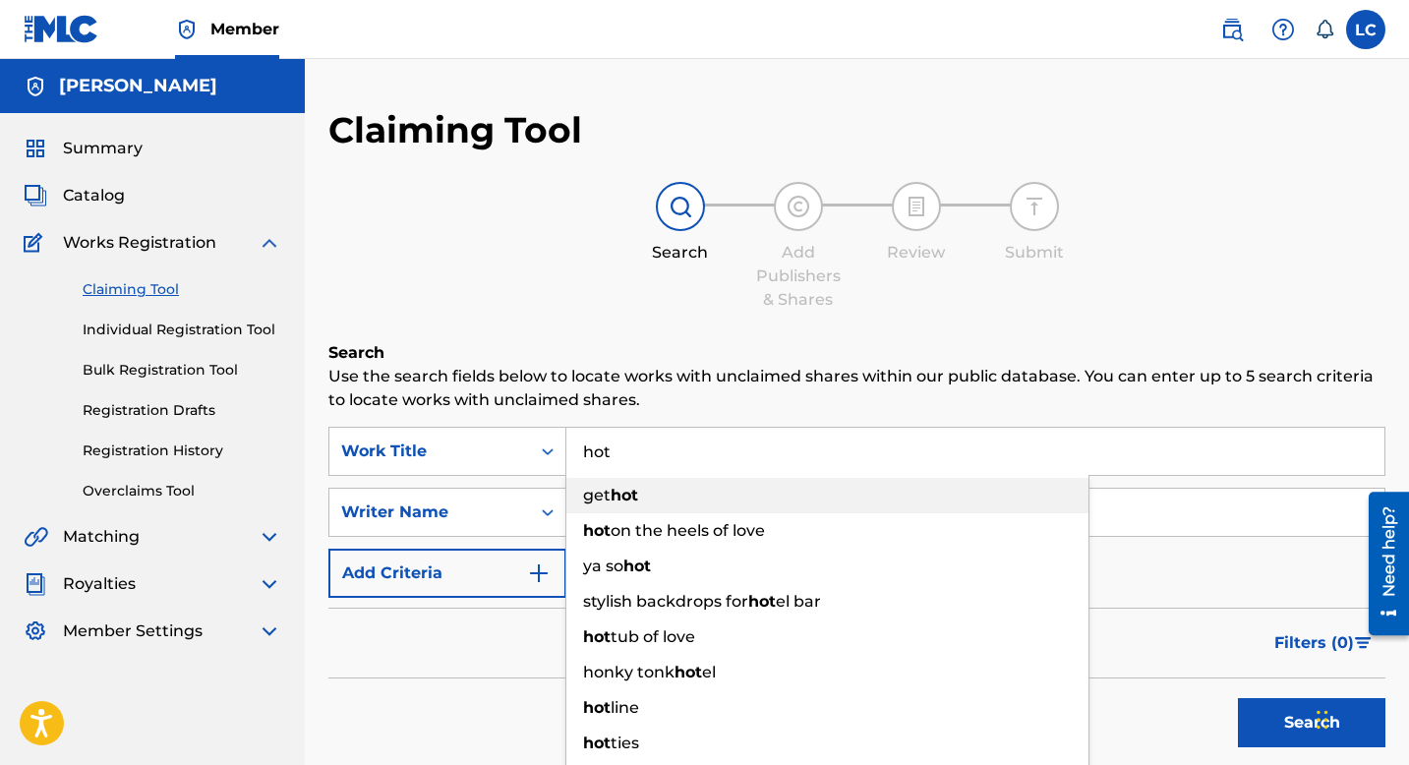
click at [696, 501] on div "get hot" at bounding box center [827, 495] width 522 height 35
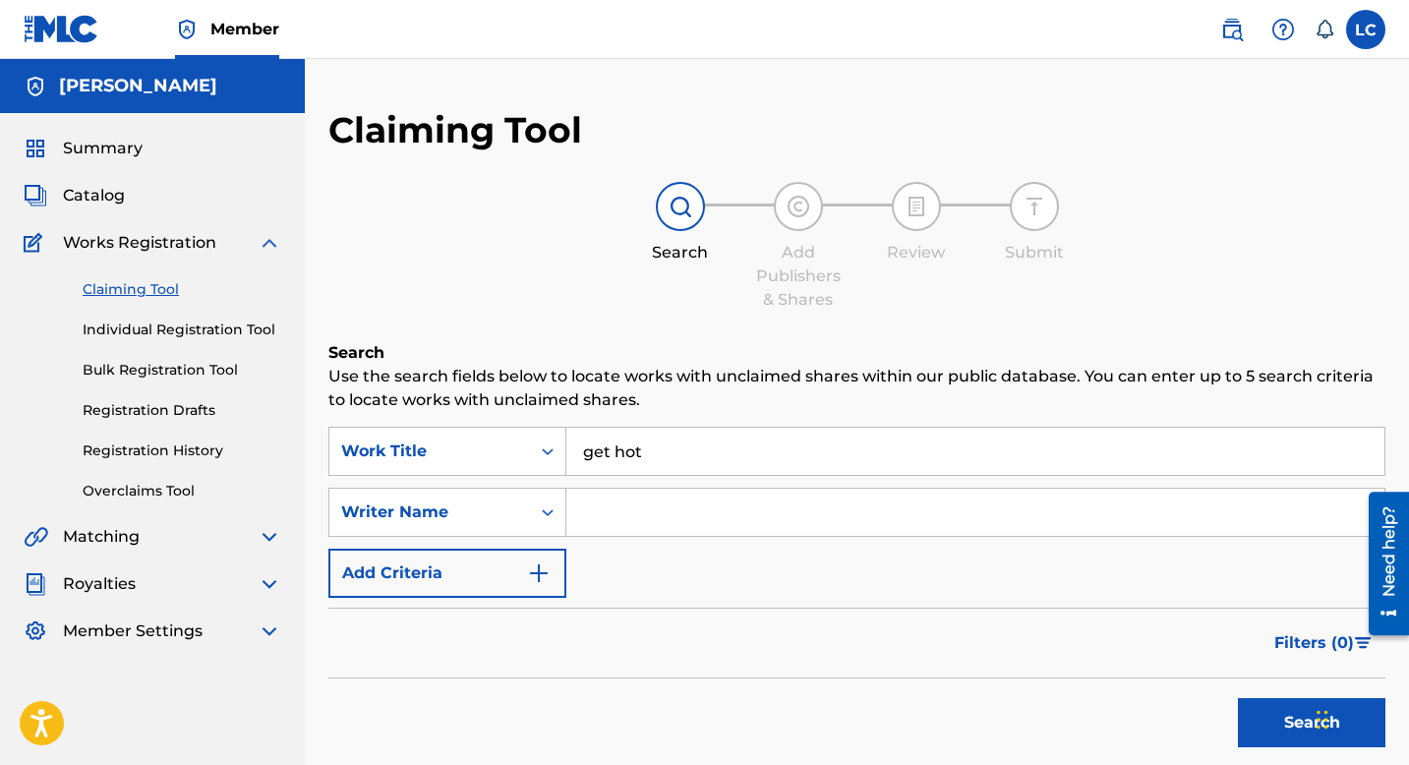
click at [661, 467] on input "get hot" at bounding box center [975, 451] width 818 height 47
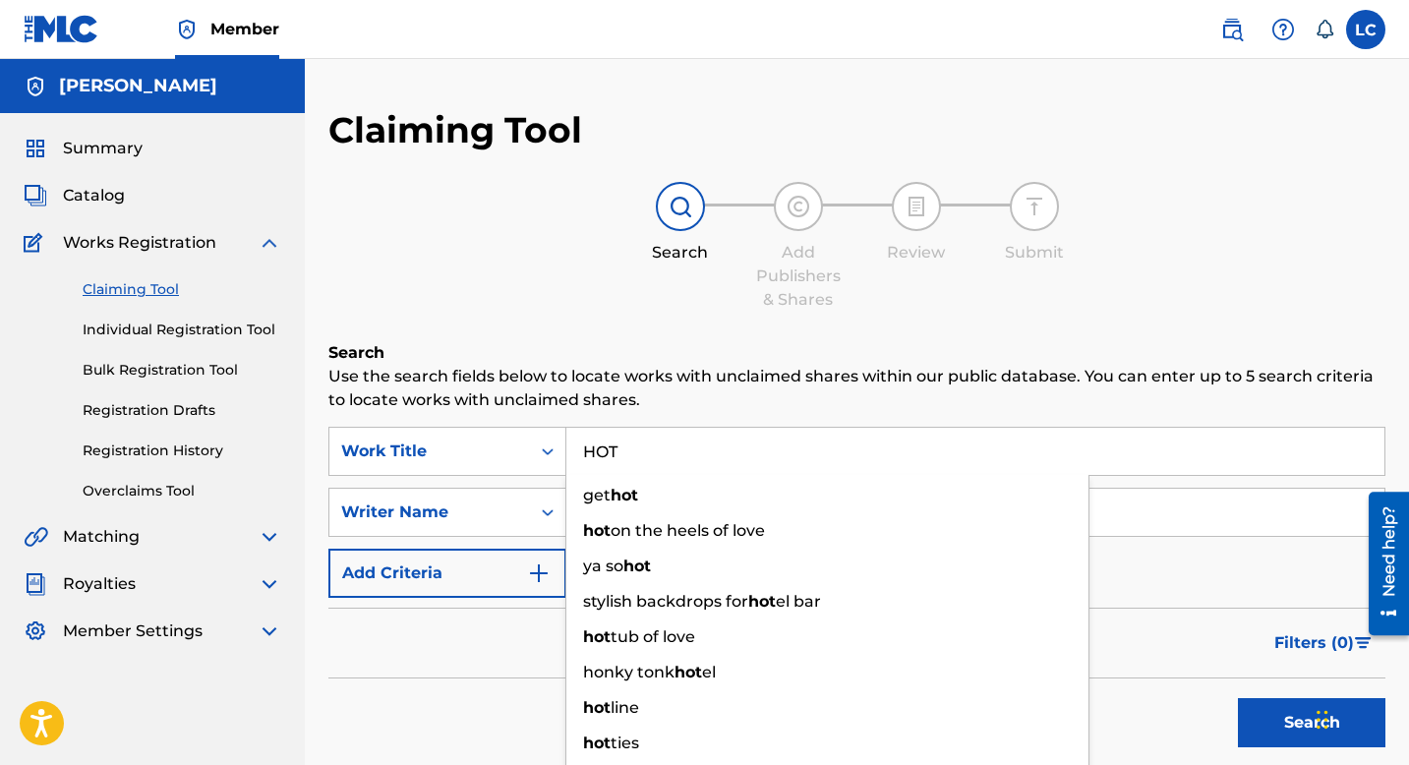
type input "HOT"
click at [1238, 698] on button "Search" at bounding box center [1311, 722] width 147 height 49
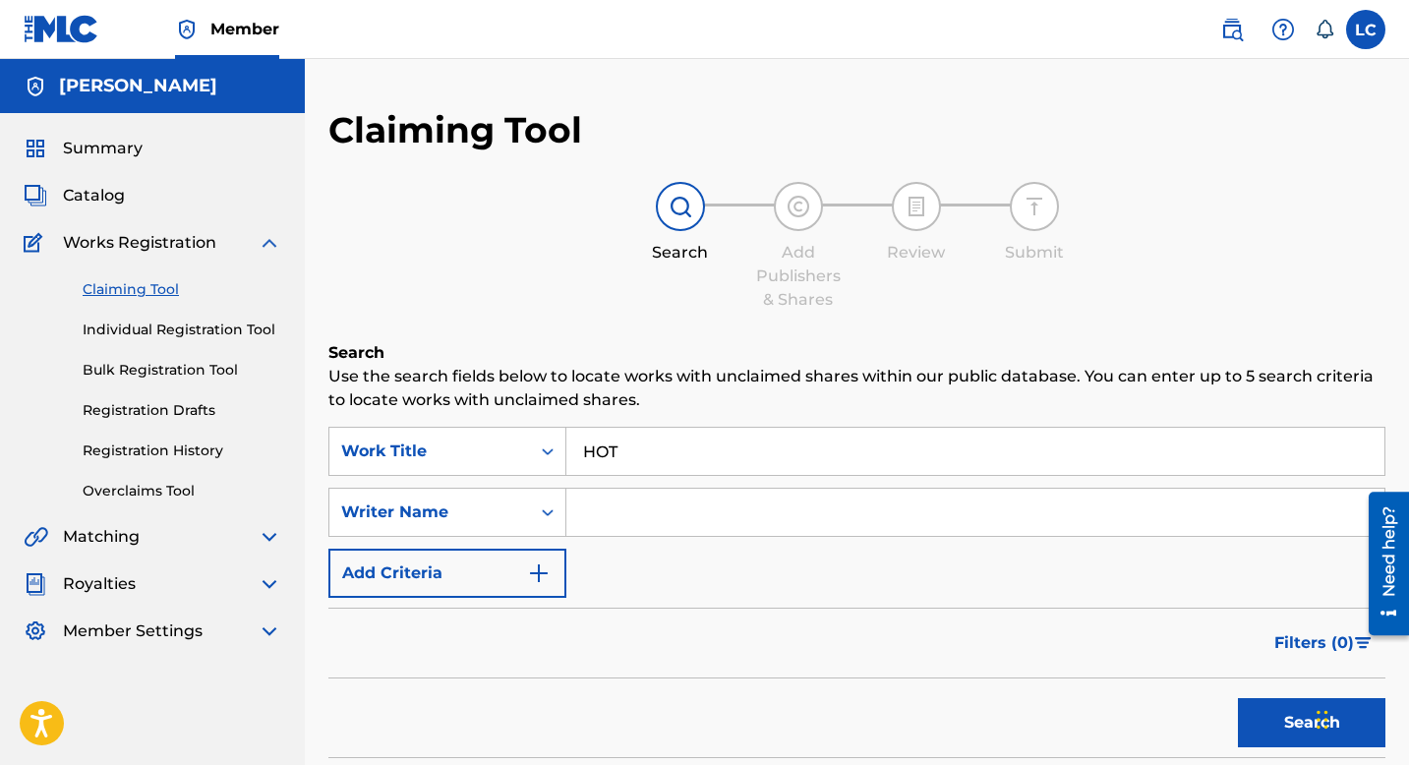
click at [615, 509] on input "Search Form" at bounding box center [975, 512] width 818 height 47
paste input "Madeleine Anderson"
click at [1306, 738] on button "Search" at bounding box center [1311, 722] width 147 height 49
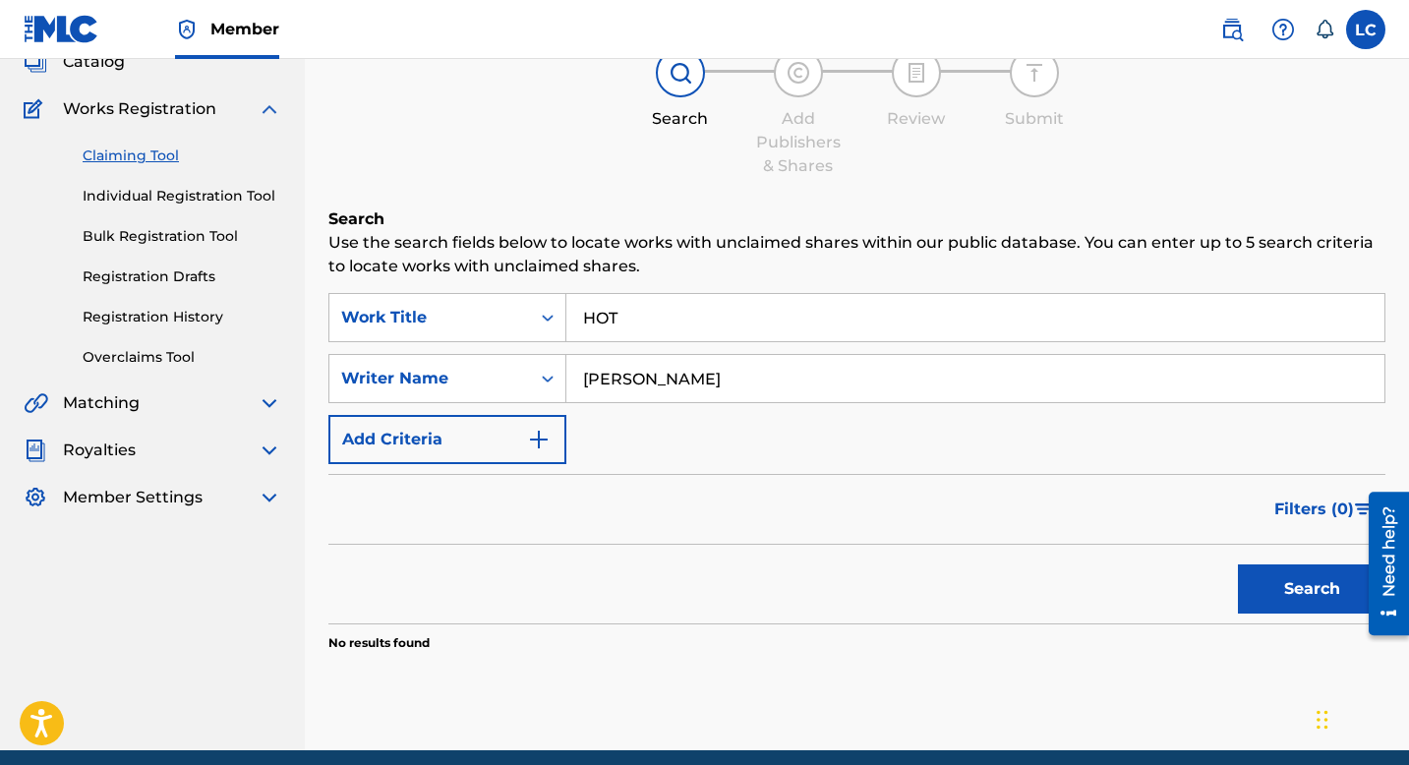
scroll to position [213, 0]
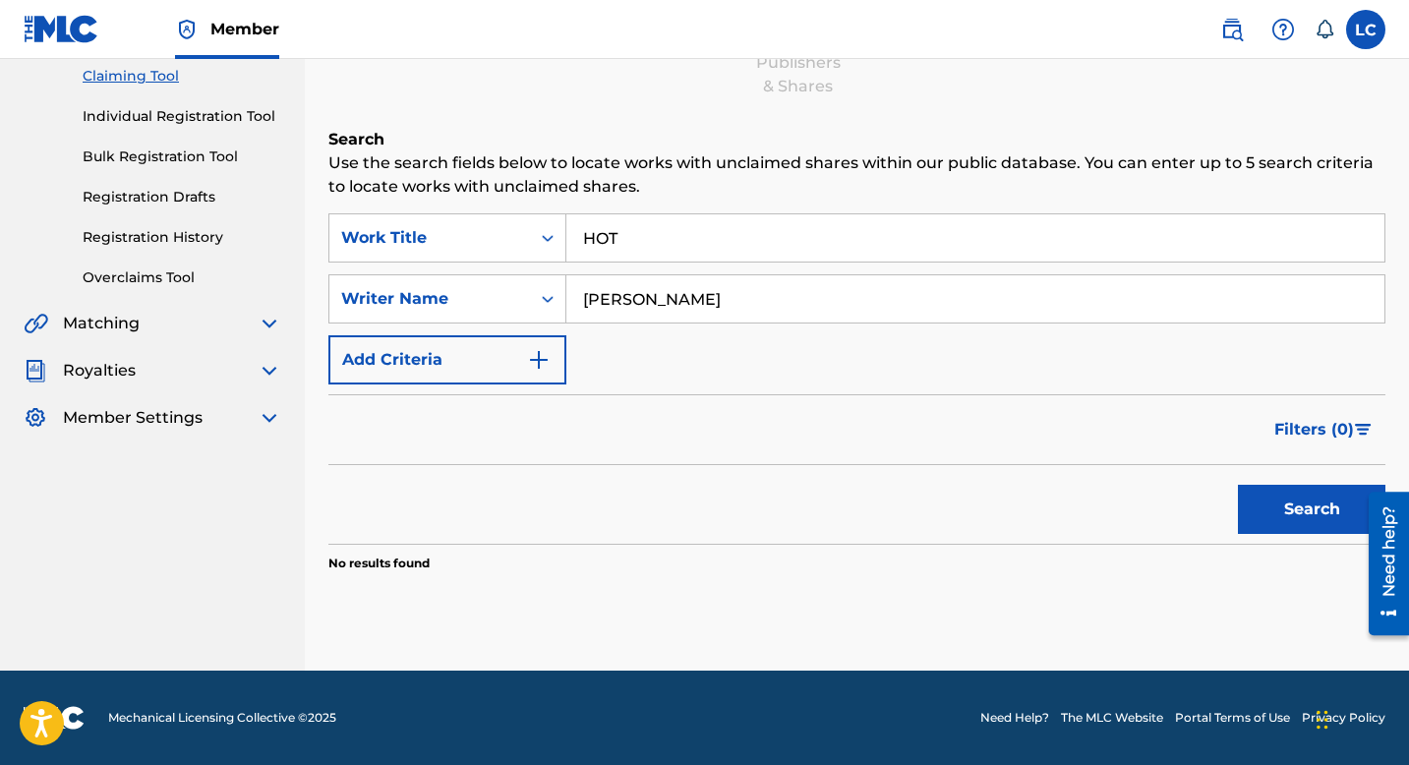
click at [1250, 513] on button "Search" at bounding box center [1311, 509] width 147 height 49
click at [693, 304] on input "Madeleine Anderson" at bounding box center [975, 298] width 818 height 47
type input "L"
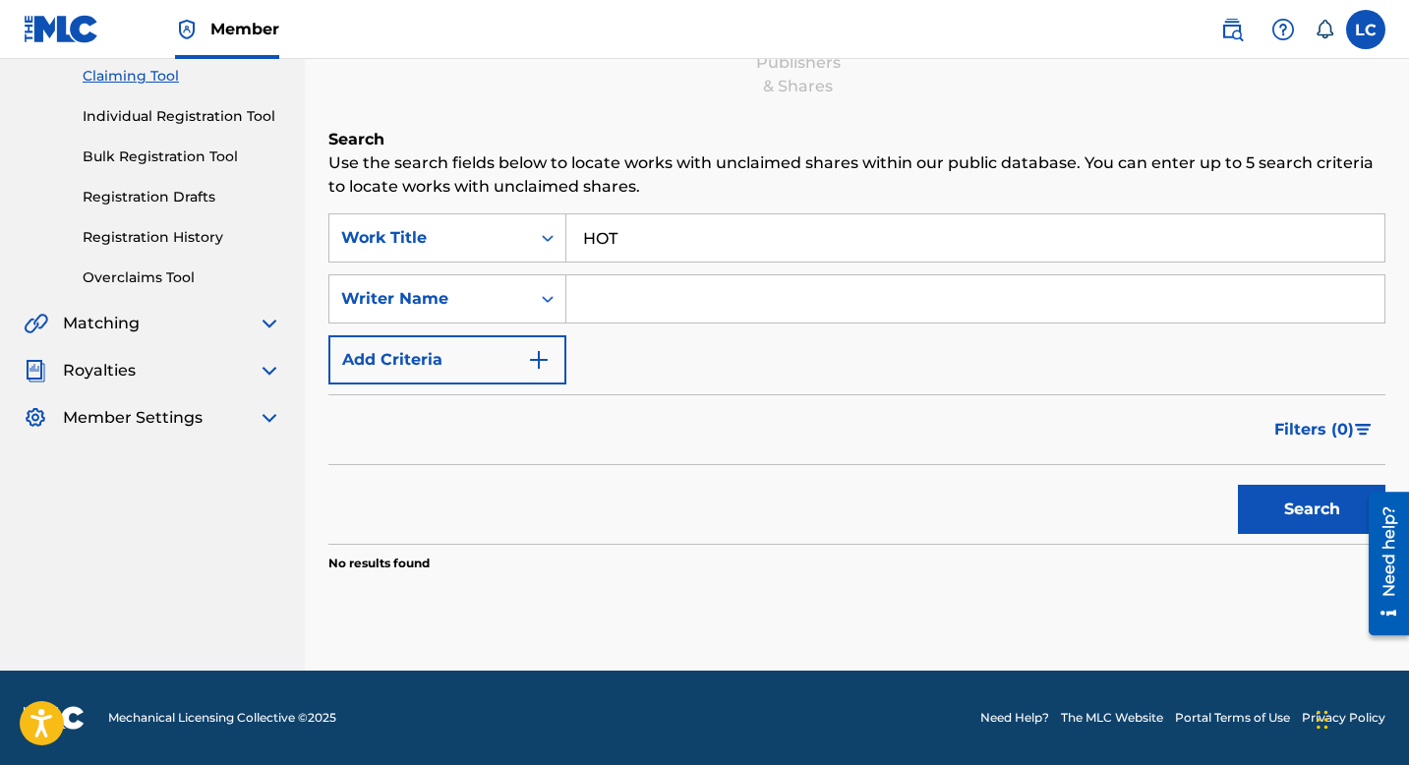
type input "e"
type input "Lexi Ann Carney"
click at [1255, 486] on button "Search" at bounding box center [1311, 509] width 147 height 49
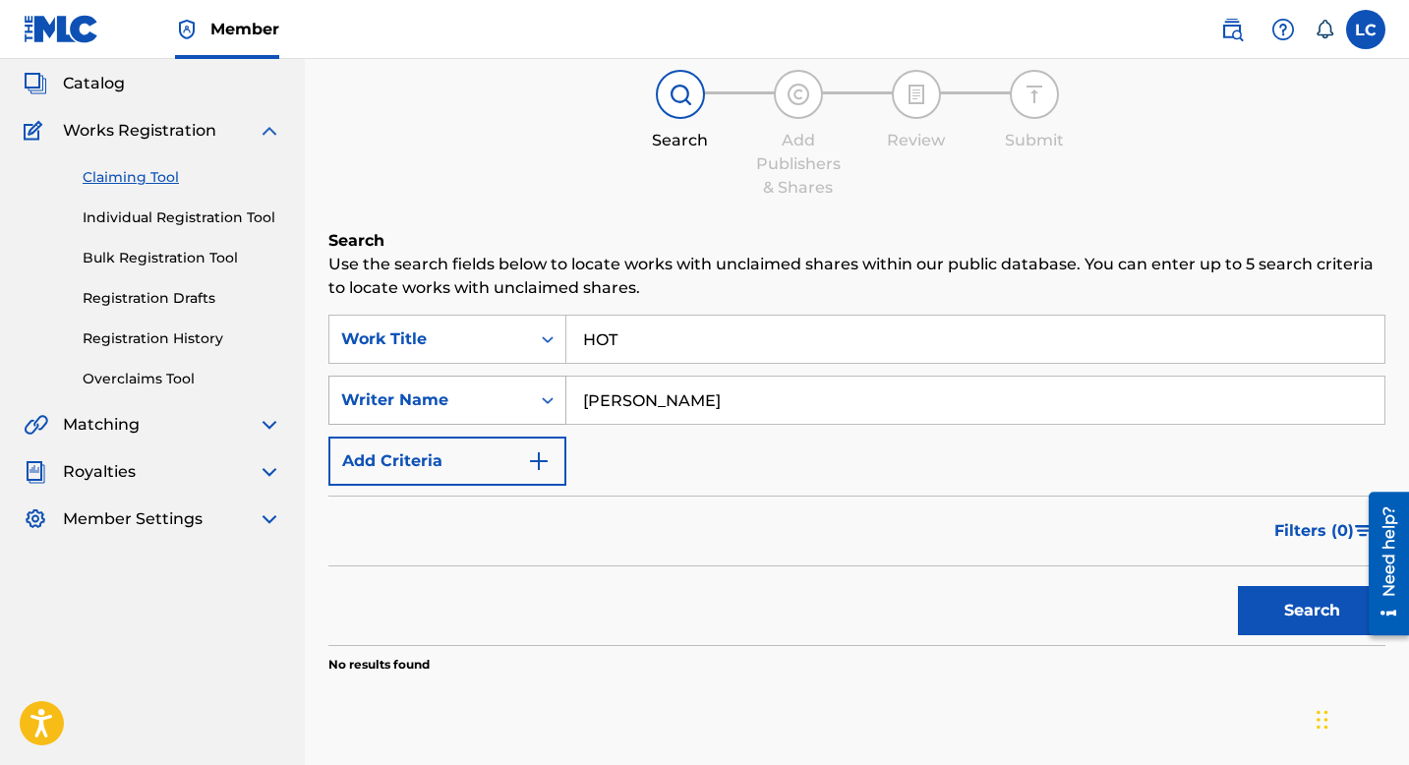
scroll to position [108, 0]
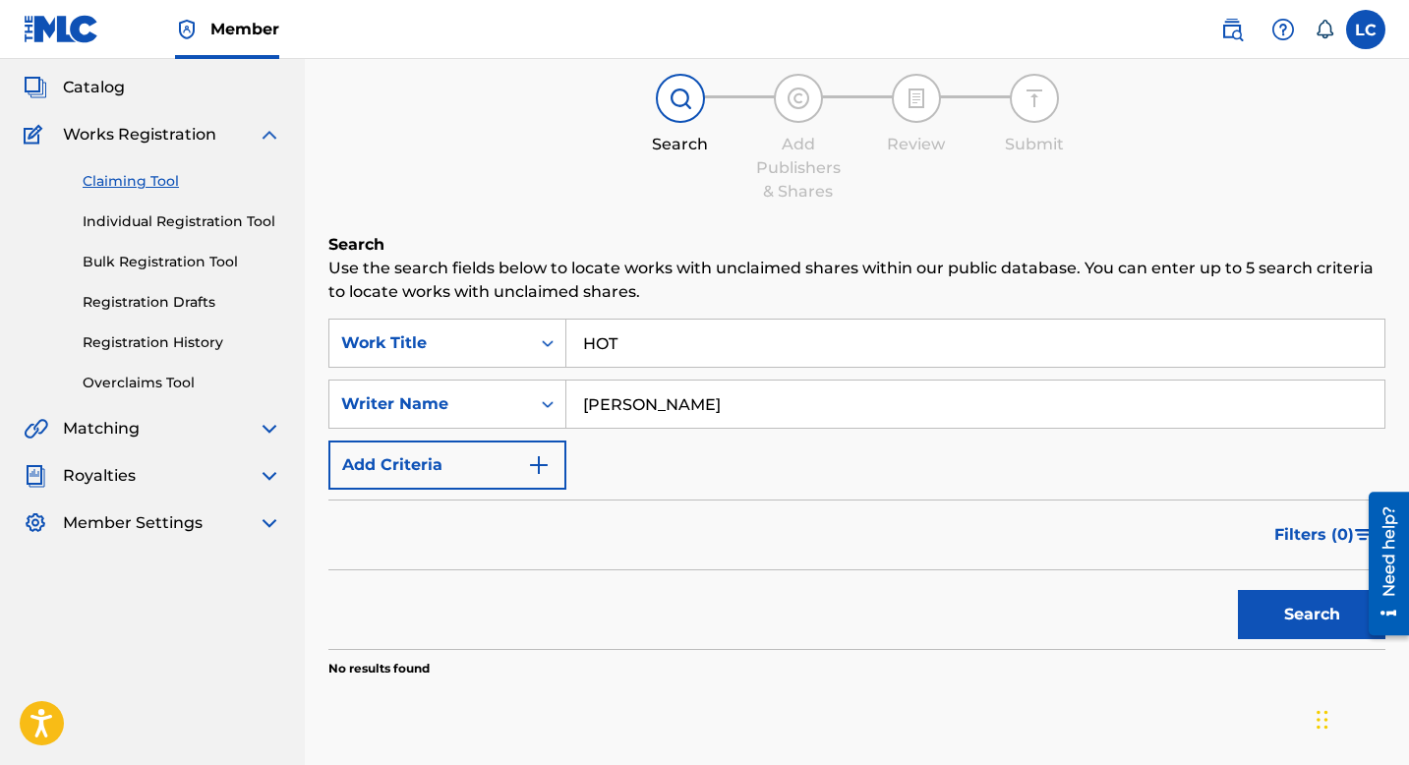
click at [216, 226] on link "Individual Registration Tool" at bounding box center [182, 221] width 199 height 21
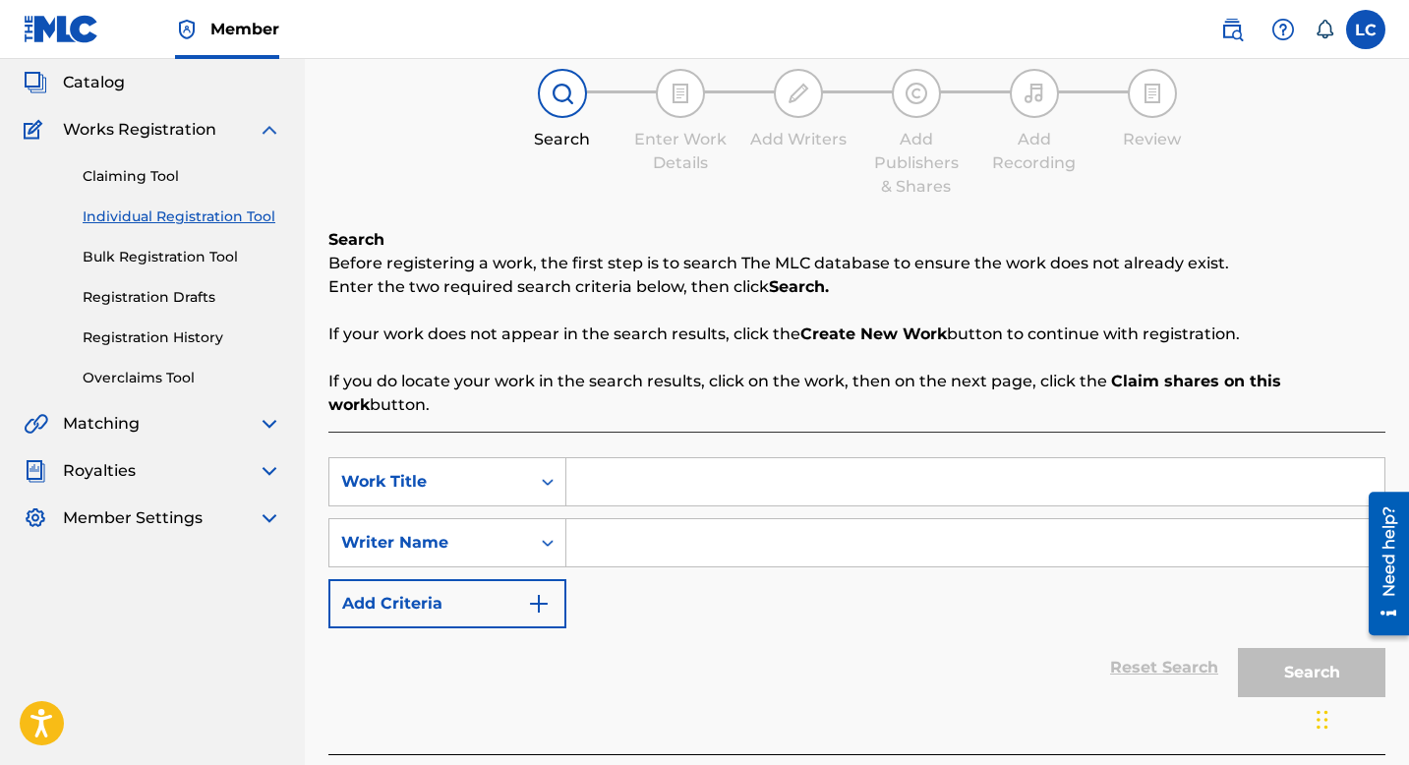
scroll to position [134, 0]
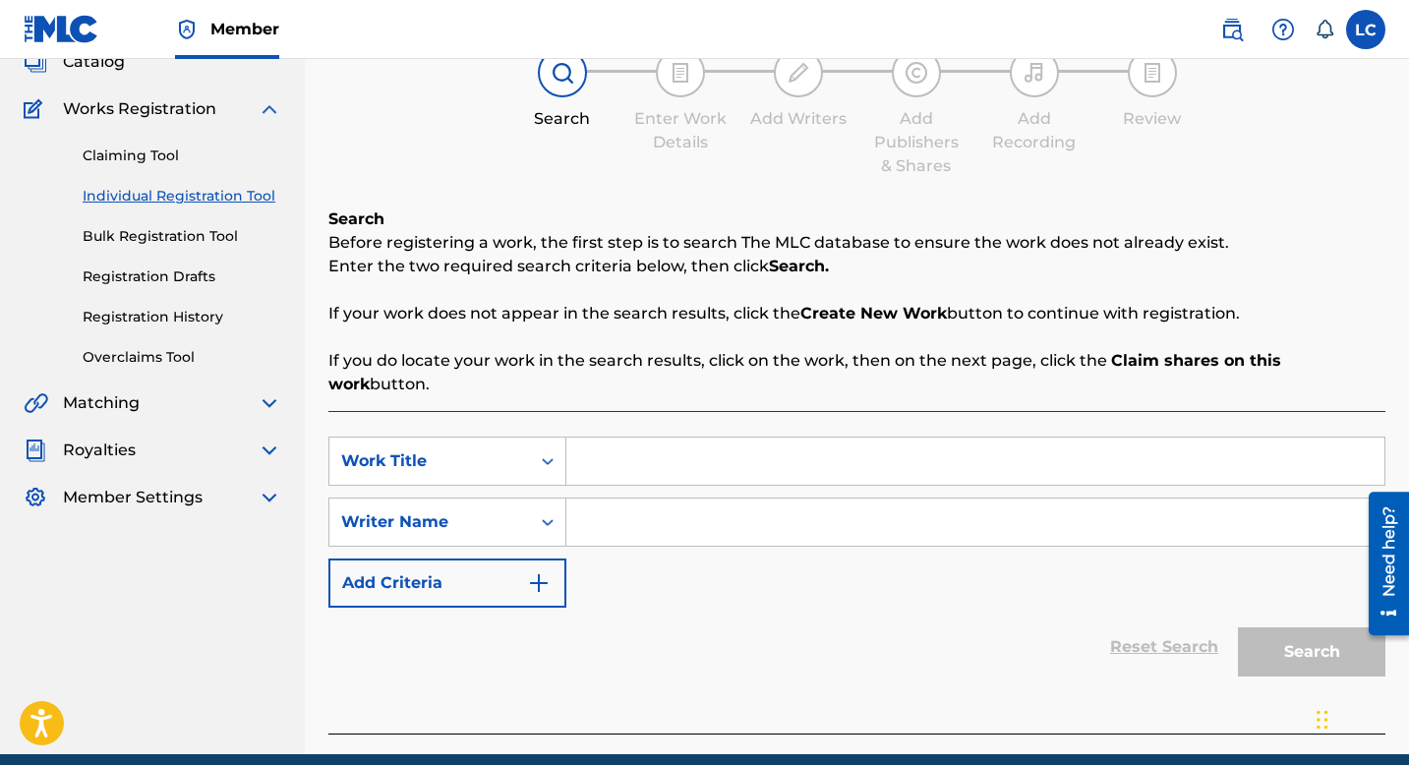
click at [643, 437] on input "Search Form" at bounding box center [975, 460] width 818 height 47
type input "HOT"
click at [647, 500] on input "Search Form" at bounding box center [975, 521] width 818 height 47
paste input "Madeleine Anderson"
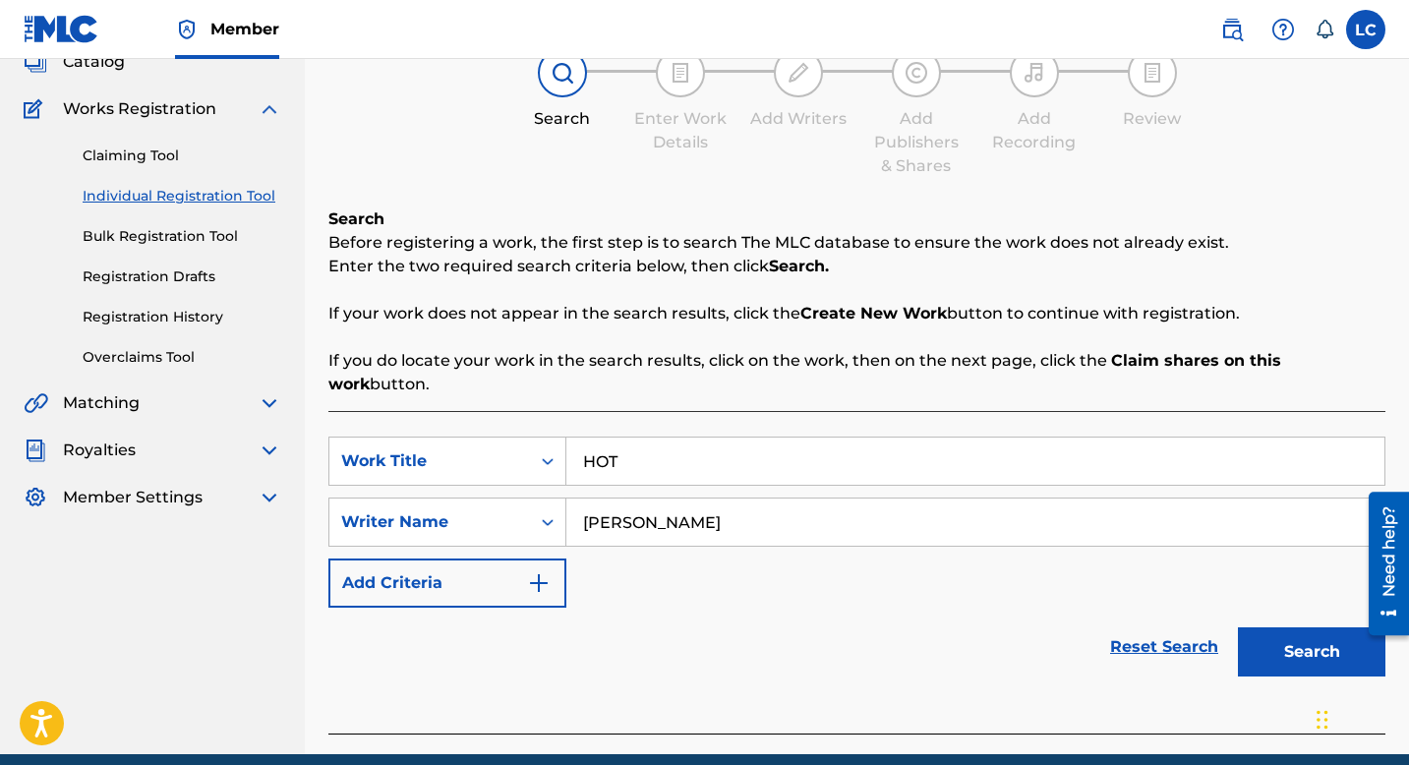
type input "Madeleine Anderson"
click at [1268, 628] on button "Search" at bounding box center [1311, 651] width 147 height 49
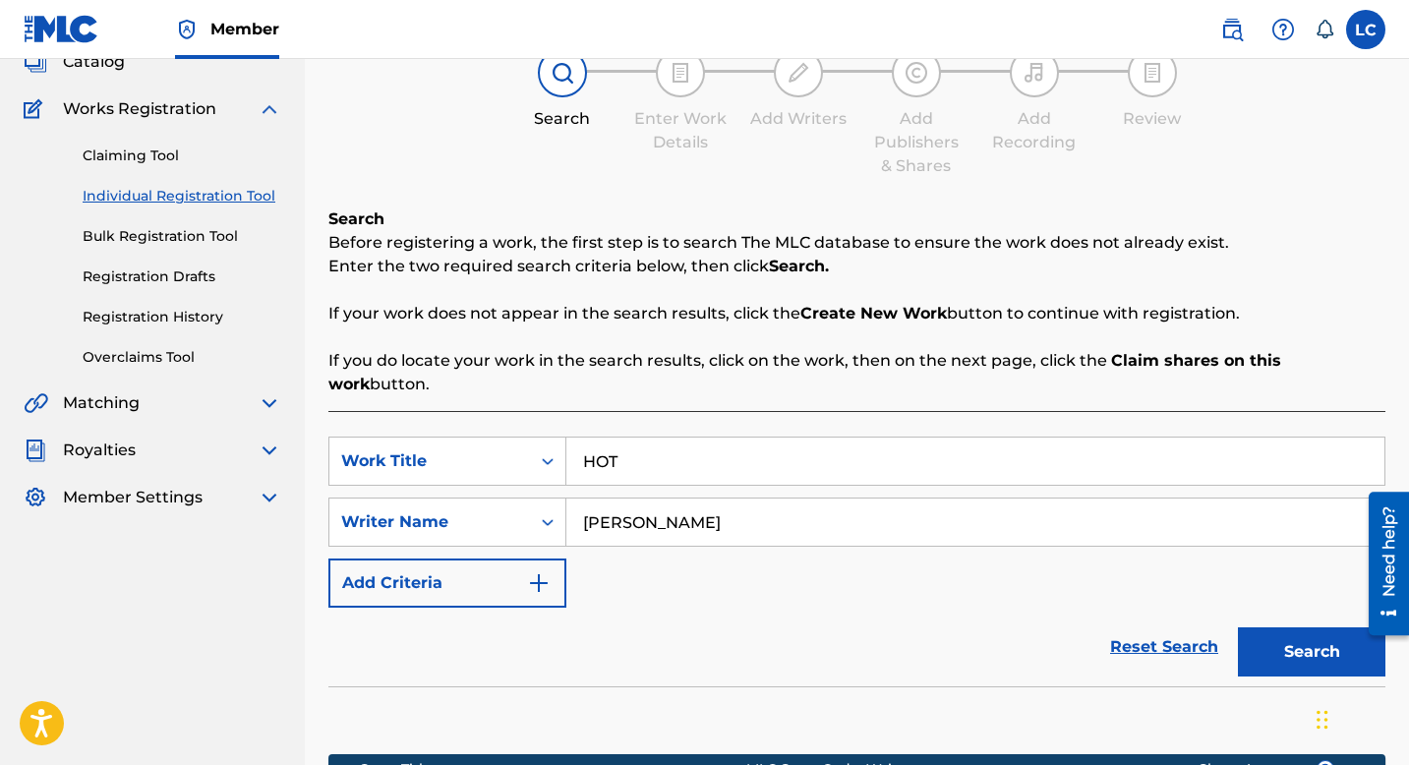
scroll to position [420, 0]
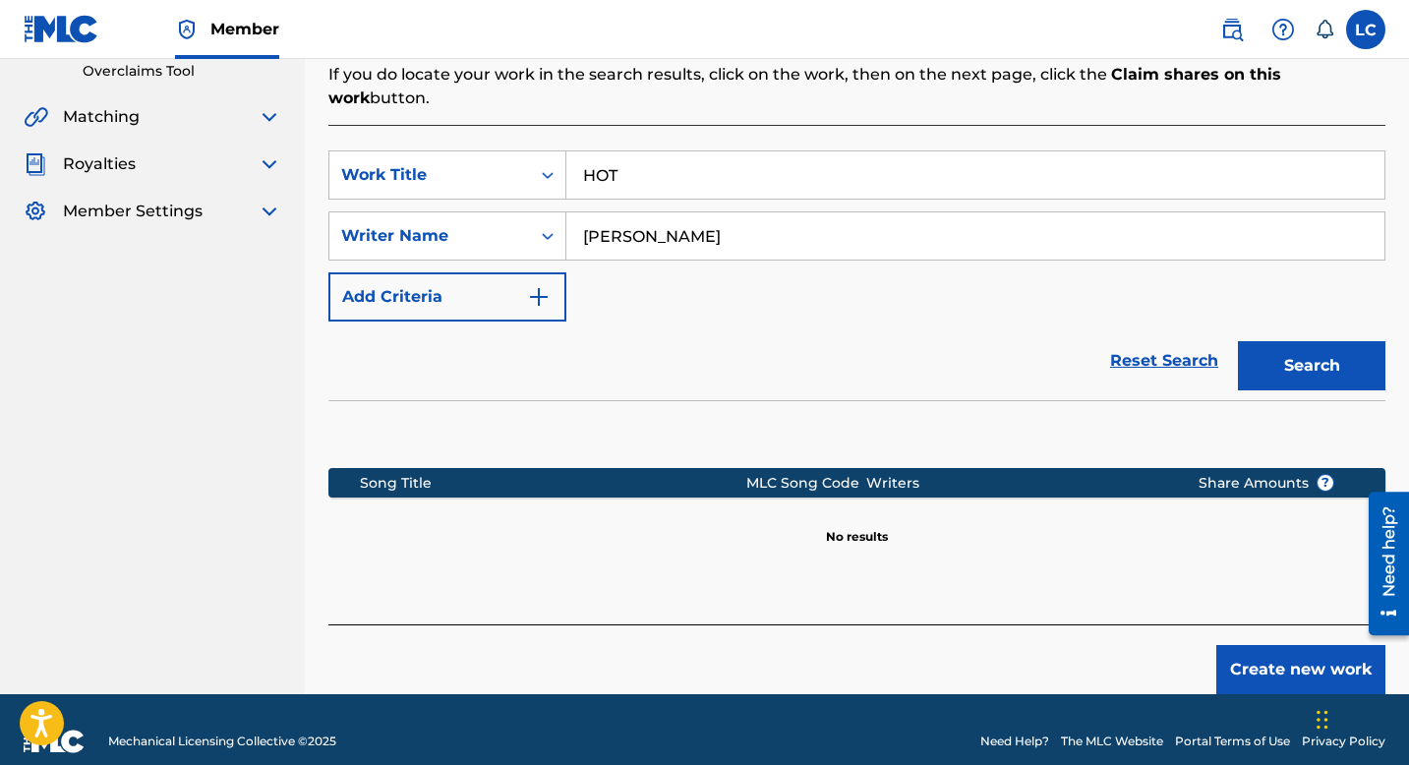
click at [1286, 645] on button "Create new work" at bounding box center [1300, 669] width 169 height 49
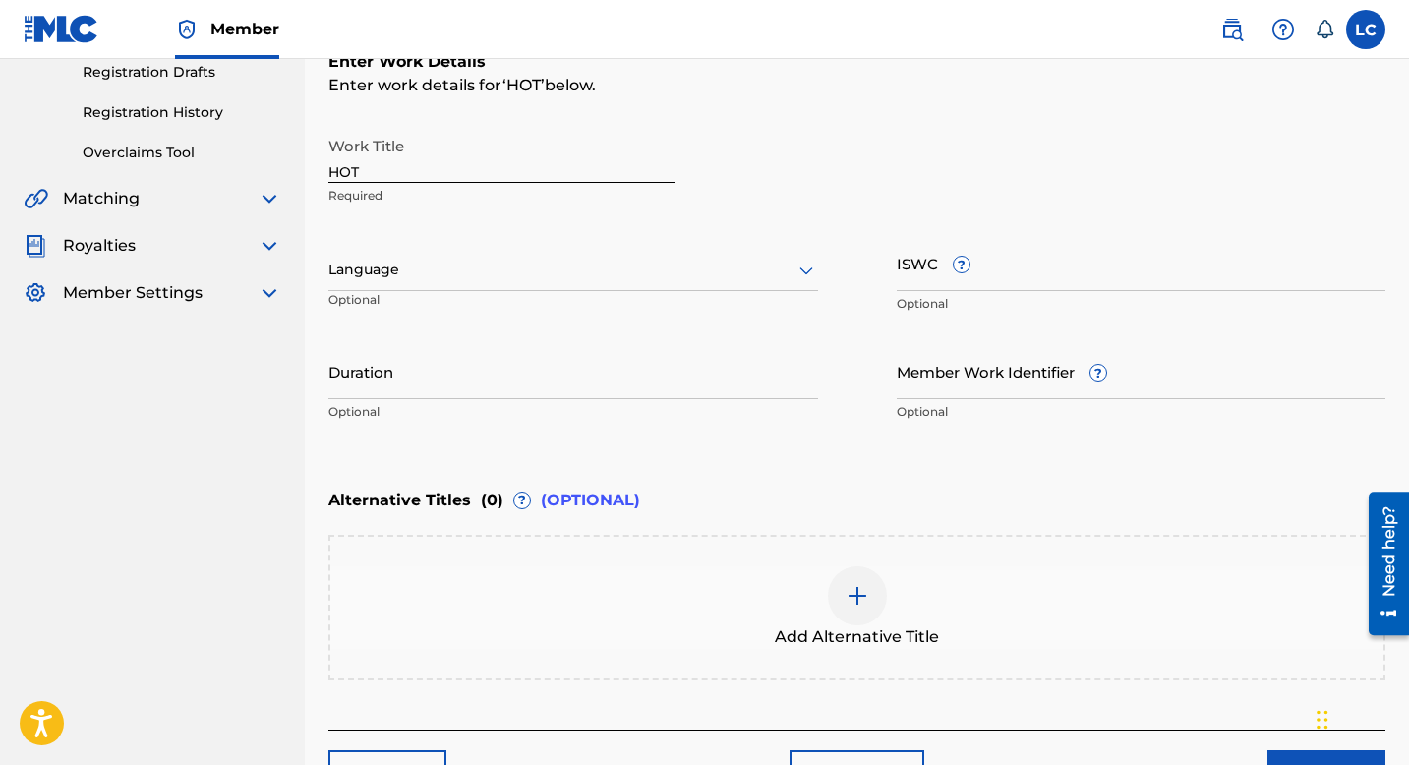
scroll to position [317, 0]
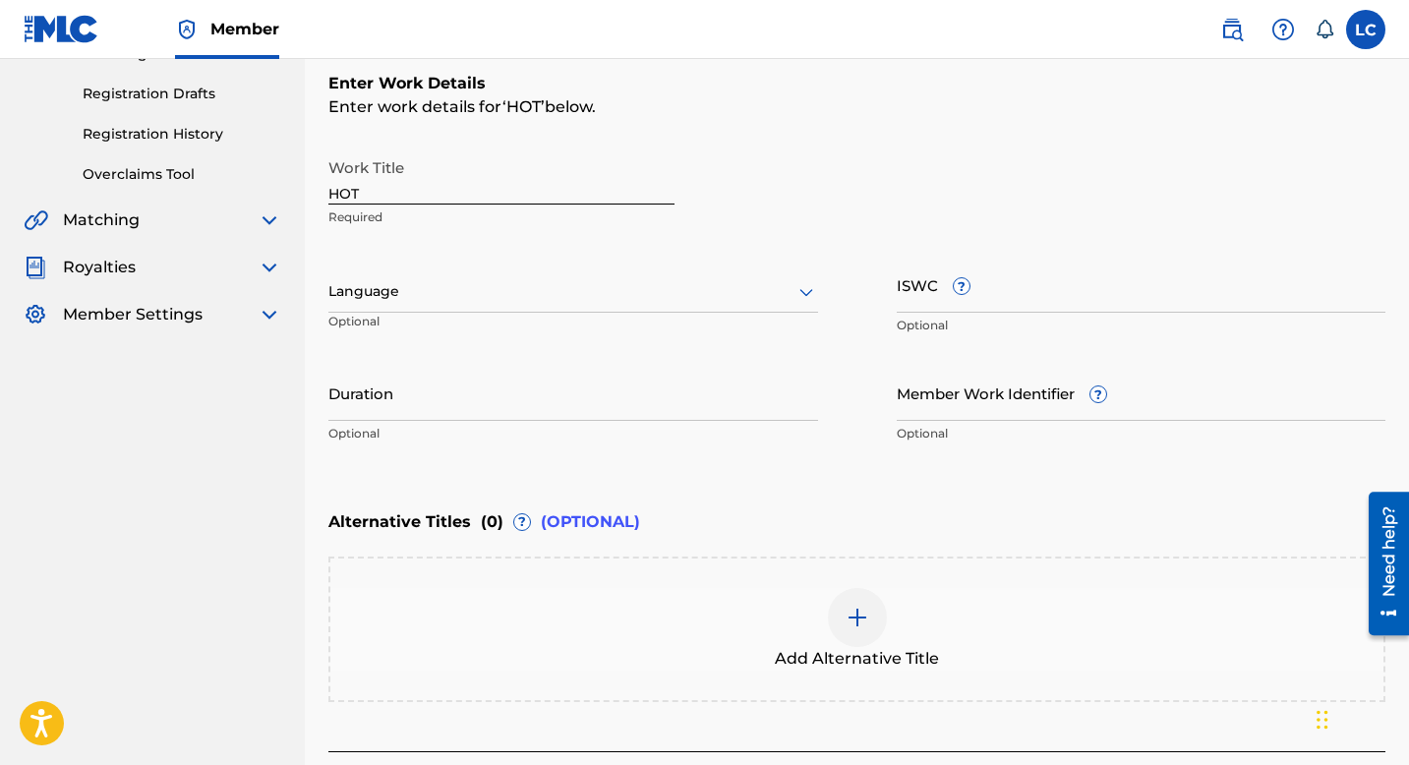
click at [433, 277] on div "Language" at bounding box center [573, 291] width 490 height 41
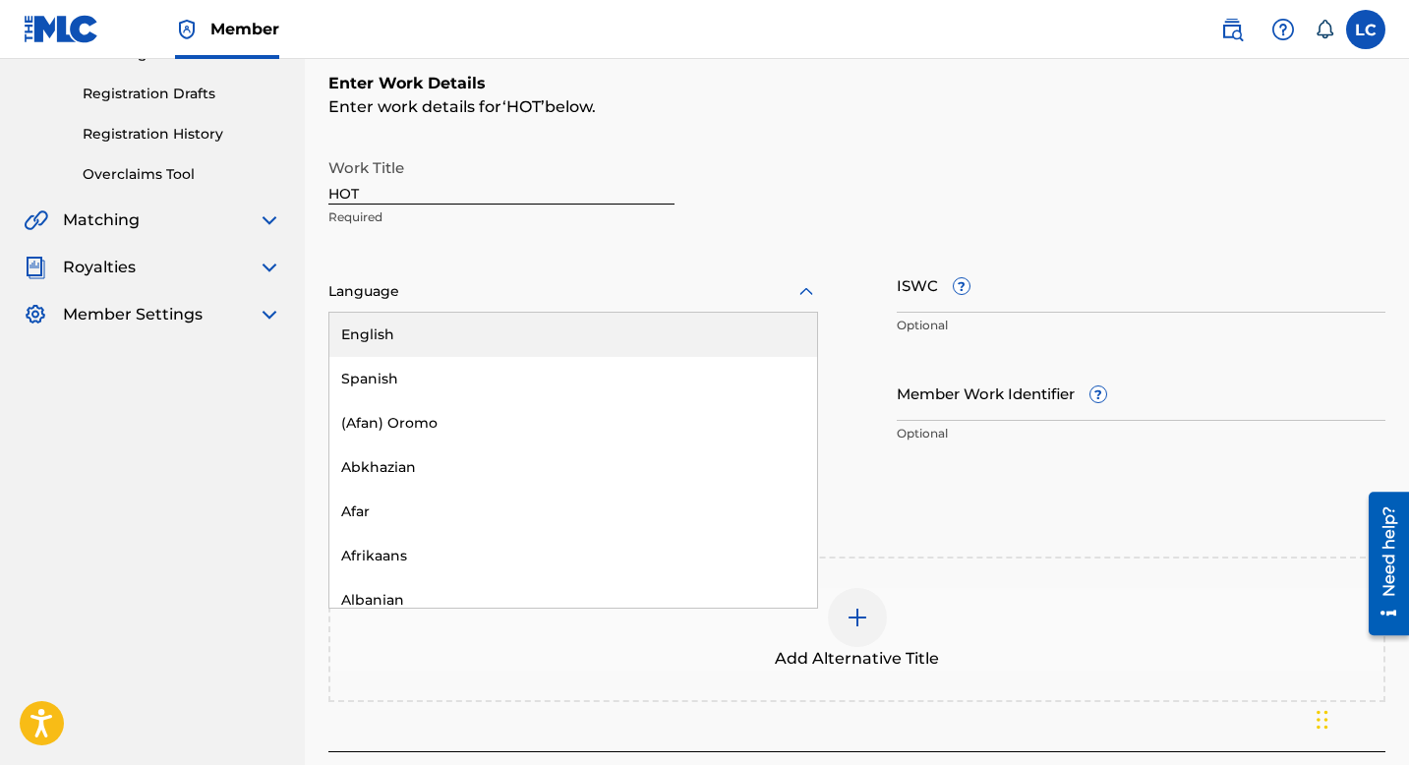
click at [410, 340] on div "English" at bounding box center [573, 335] width 488 height 44
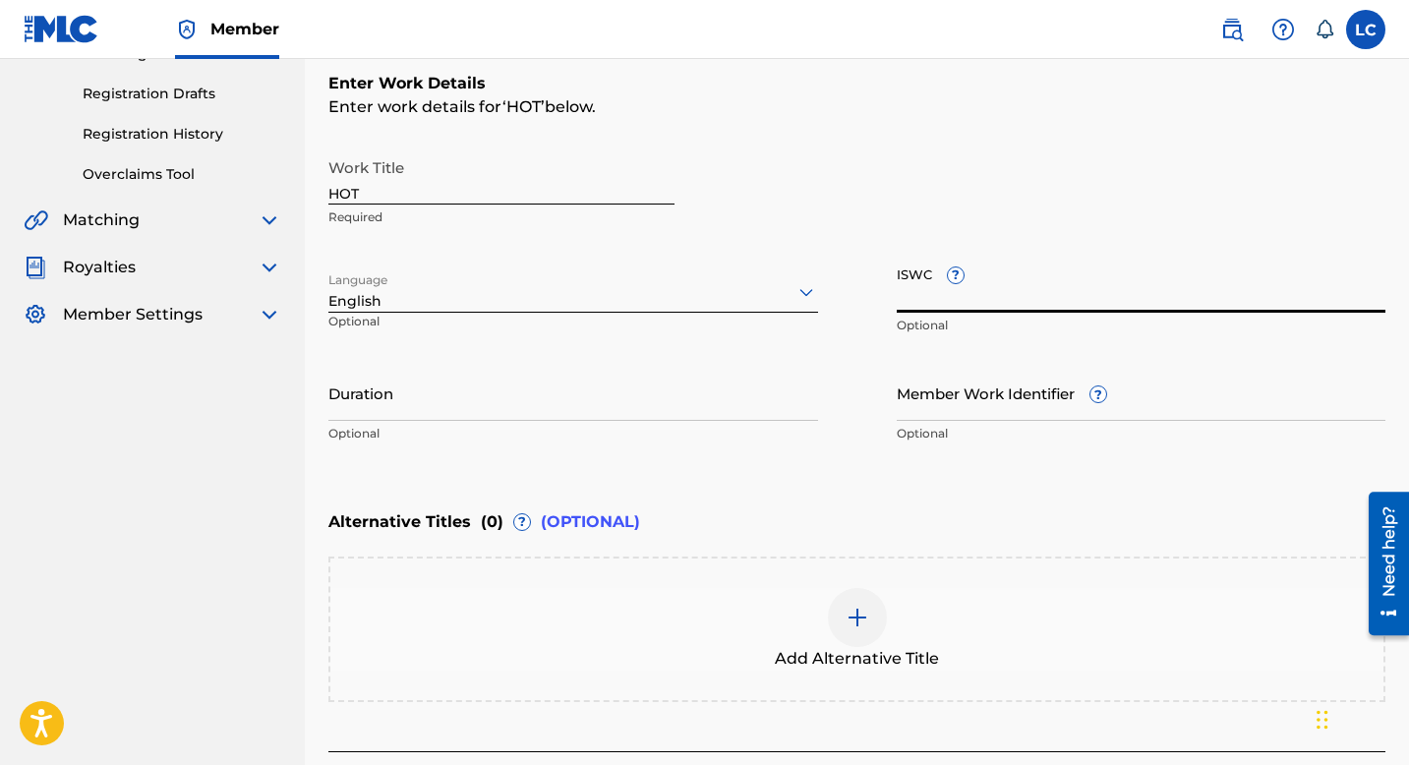
click at [1011, 286] on input "ISWC ?" at bounding box center [1142, 285] width 490 height 56
click at [510, 409] on input "Duration" at bounding box center [573, 393] width 490 height 56
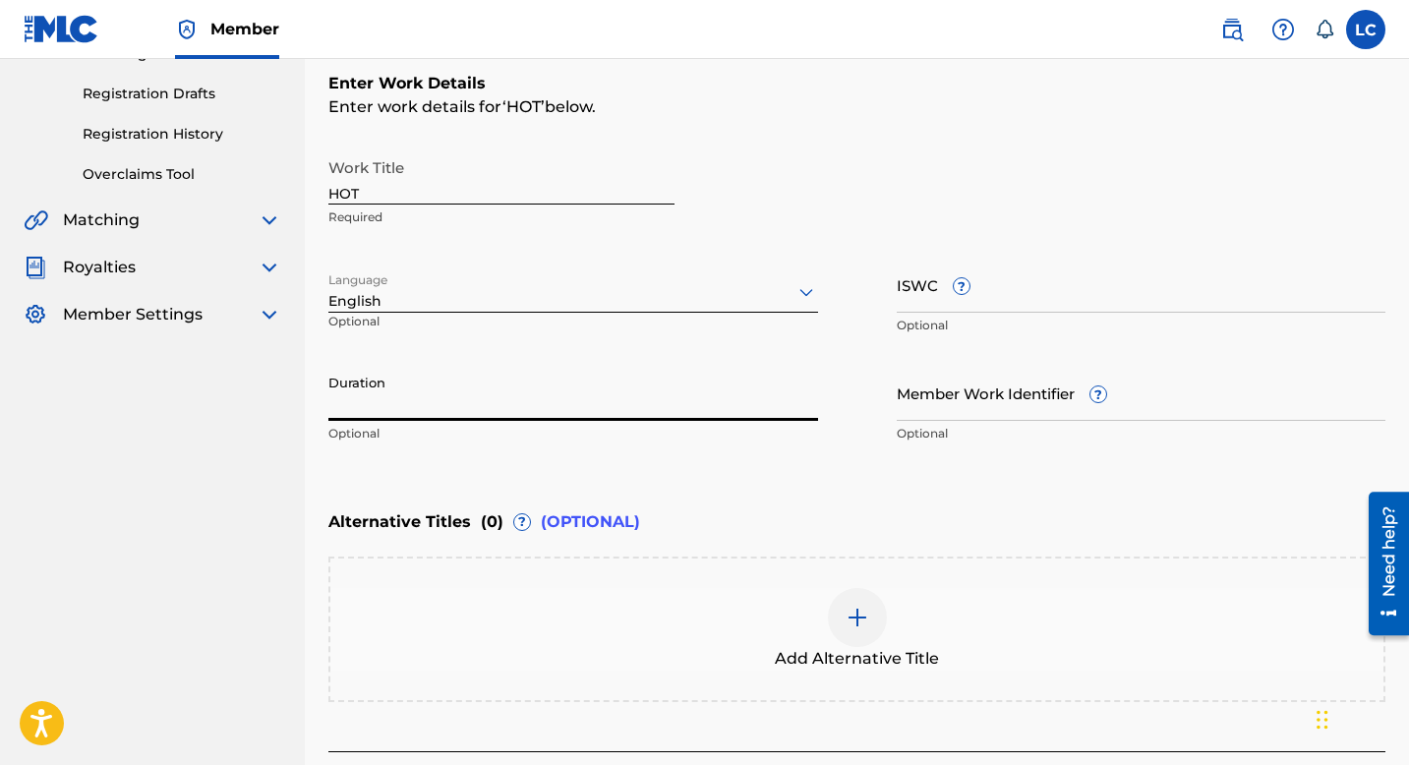
click at [915, 397] on input "Member Work Identifier ?" at bounding box center [1142, 393] width 490 height 56
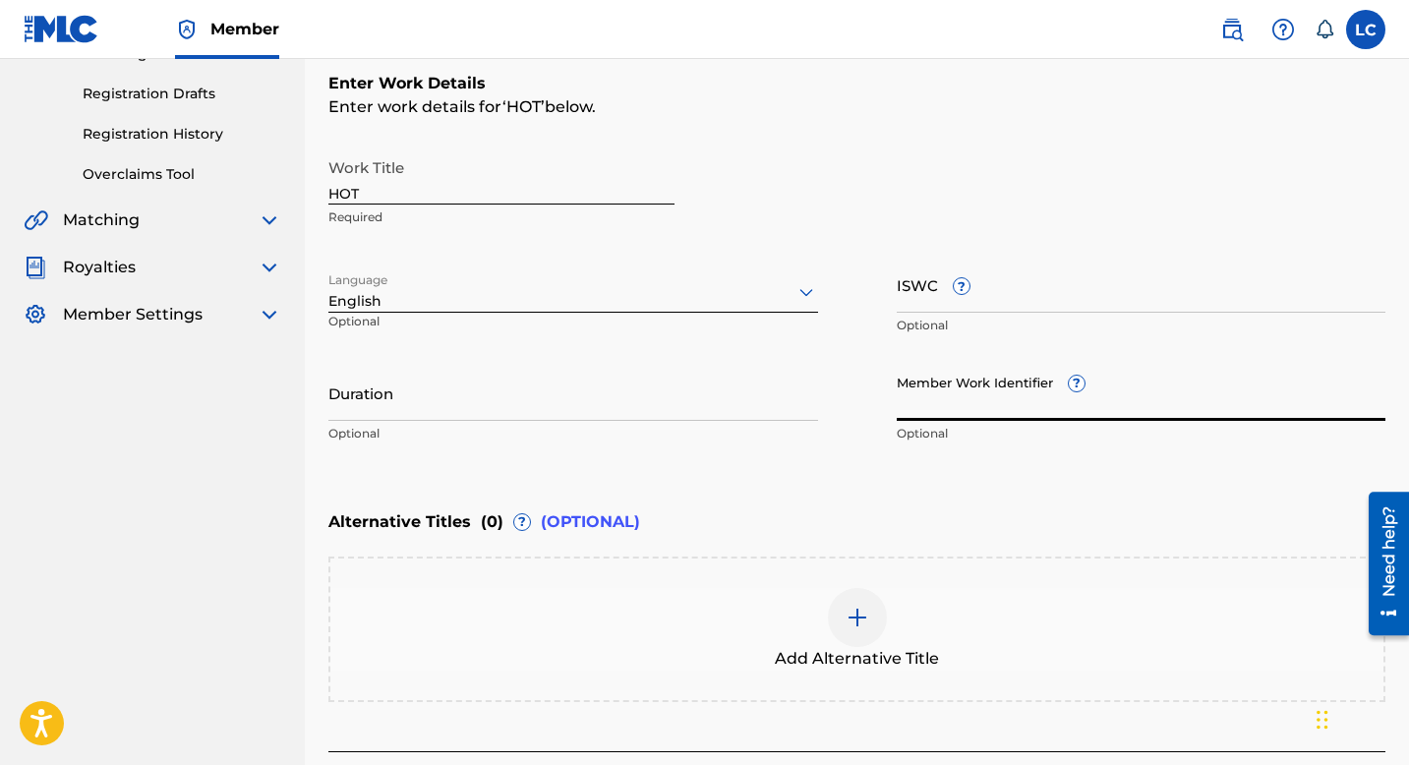
click at [784, 494] on div "Enter Work Details Enter work details for ‘ HOT ’ below. Work Title HOT Require…" at bounding box center [856, 263] width 1057 height 476
